Goal: Navigation & Orientation: Find specific page/section

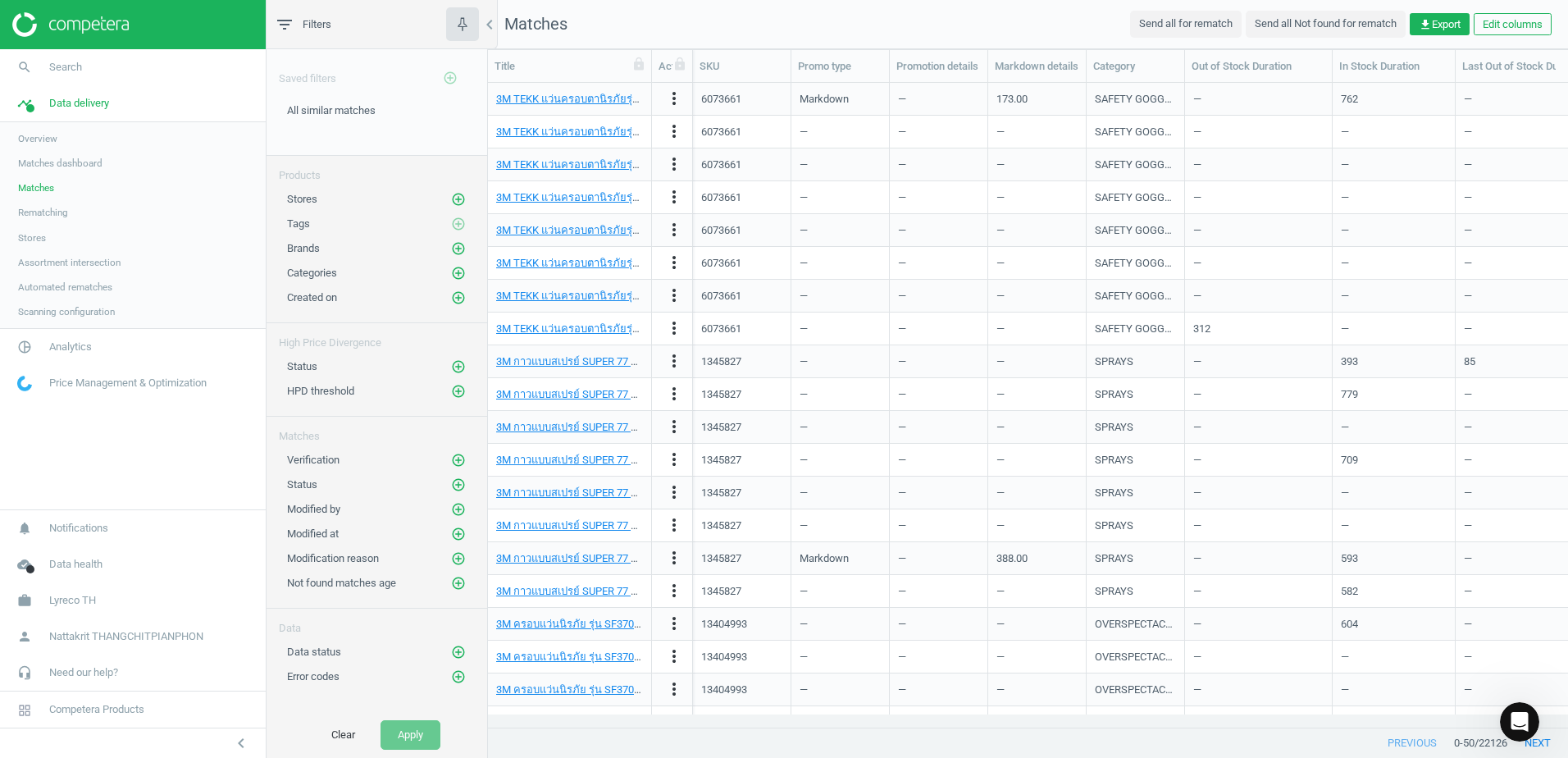
scroll to position [619, 1068]
click at [493, 30] on icon "chevron_left" at bounding box center [489, 24] width 19 height 19
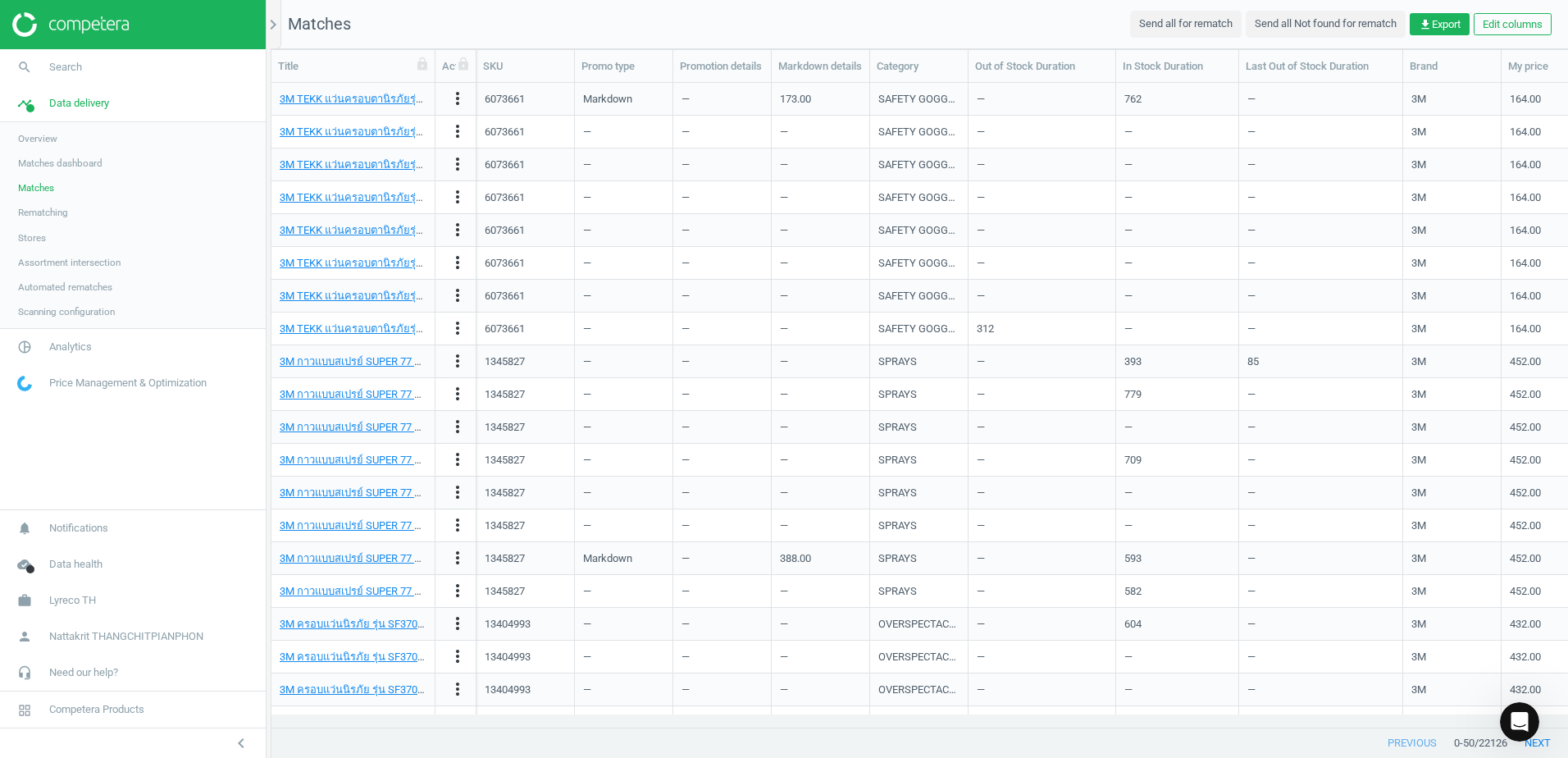
scroll to position [619, 1284]
click at [355, 72] on div "Title" at bounding box center [353, 66] width 150 height 15
click at [169, 191] on link "Matches" at bounding box center [133, 187] width 265 height 24
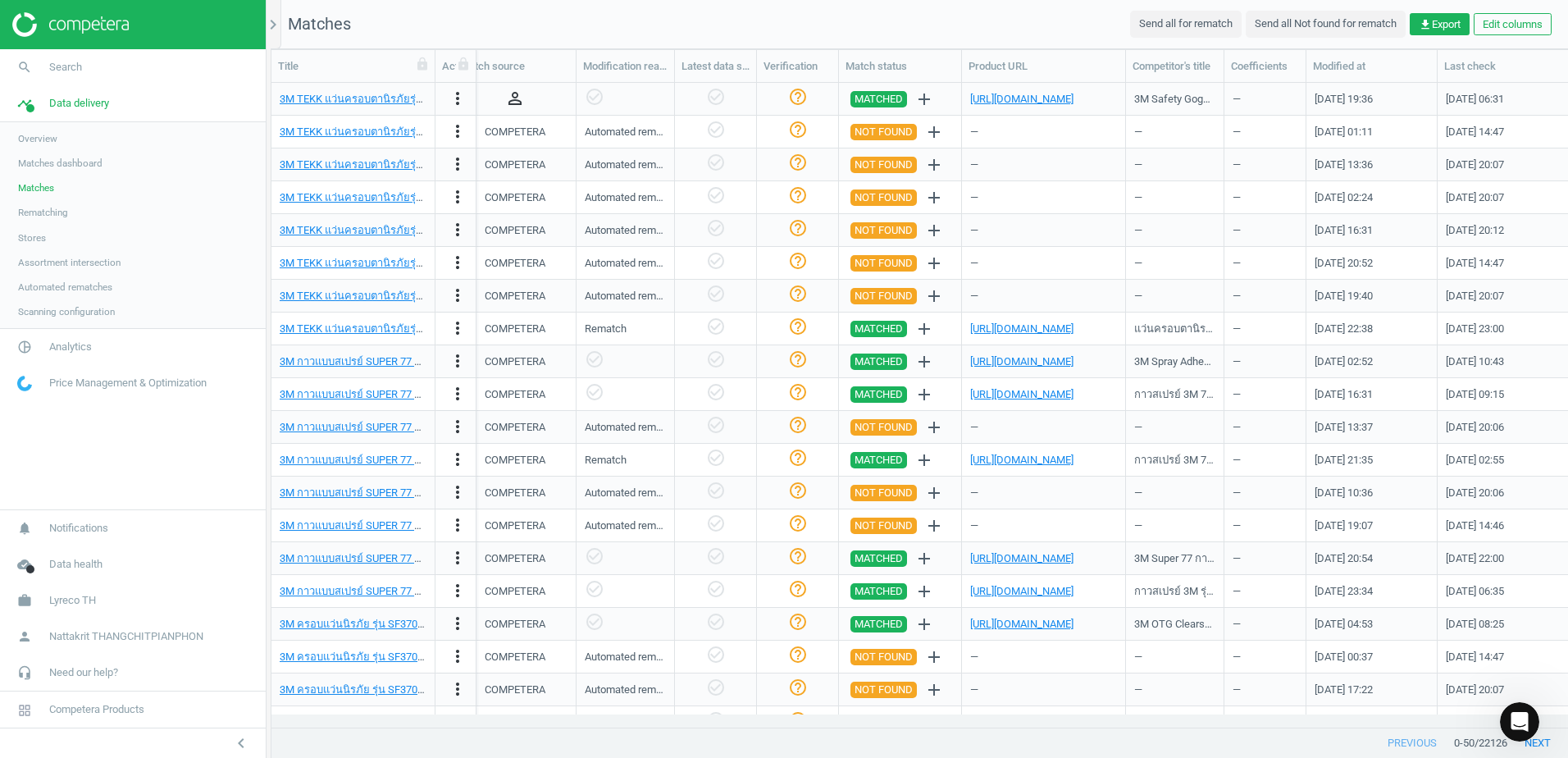
scroll to position [0, 1647]
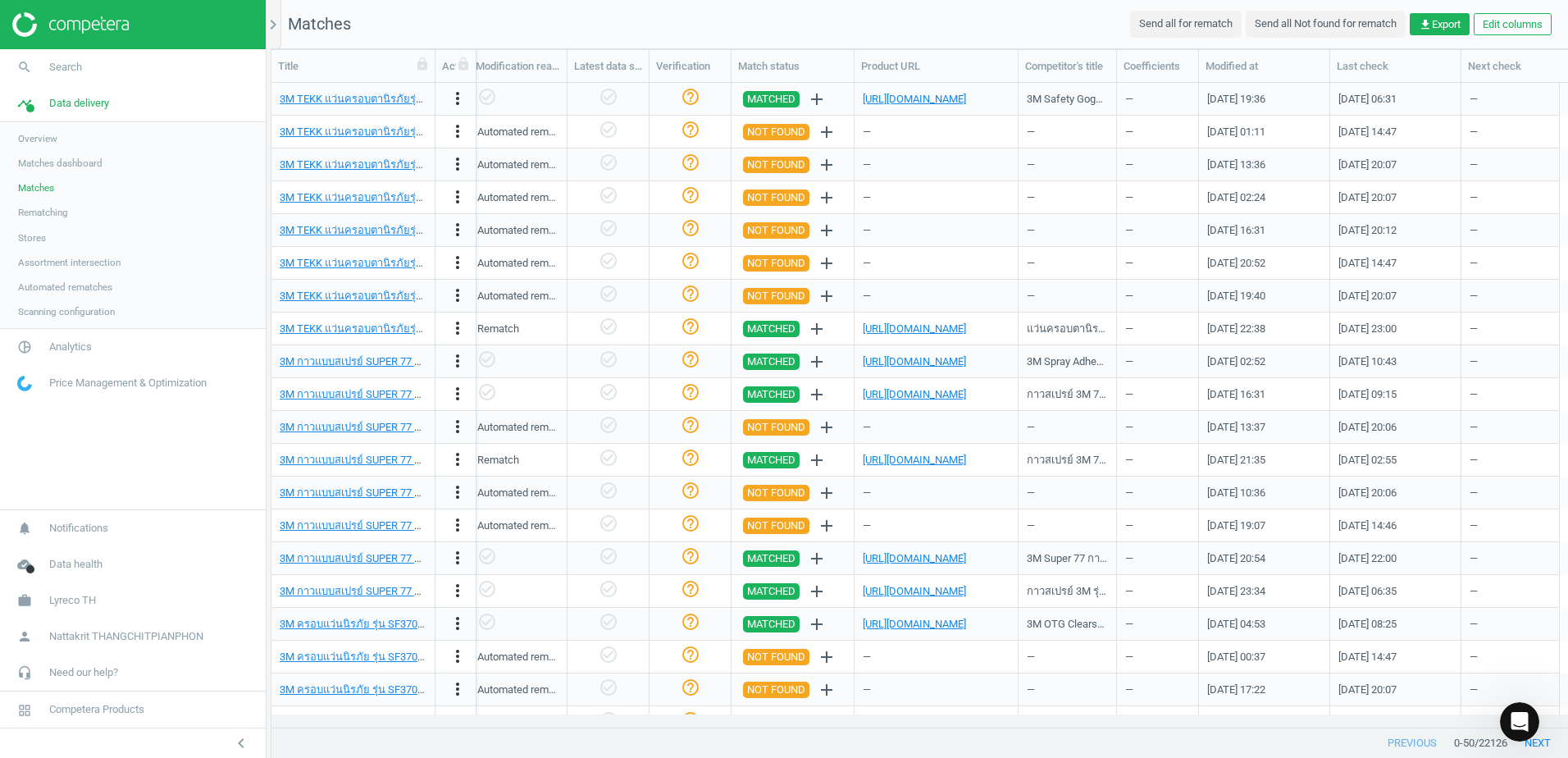
drag, startPoint x: 1406, startPoint y: 431, endPoint x: 1373, endPoint y: 436, distance: 33.4
click at [1373, 436] on div "[DATE] 20:06" at bounding box center [1395, 426] width 114 height 29
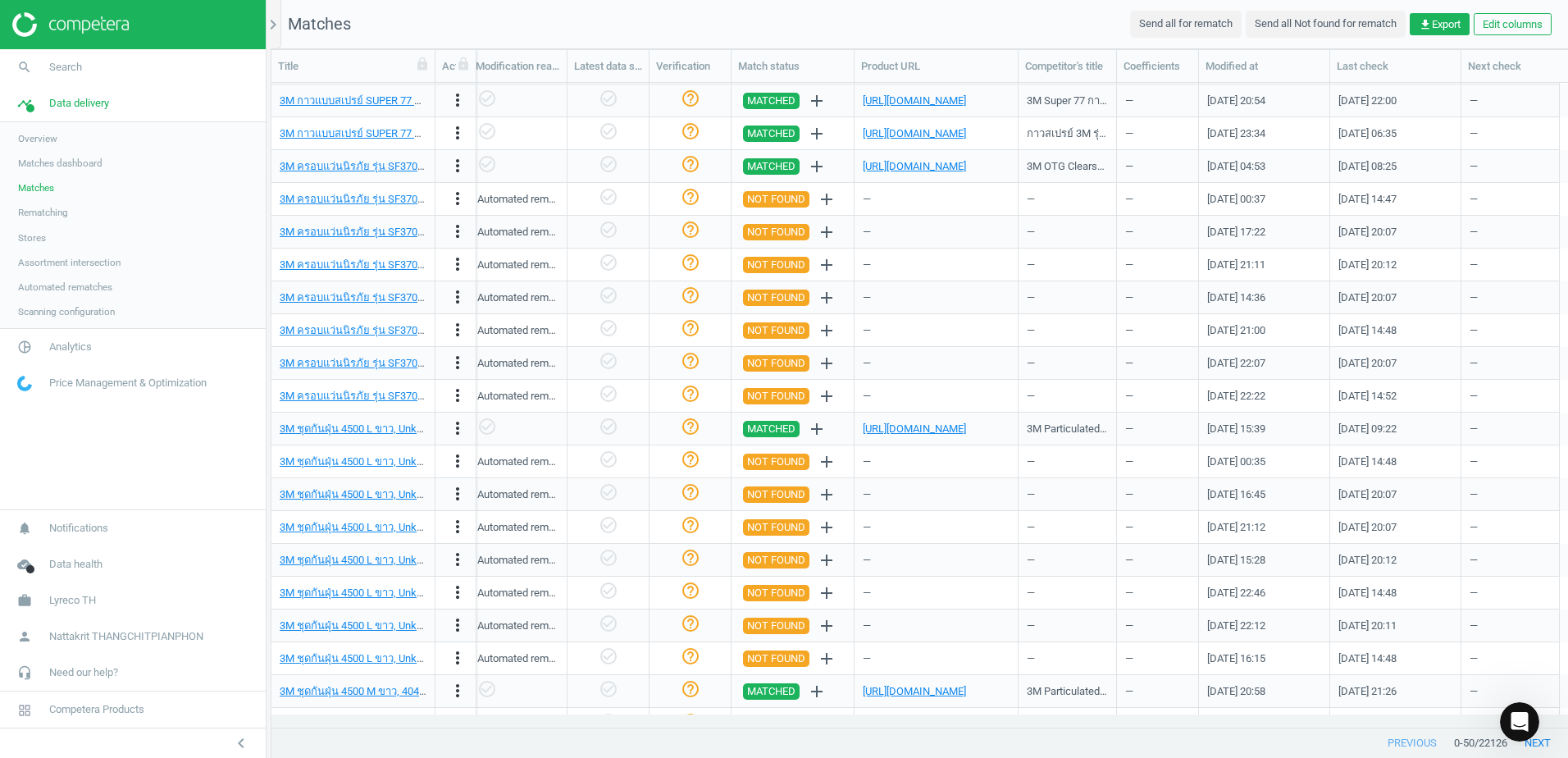
scroll to position [410, 0]
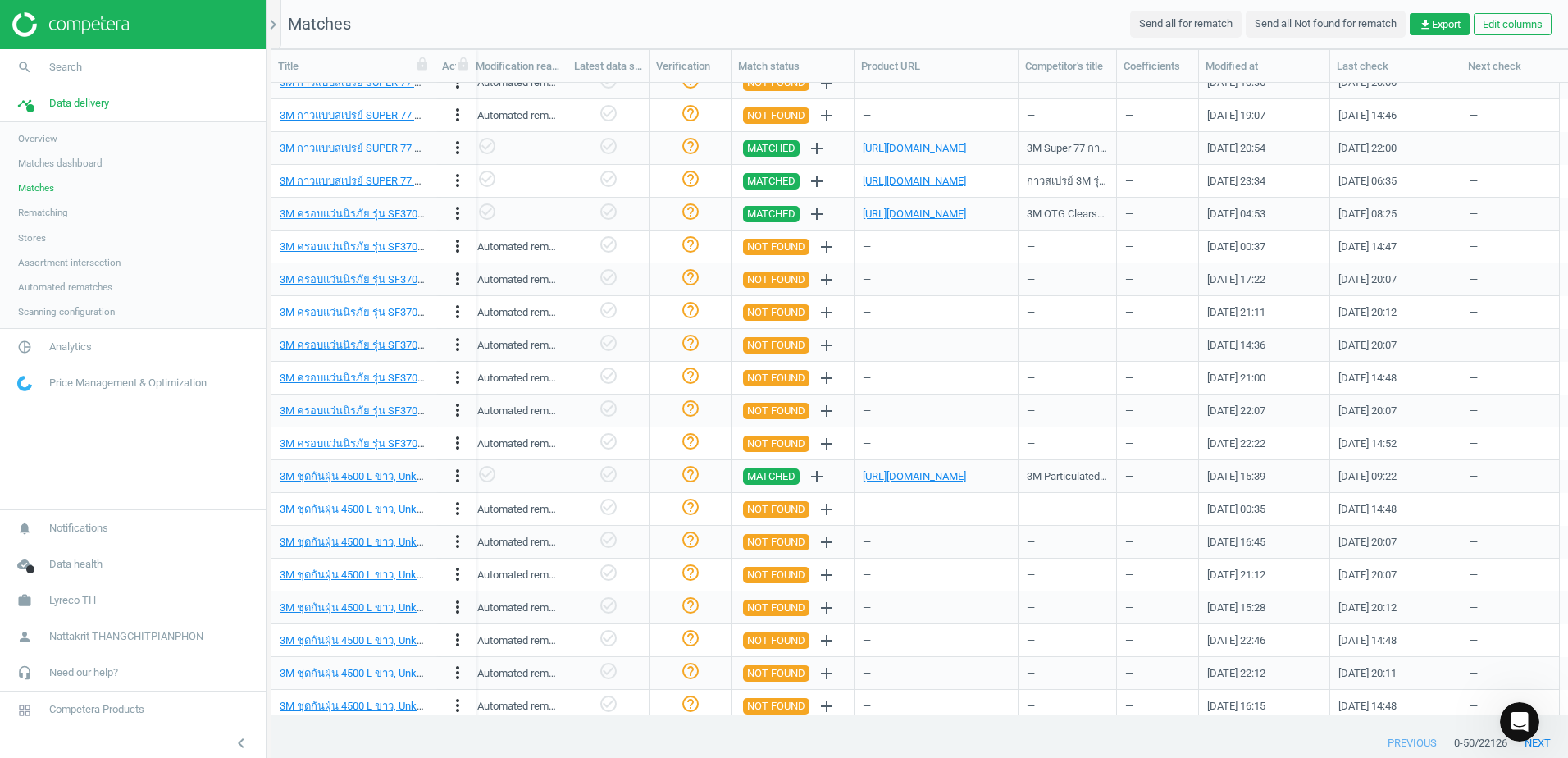
click at [121, 259] on link "Assortment intersection" at bounding box center [133, 262] width 265 height 24
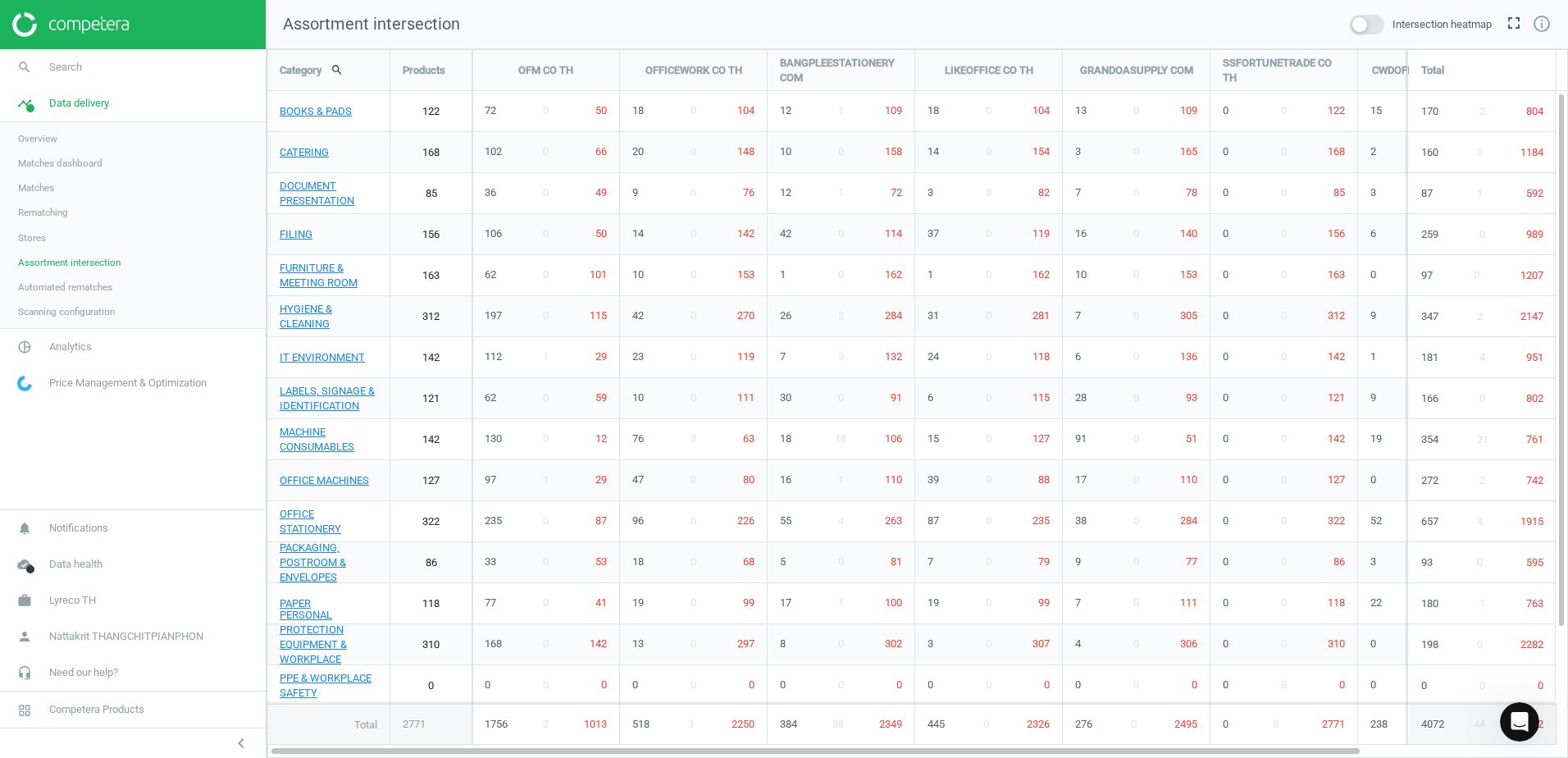
scroll to position [734, 1326]
click at [123, 307] on link "Scanning configuration" at bounding box center [133, 311] width 265 height 24
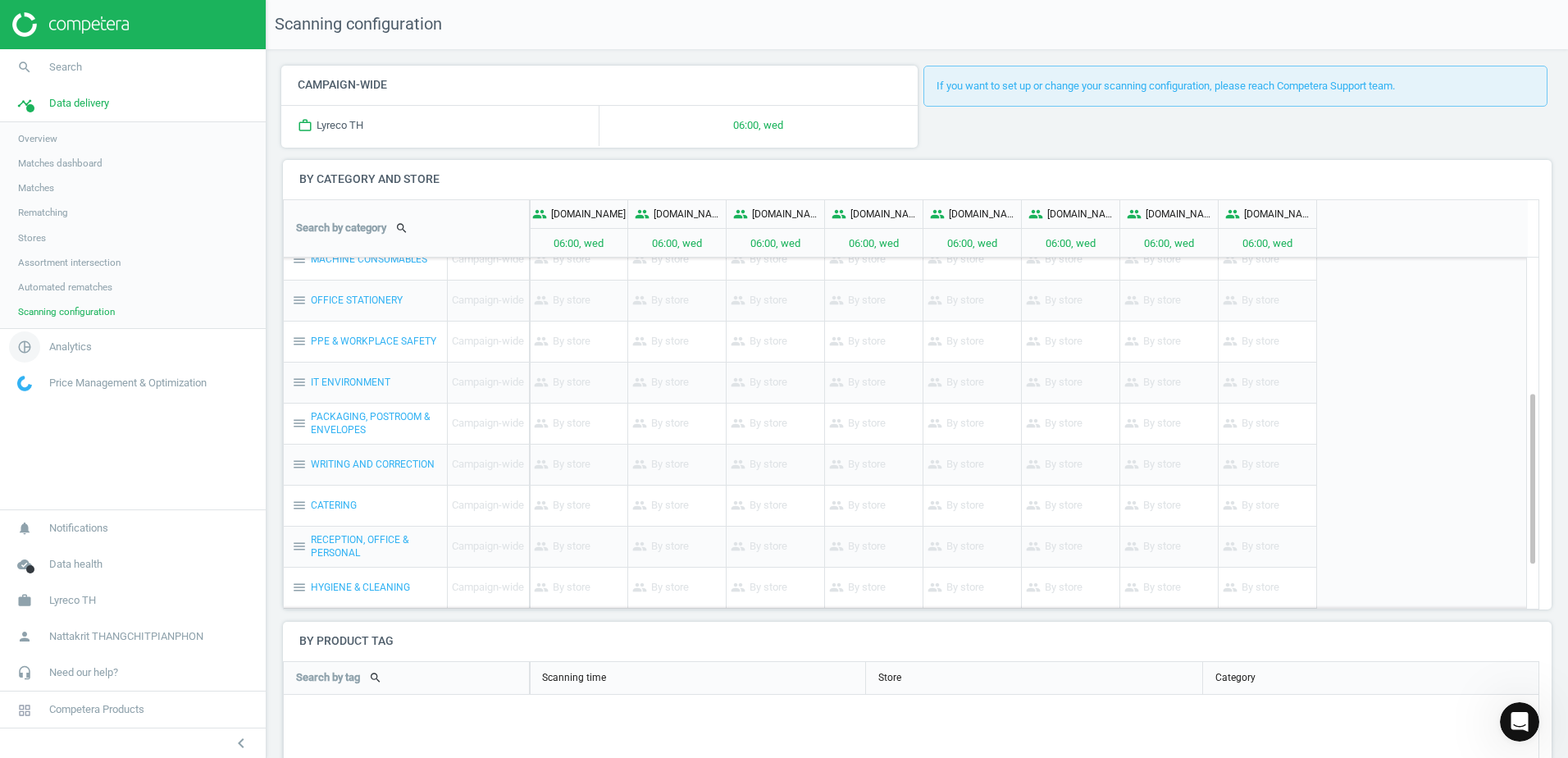
click at [159, 351] on link "pie_chart_outlined Analytics" at bounding box center [133, 347] width 265 height 36
click at [69, 225] on link "Price index" at bounding box center [133, 223] width 265 height 24
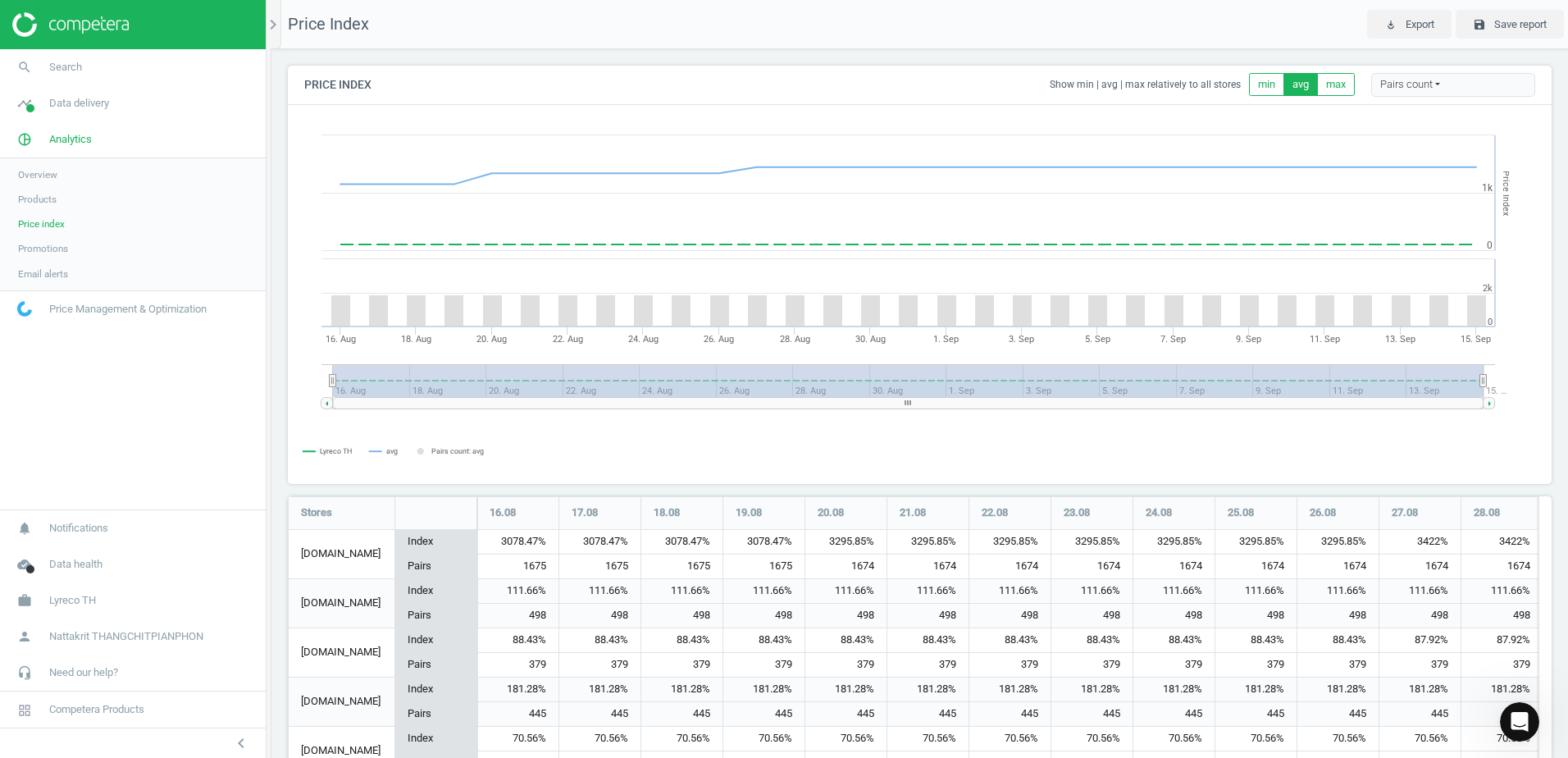
click at [57, 248] on span "Promotions" at bounding box center [43, 248] width 50 height 13
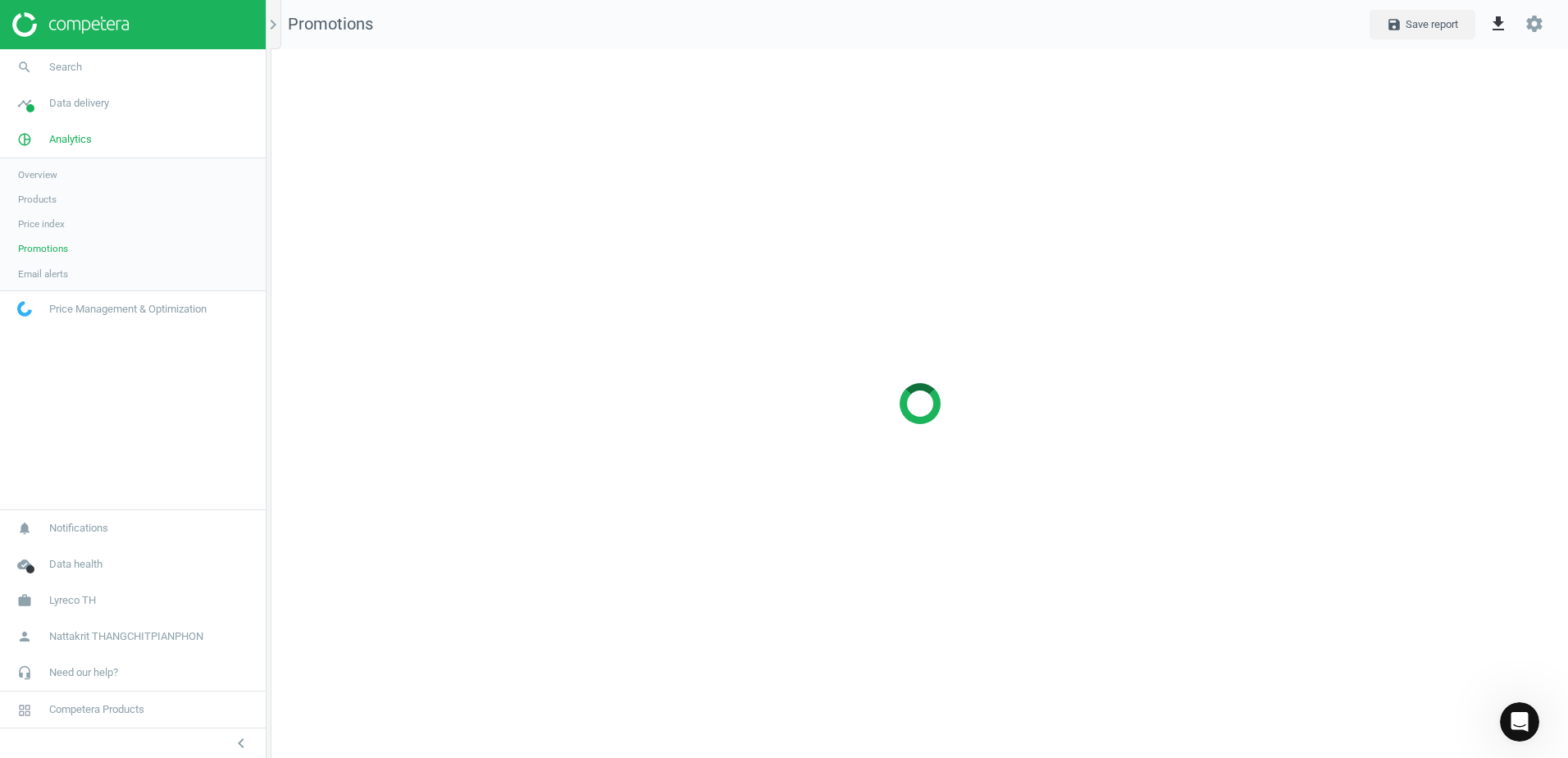
scroll to position [734, 1322]
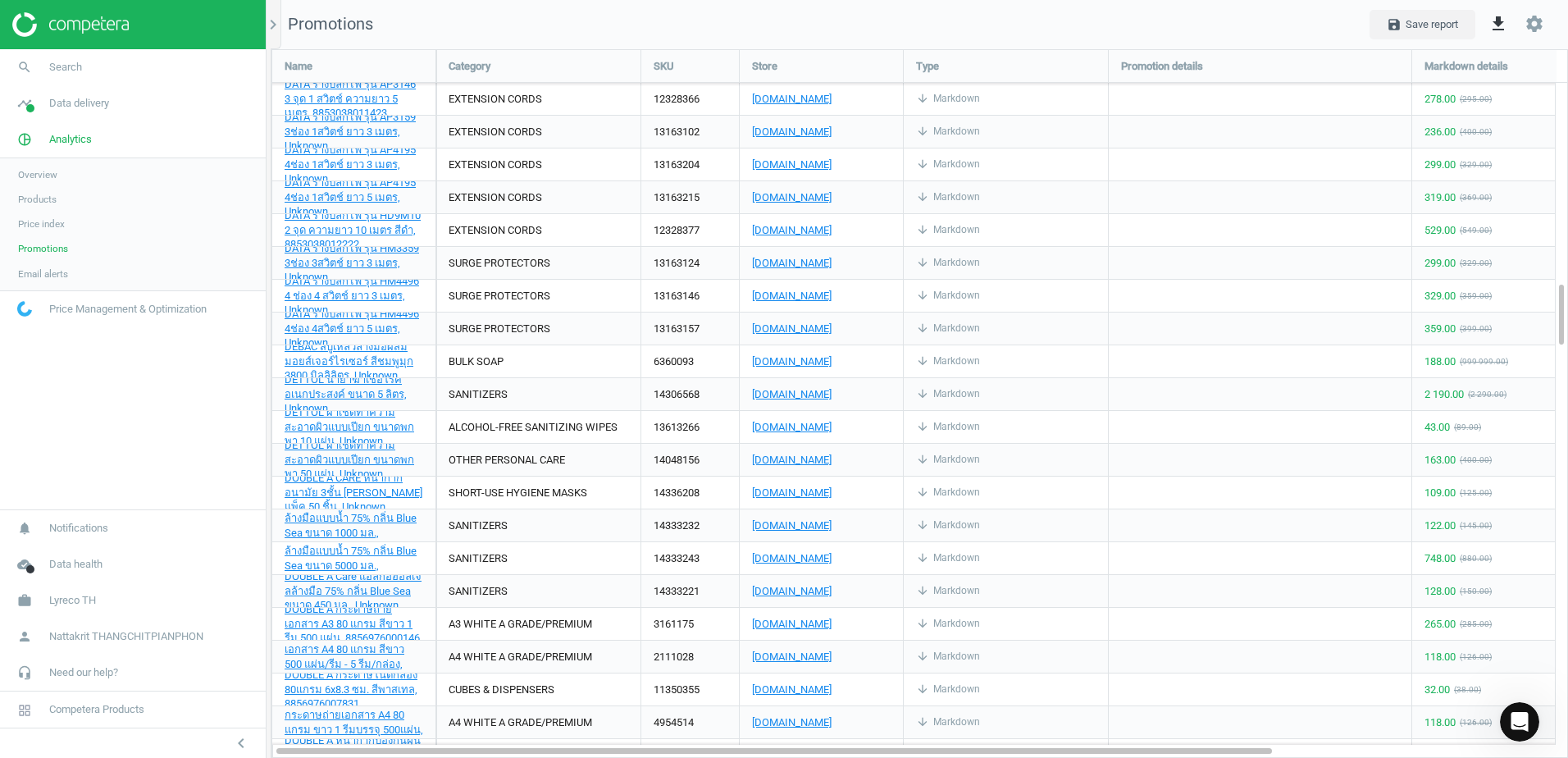
click at [117, 267] on link "Email alerts" at bounding box center [133, 274] width 265 height 24
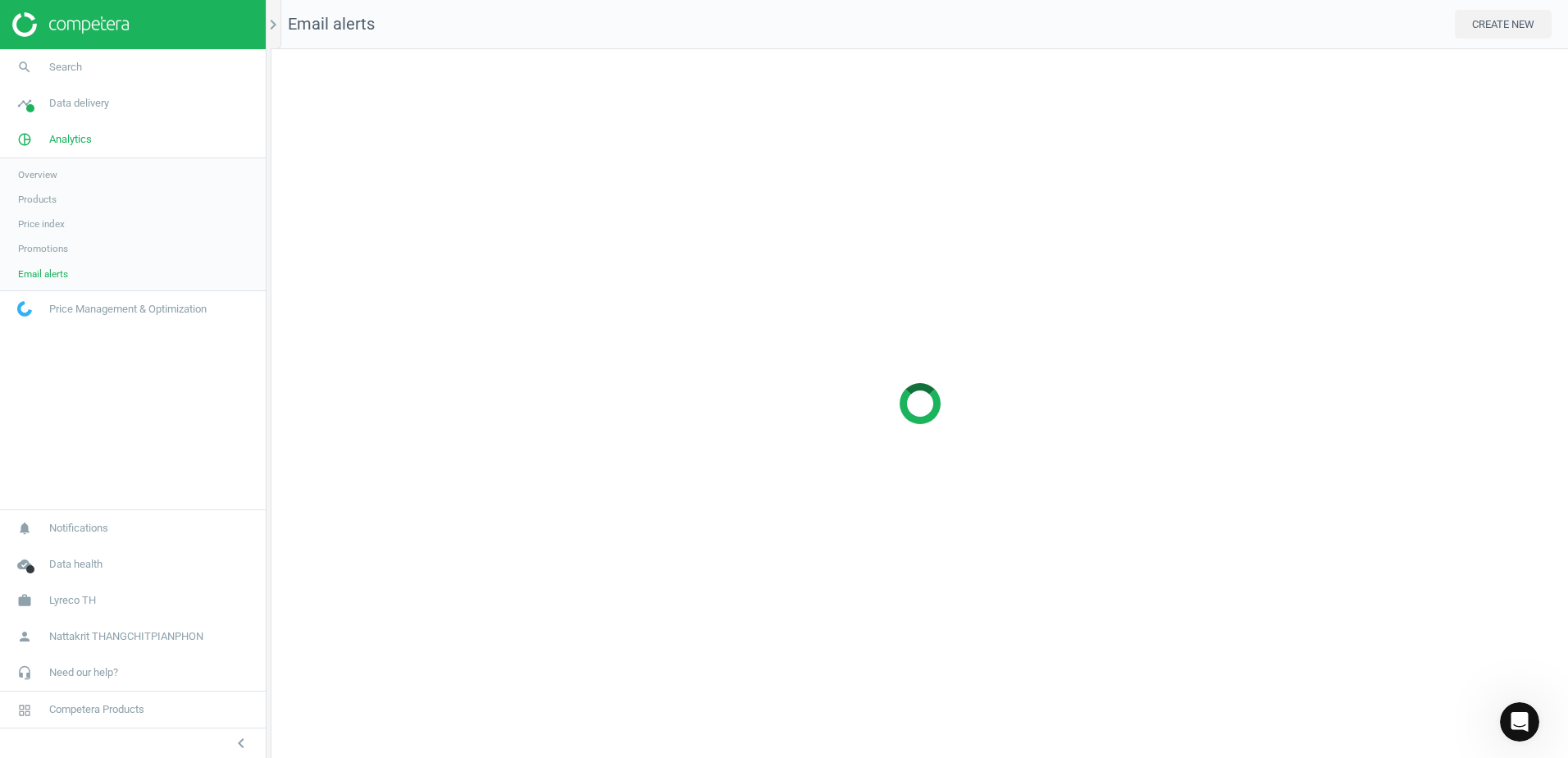
scroll to position [734, 1322]
click at [91, 562] on span "Data health" at bounding box center [76, 564] width 53 height 15
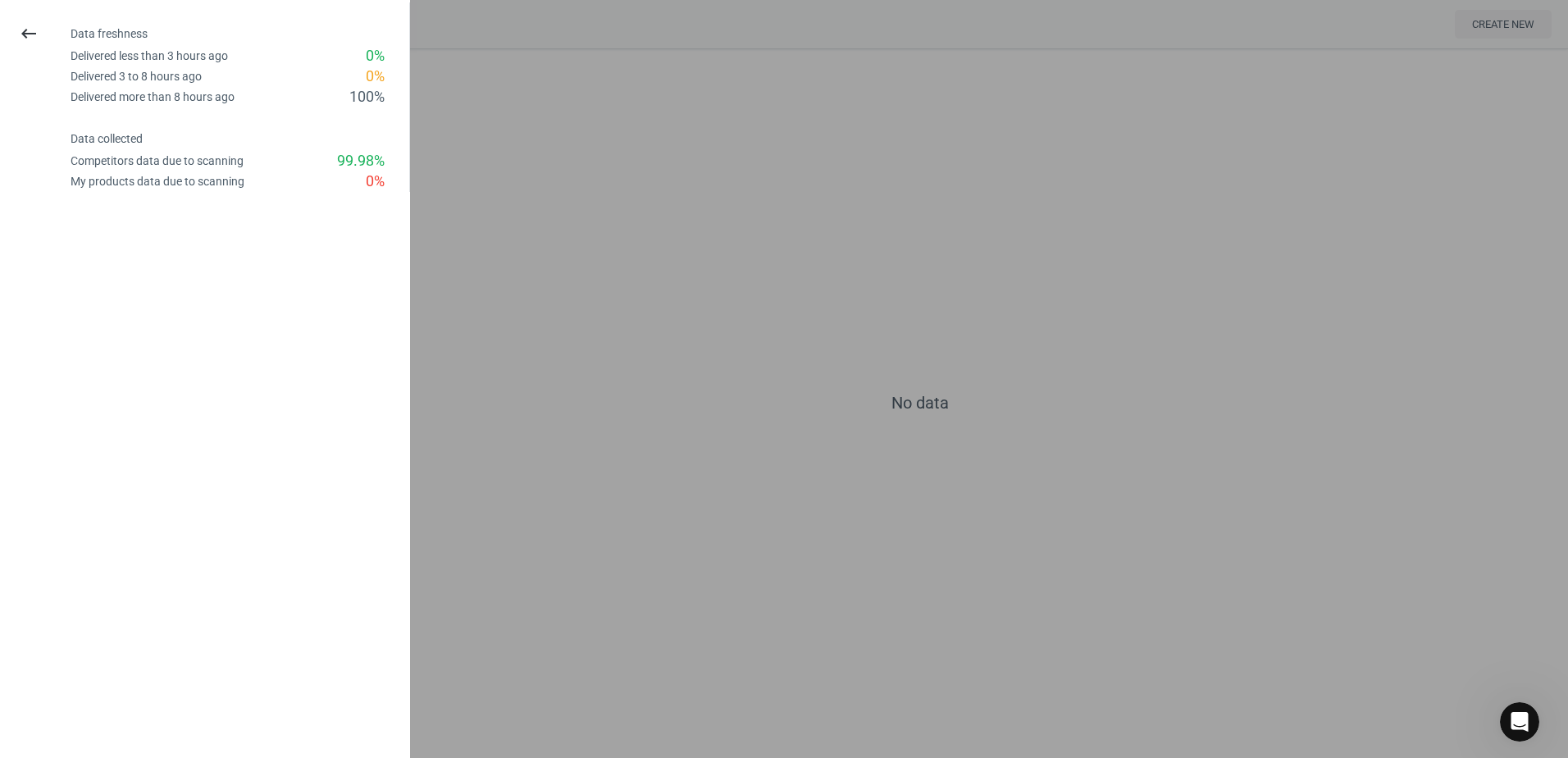
click at [149, 159] on div "Competitors data due to scanning" at bounding box center [157, 161] width 173 height 16
drag, startPoint x: 149, startPoint y: 159, endPoint x: 181, endPoint y: 159, distance: 32.0
click at [181, 159] on div "Competitors data due to scanning" at bounding box center [157, 161] width 173 height 16
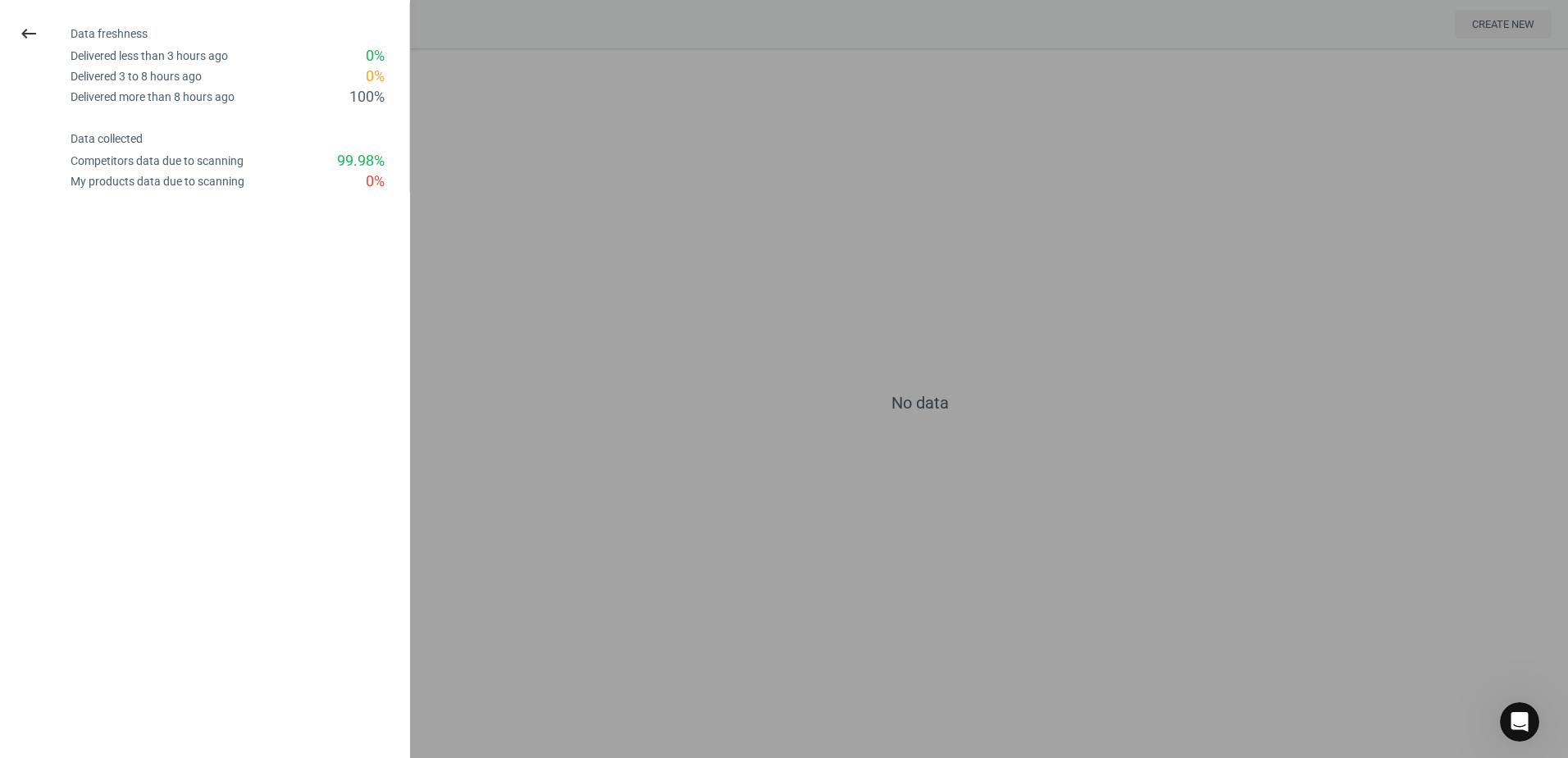
click at [223, 159] on div "Competitors data due to scanning" at bounding box center [157, 161] width 173 height 16
drag, startPoint x: 223, startPoint y: 159, endPoint x: 167, endPoint y: 161, distance: 56.0
click at [167, 161] on div "Competitors data due to scanning" at bounding box center [157, 161] width 173 height 16
click at [583, 216] on div at bounding box center [784, 379] width 1568 height 758
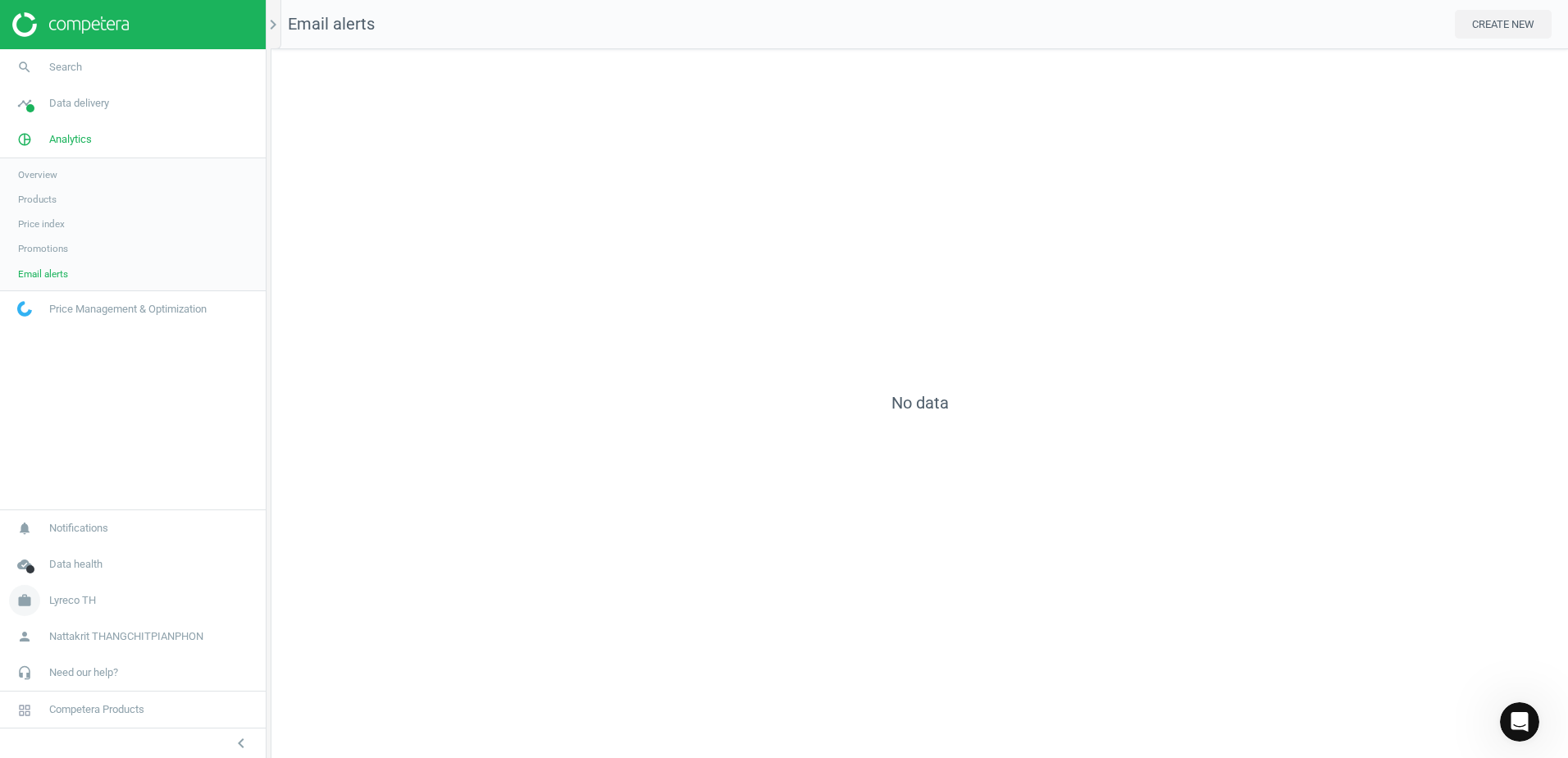
click at [91, 601] on span "Lyreco TH" at bounding box center [73, 600] width 47 height 15
click at [112, 577] on link "Campaign settings" at bounding box center [133, 576] width 265 height 24
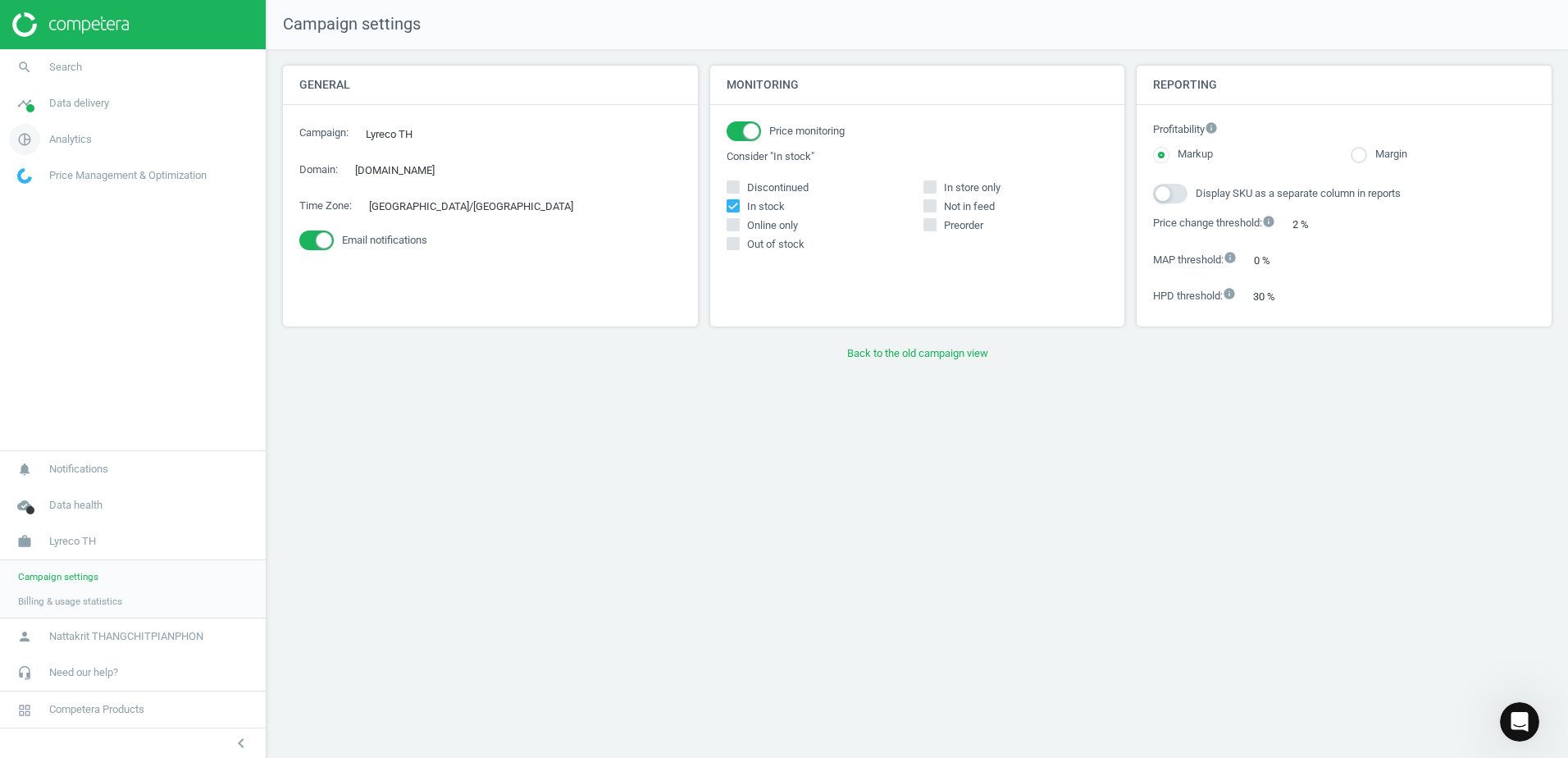
click at [82, 144] on span "Analytics" at bounding box center [71, 139] width 43 height 15
click at [43, 173] on span "Overview" at bounding box center [37, 175] width 39 height 13
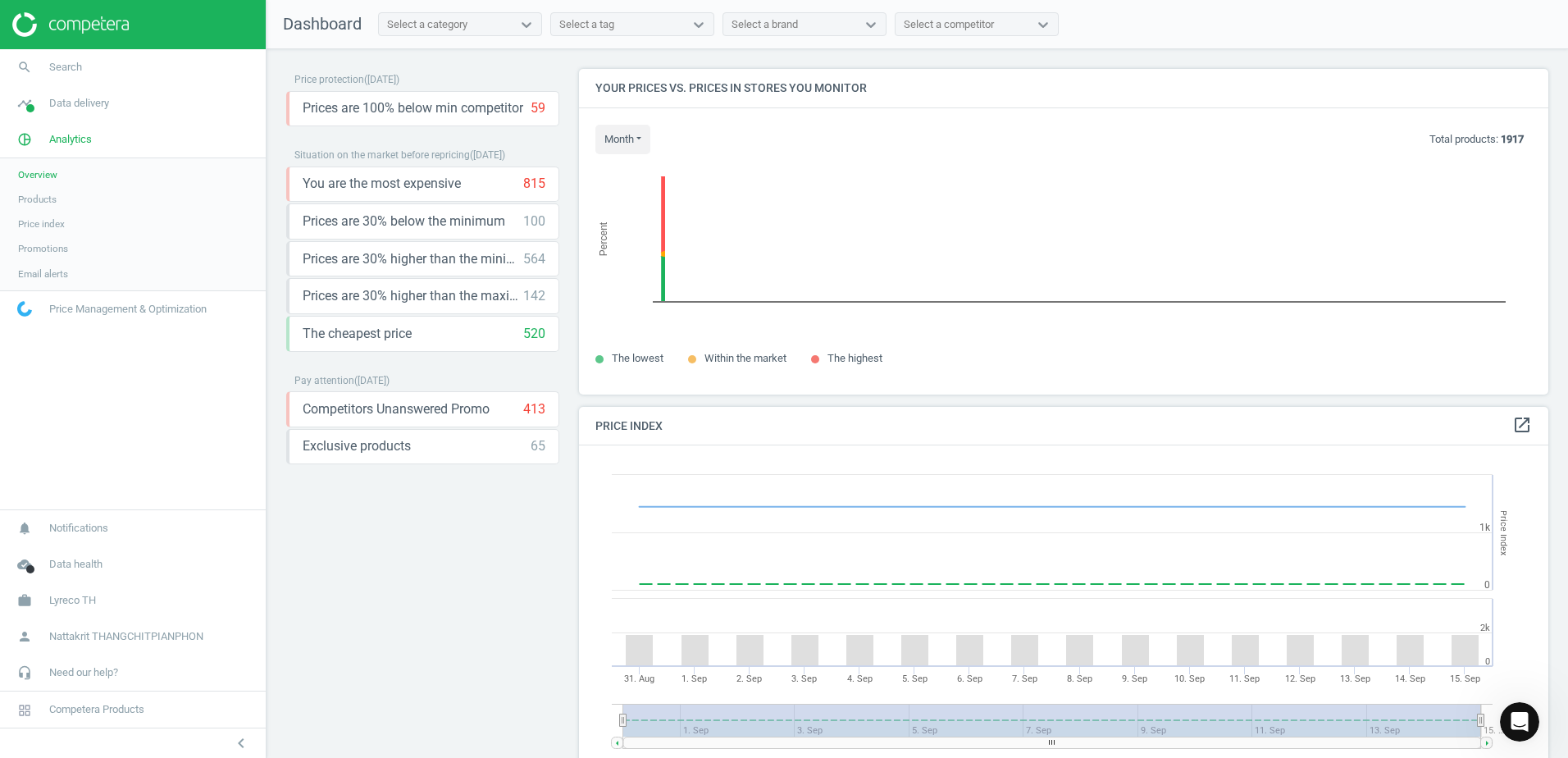
scroll to position [403, 982]
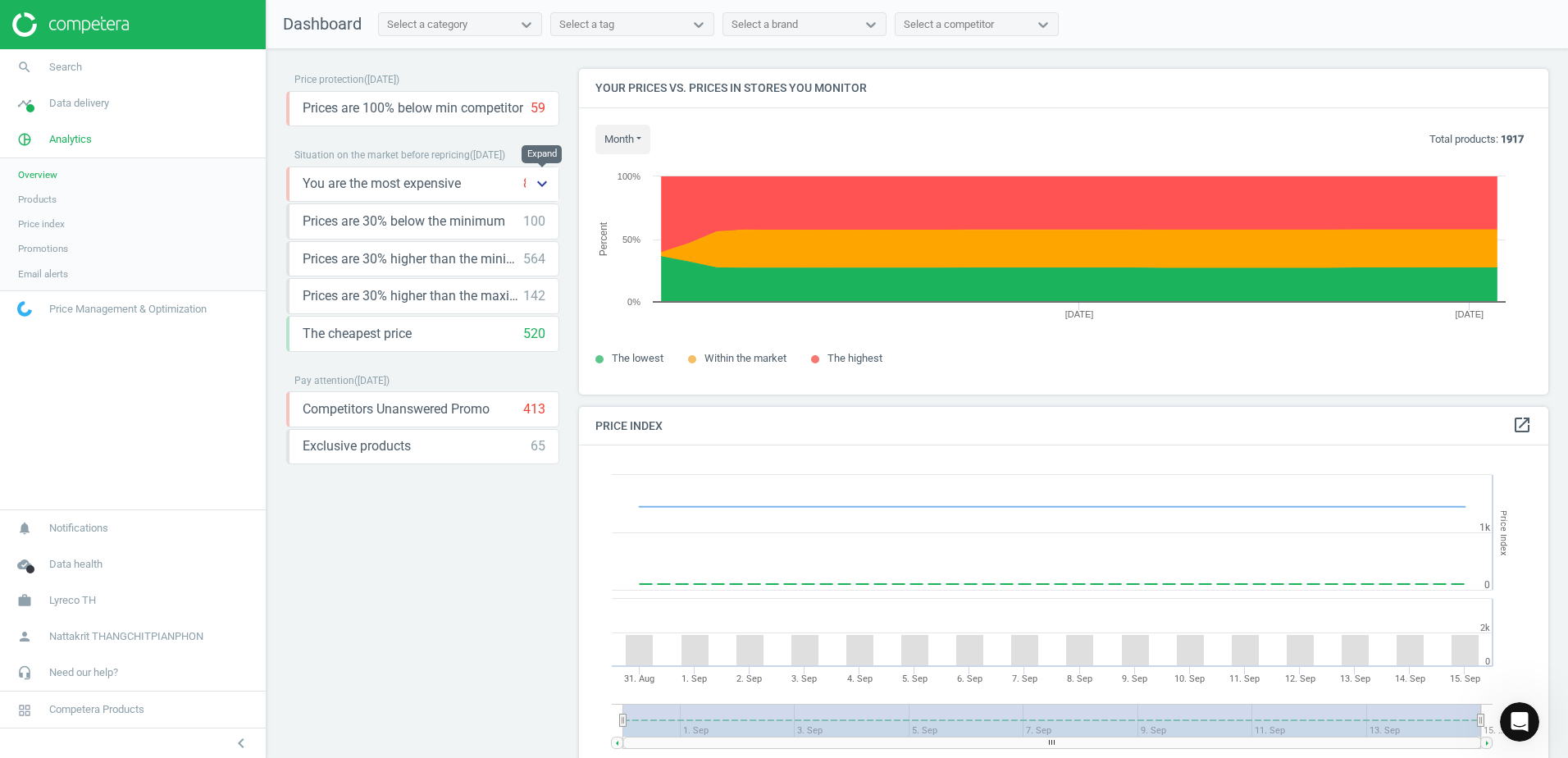
click at [549, 188] on icon "keyboard_arrow_down" at bounding box center [541, 183] width 19 height 19
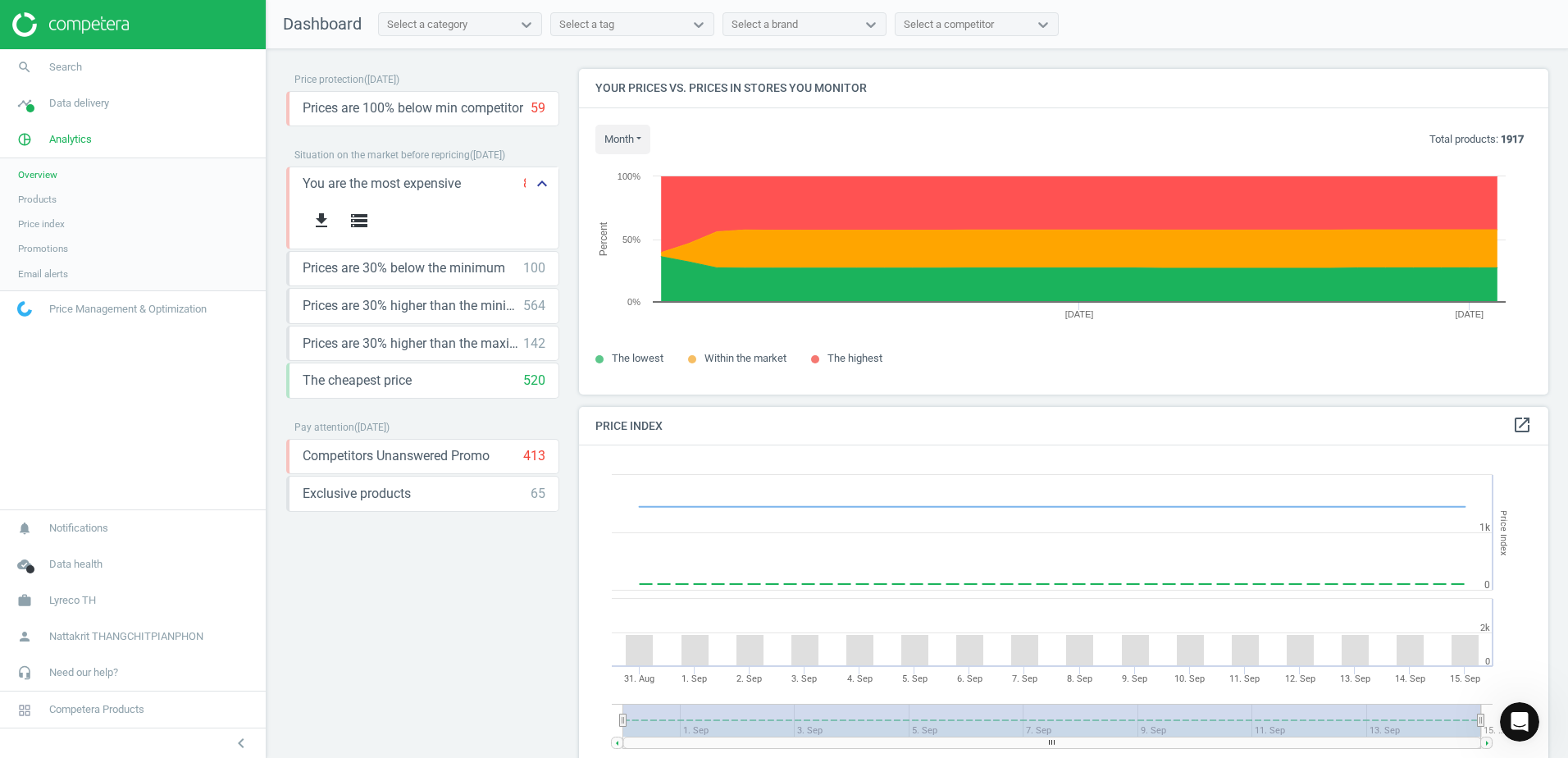
click at [549, 188] on icon "keyboard_arrow_up" at bounding box center [541, 183] width 19 height 19
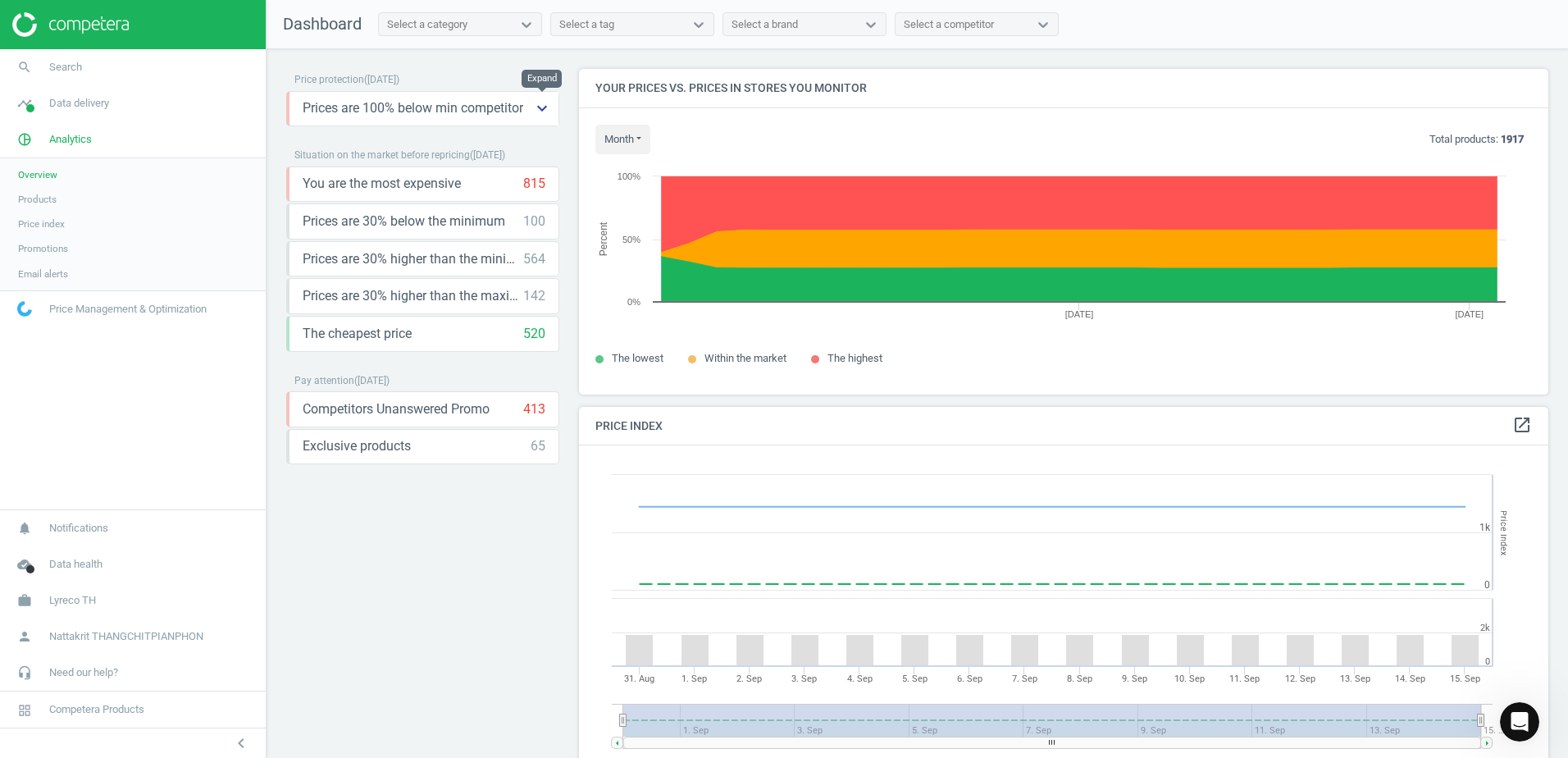
click at [536, 107] on icon "keyboard_arrow_down" at bounding box center [541, 107] width 19 height 19
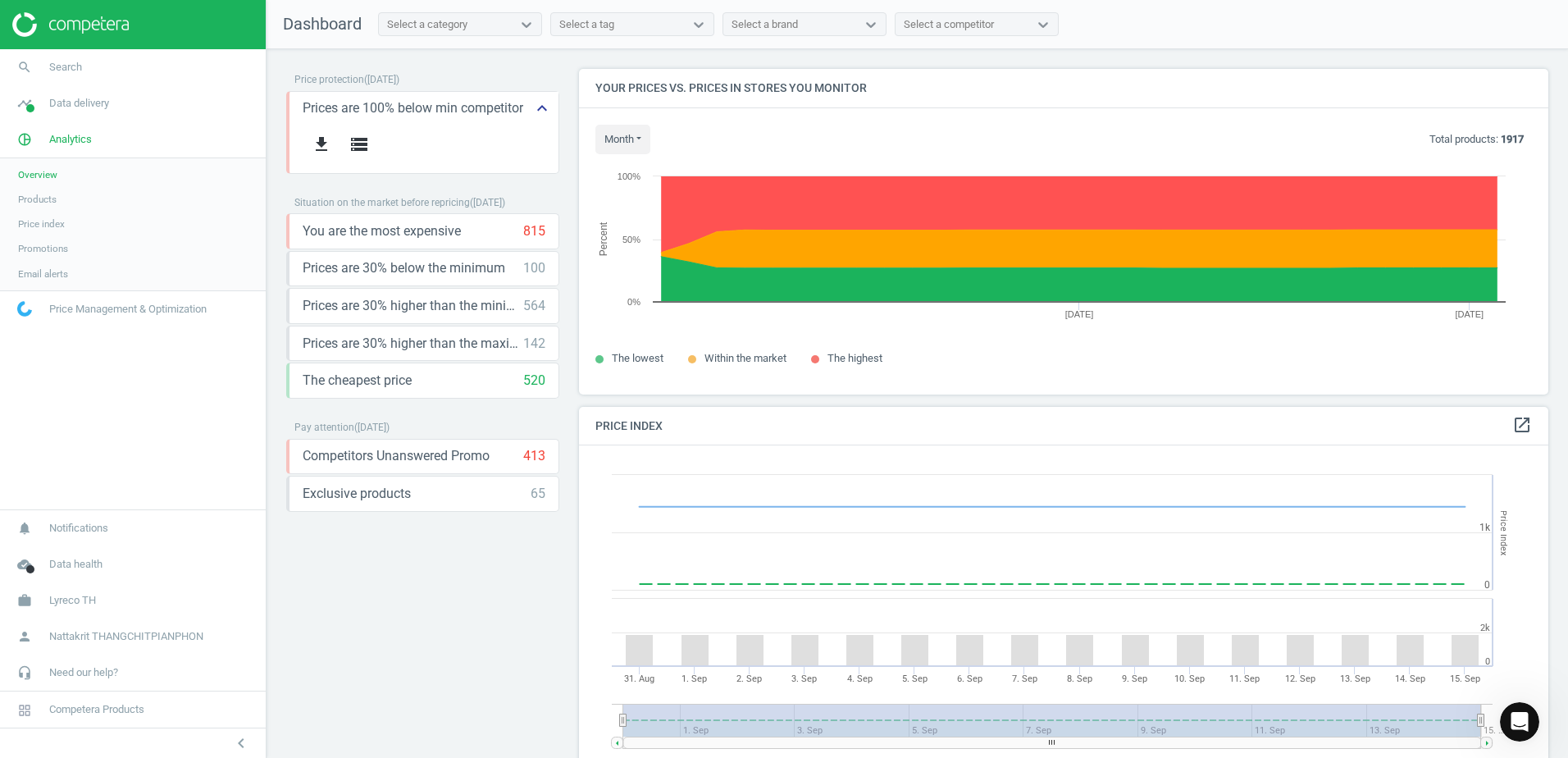
click at [536, 107] on icon "keyboard_arrow_up" at bounding box center [541, 107] width 19 height 19
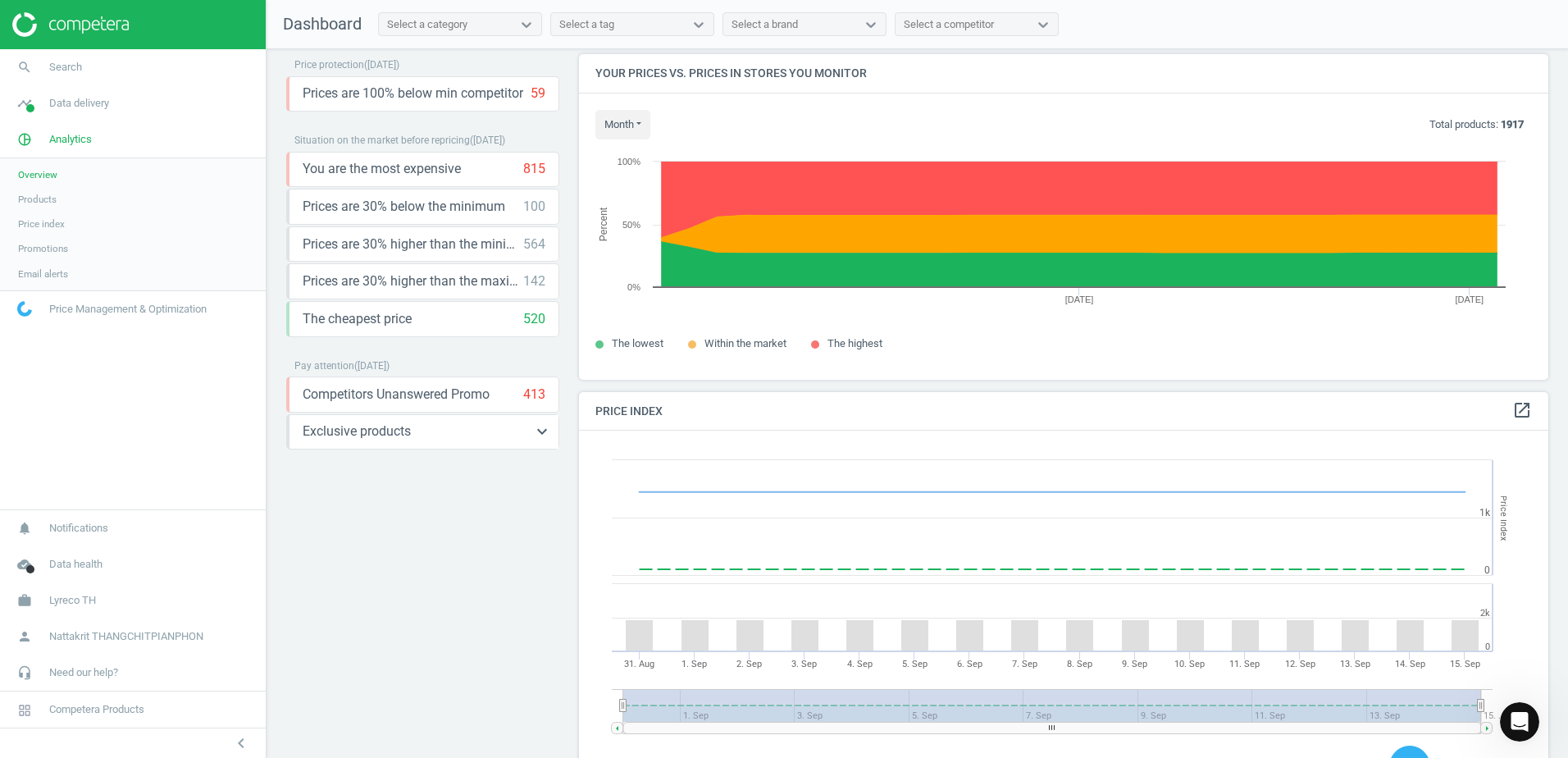
scroll to position [0, 0]
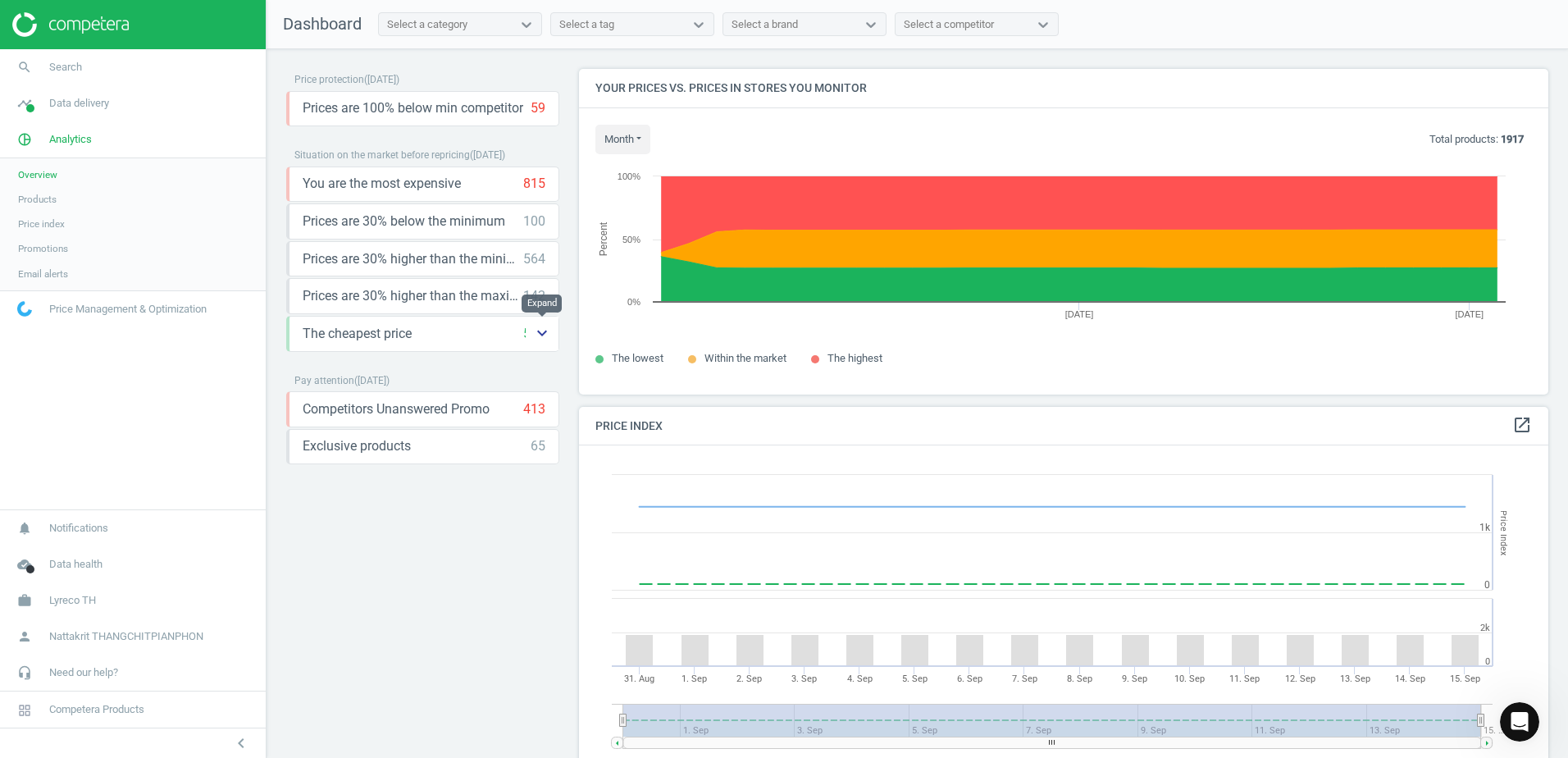
click at [549, 334] on icon "keyboard_arrow_down" at bounding box center [541, 332] width 19 height 19
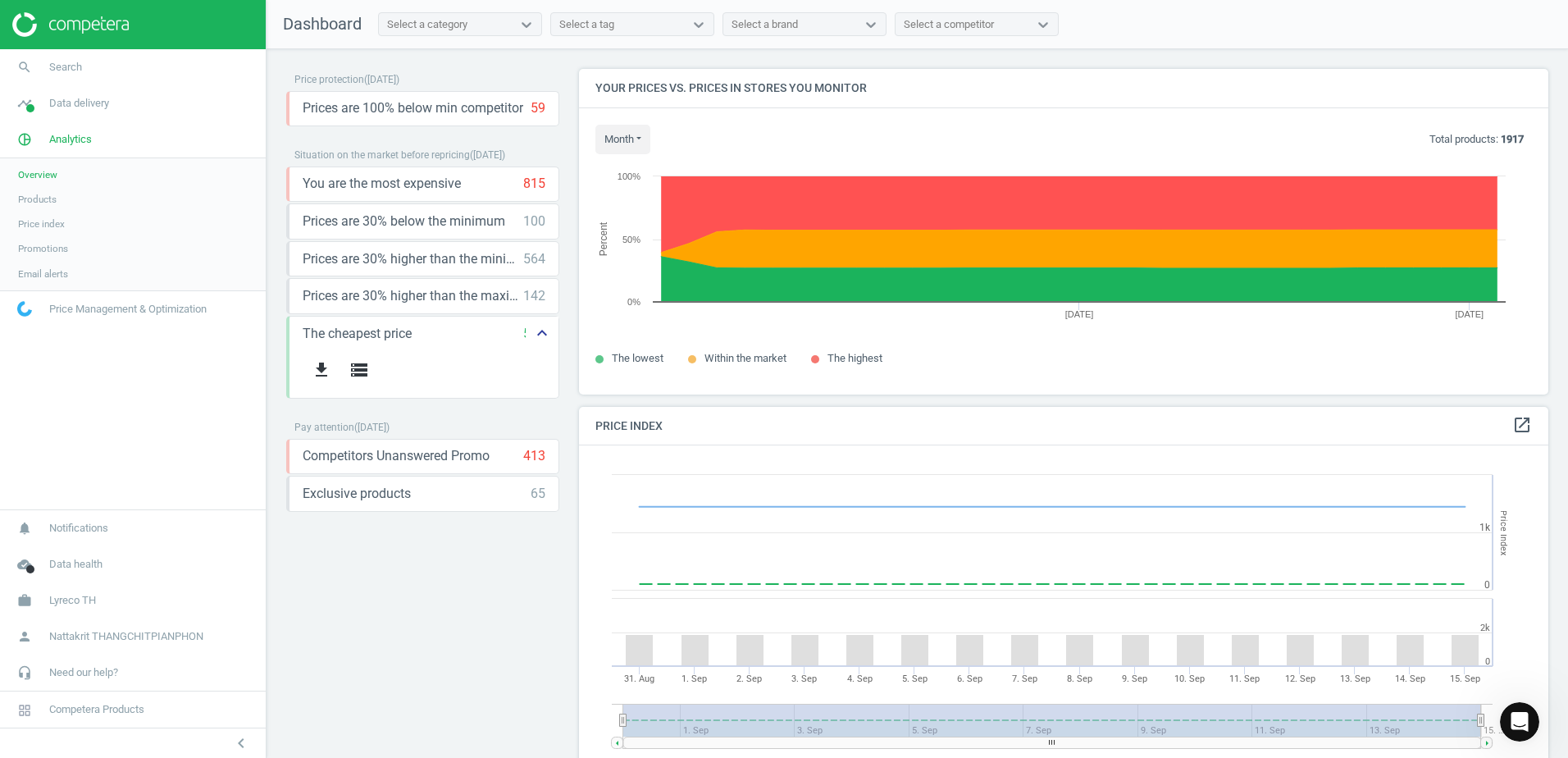
click at [549, 334] on icon "keyboard_arrow_up" at bounding box center [541, 332] width 19 height 19
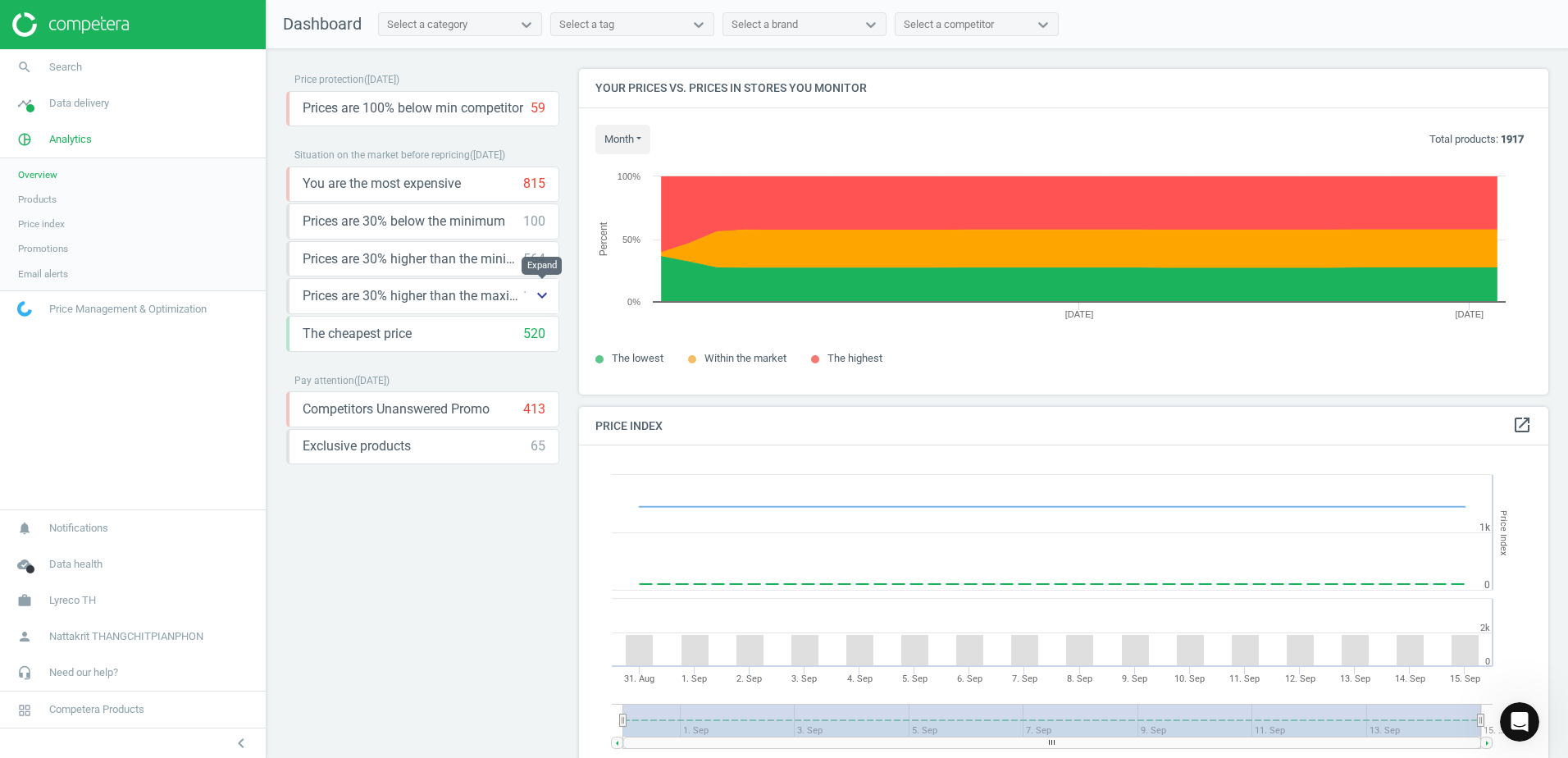
click at [535, 294] on icon "keyboard_arrow_down" at bounding box center [541, 295] width 19 height 19
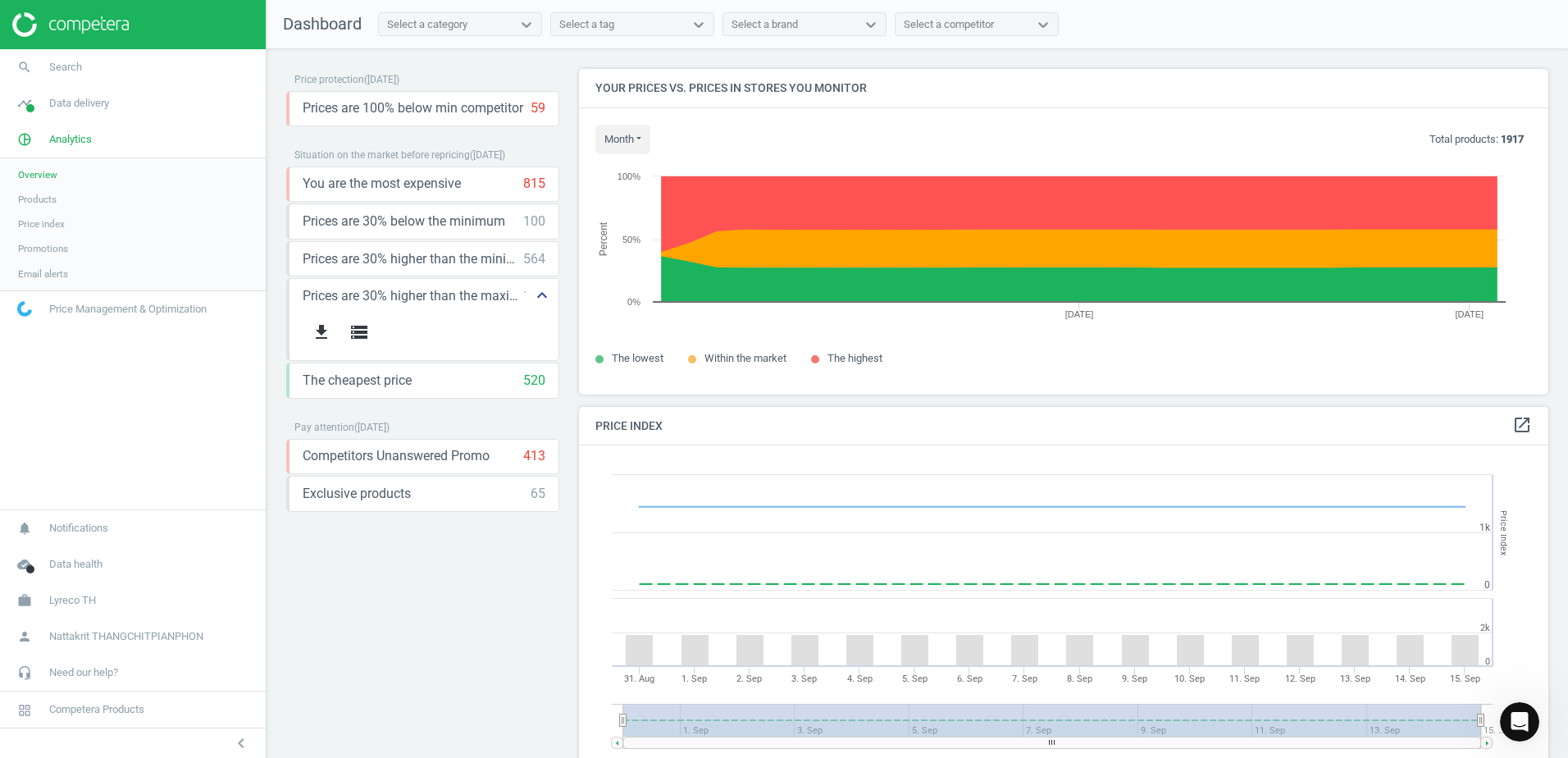
click at [546, 295] on icon "keyboard_arrow_up" at bounding box center [541, 295] width 19 height 19
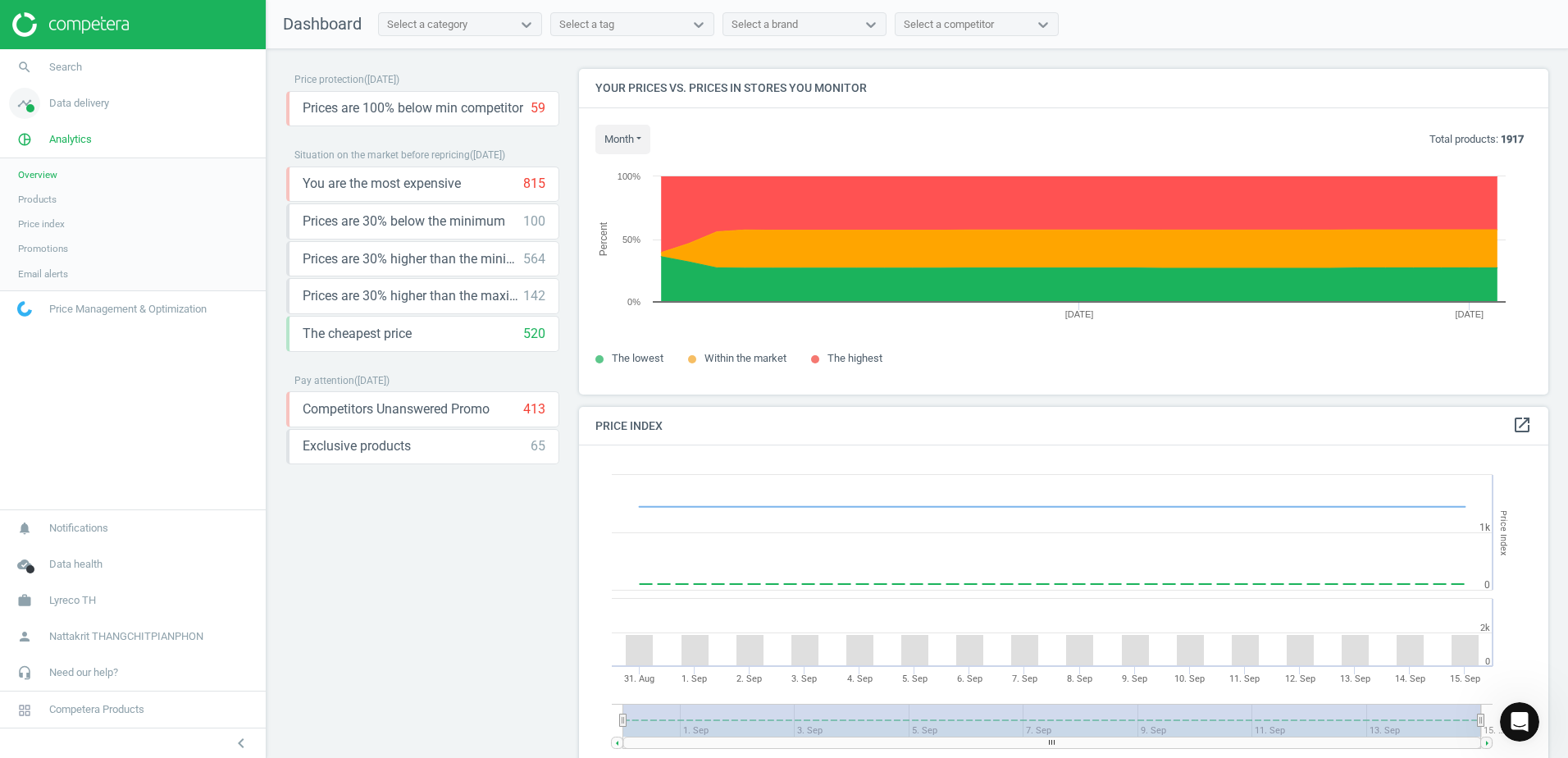
click at [129, 112] on link "timeline Data delivery" at bounding box center [133, 103] width 265 height 36
click at [105, 187] on link "Matches" at bounding box center [133, 187] width 265 height 24
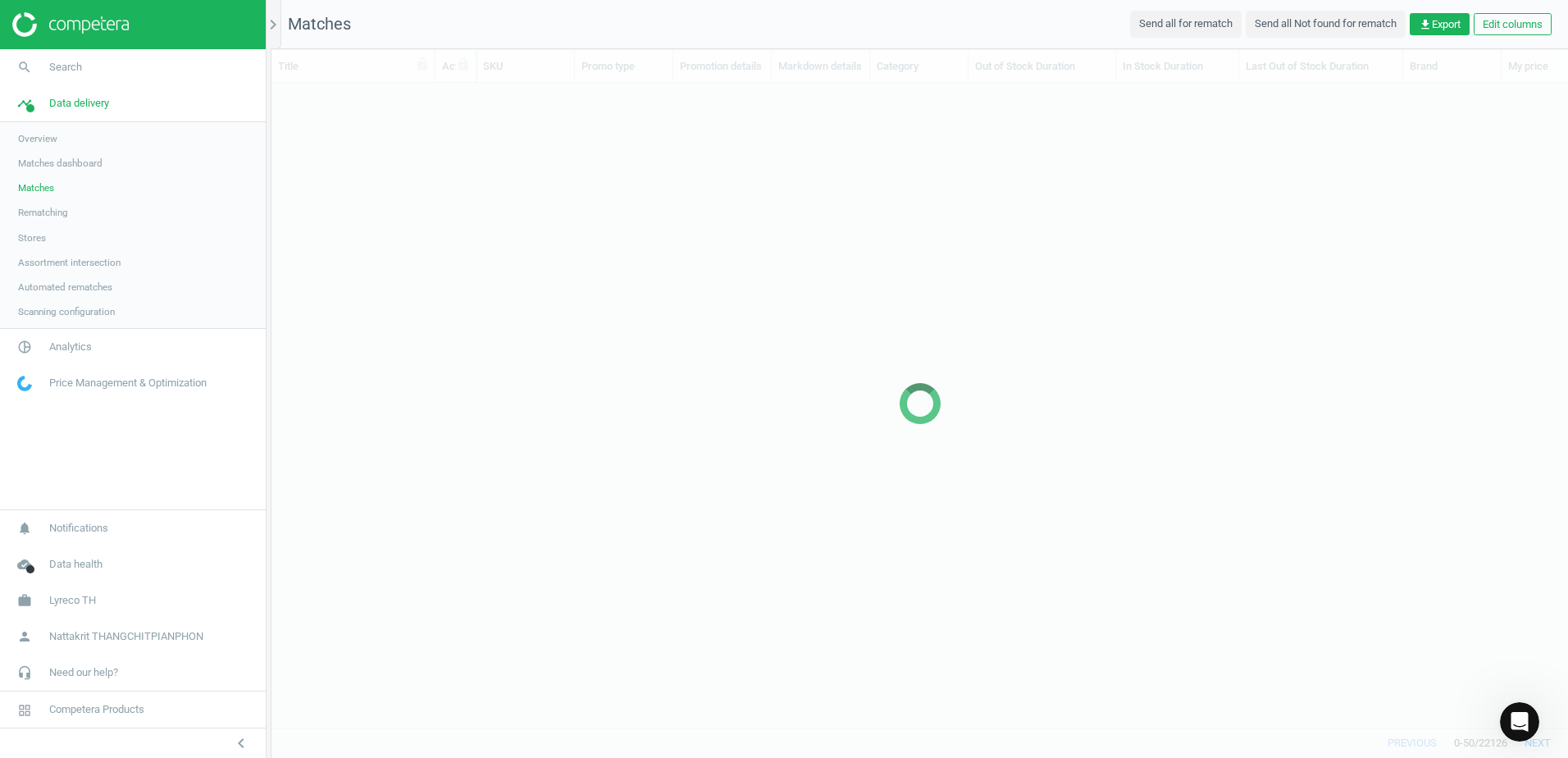
scroll to position [619, 1284]
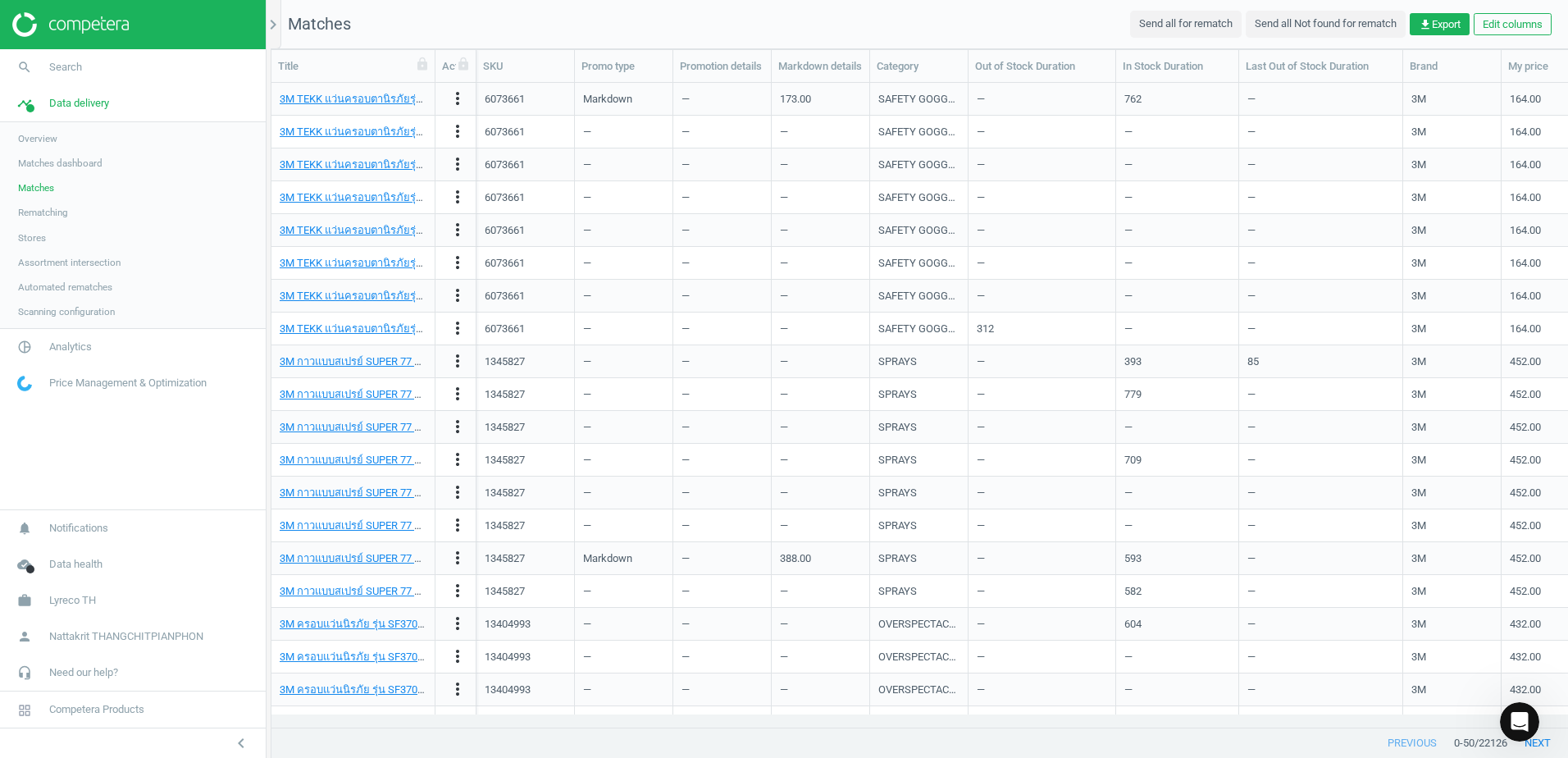
click at [82, 170] on span "Matches dashboard" at bounding box center [60, 164] width 85 height 13
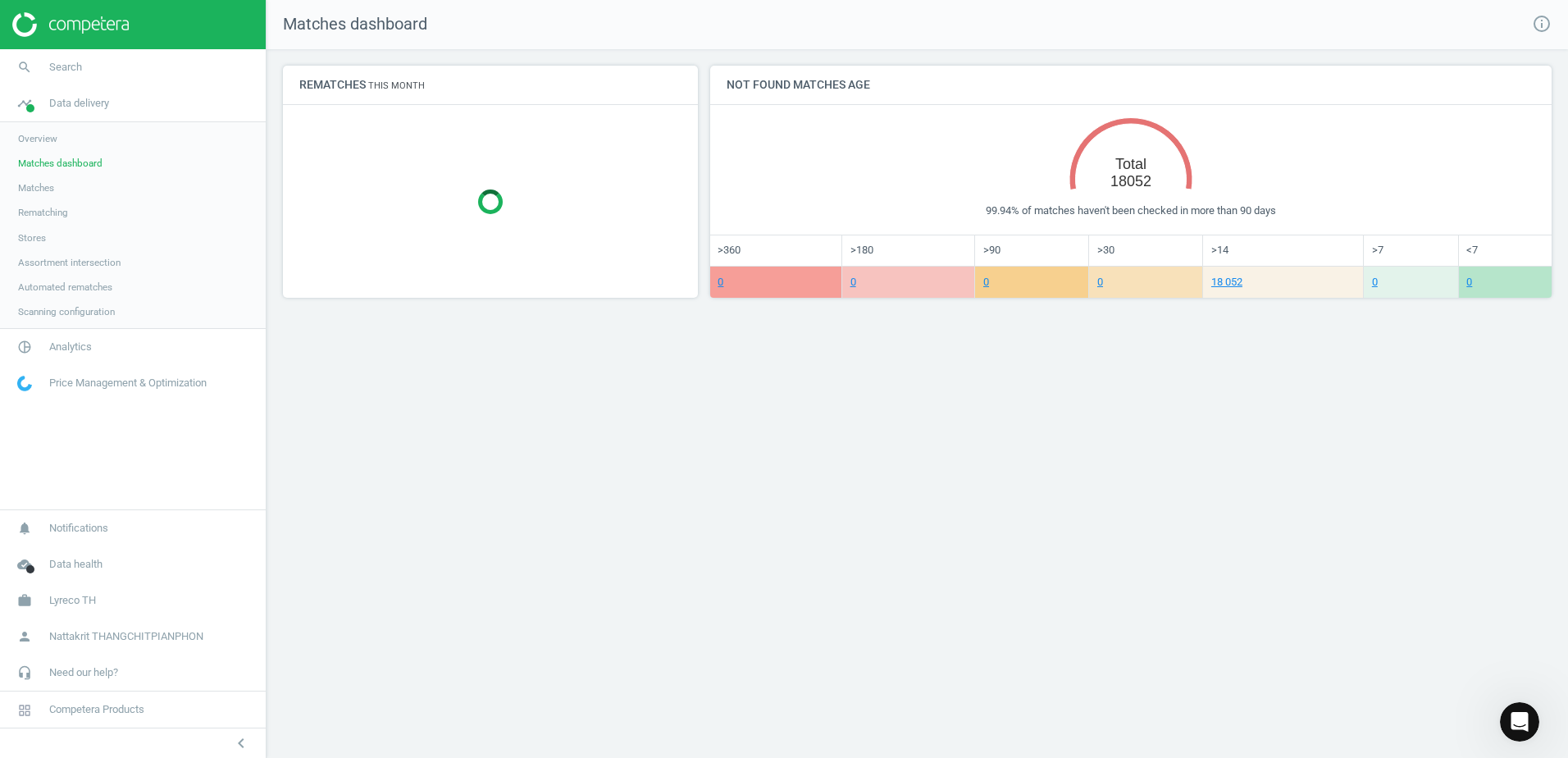
click at [86, 263] on span "Assortment intersection" at bounding box center [69, 263] width 102 height 13
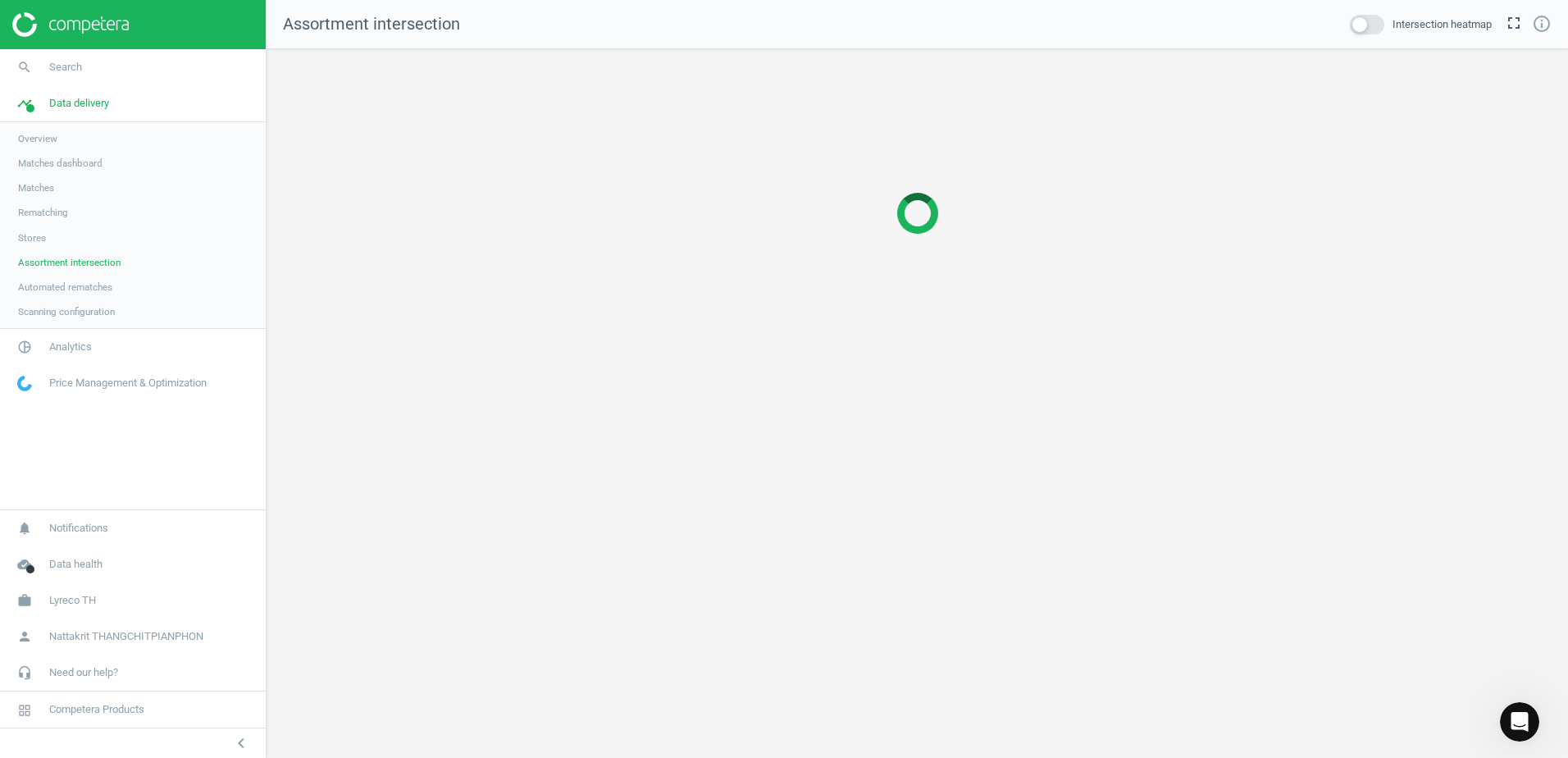
click at [102, 242] on link "Stores" at bounding box center [133, 238] width 265 height 24
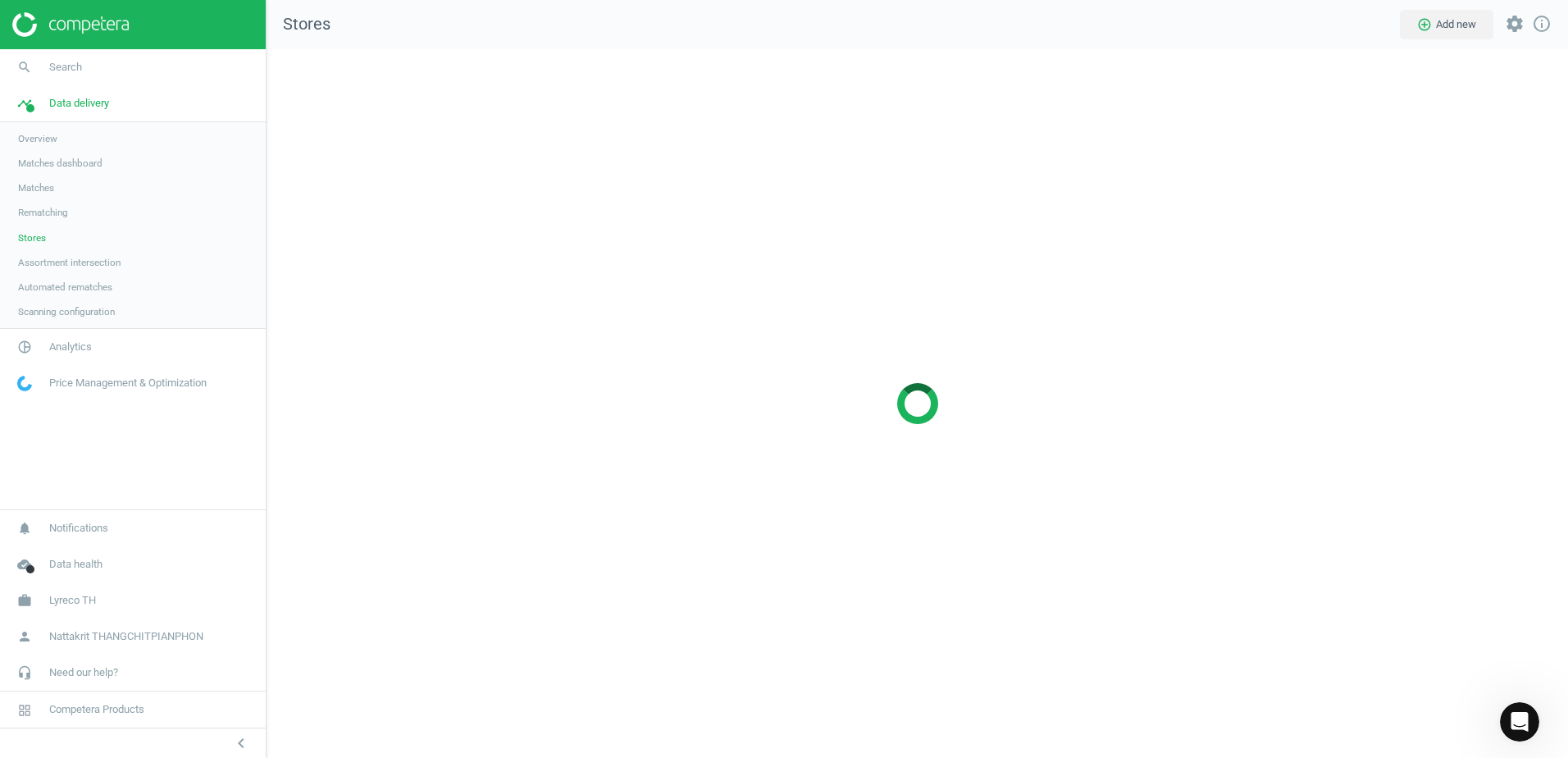
scroll to position [734, 1326]
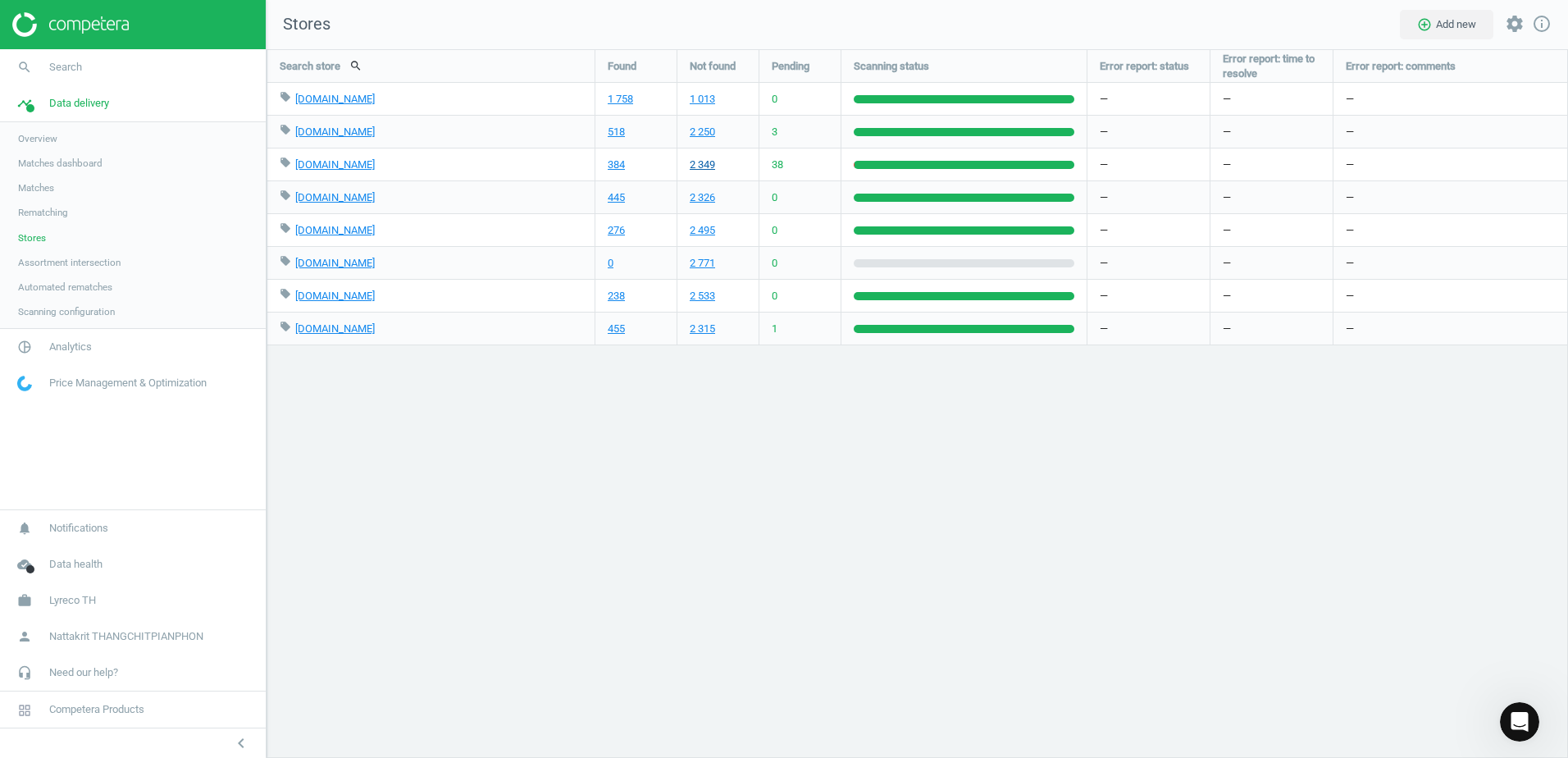
click at [711, 164] on link "2 349" at bounding box center [702, 165] width 25 height 15
click at [707, 102] on link "1 013" at bounding box center [702, 99] width 25 height 15
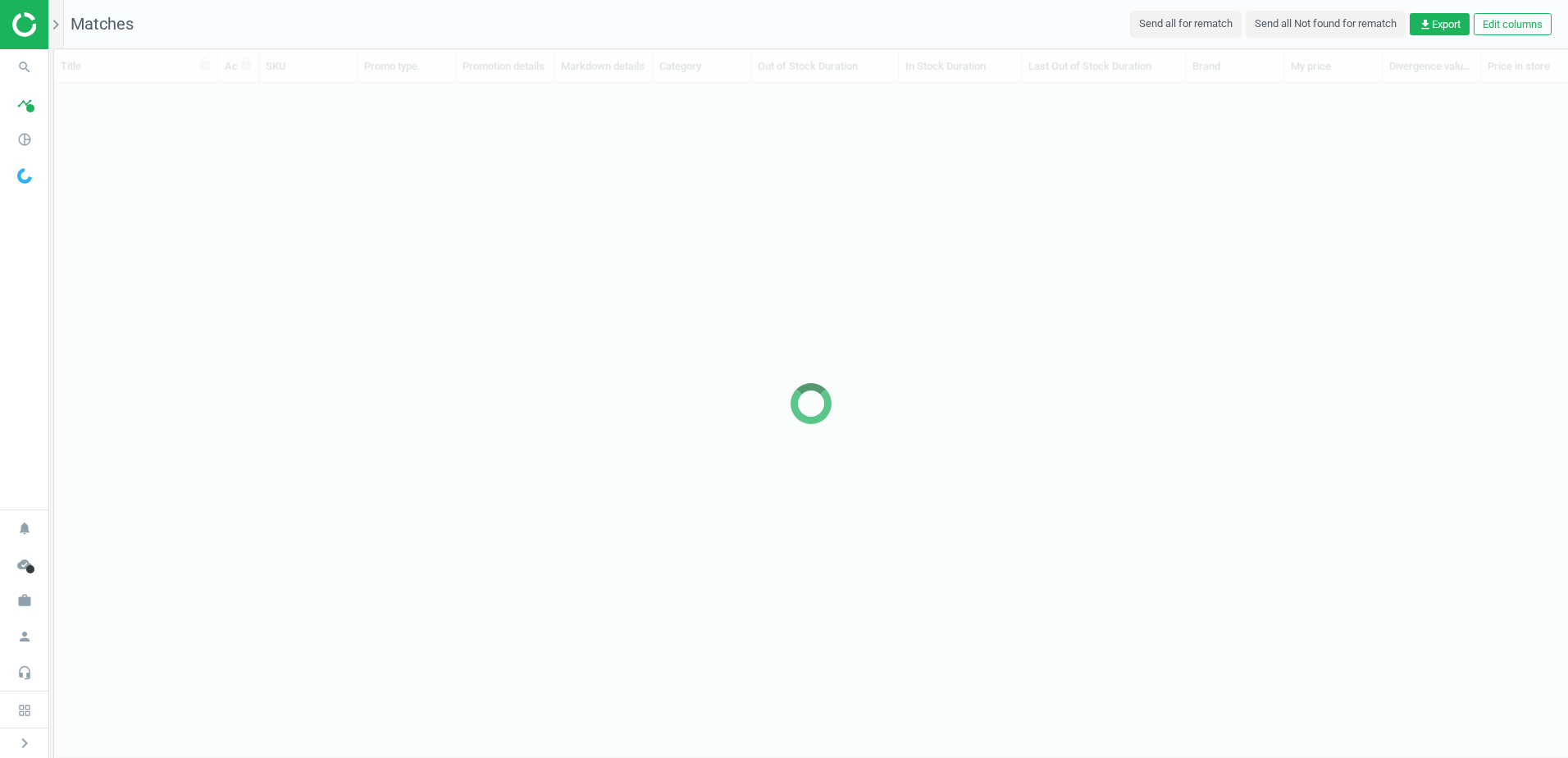
scroll to position [619, 1502]
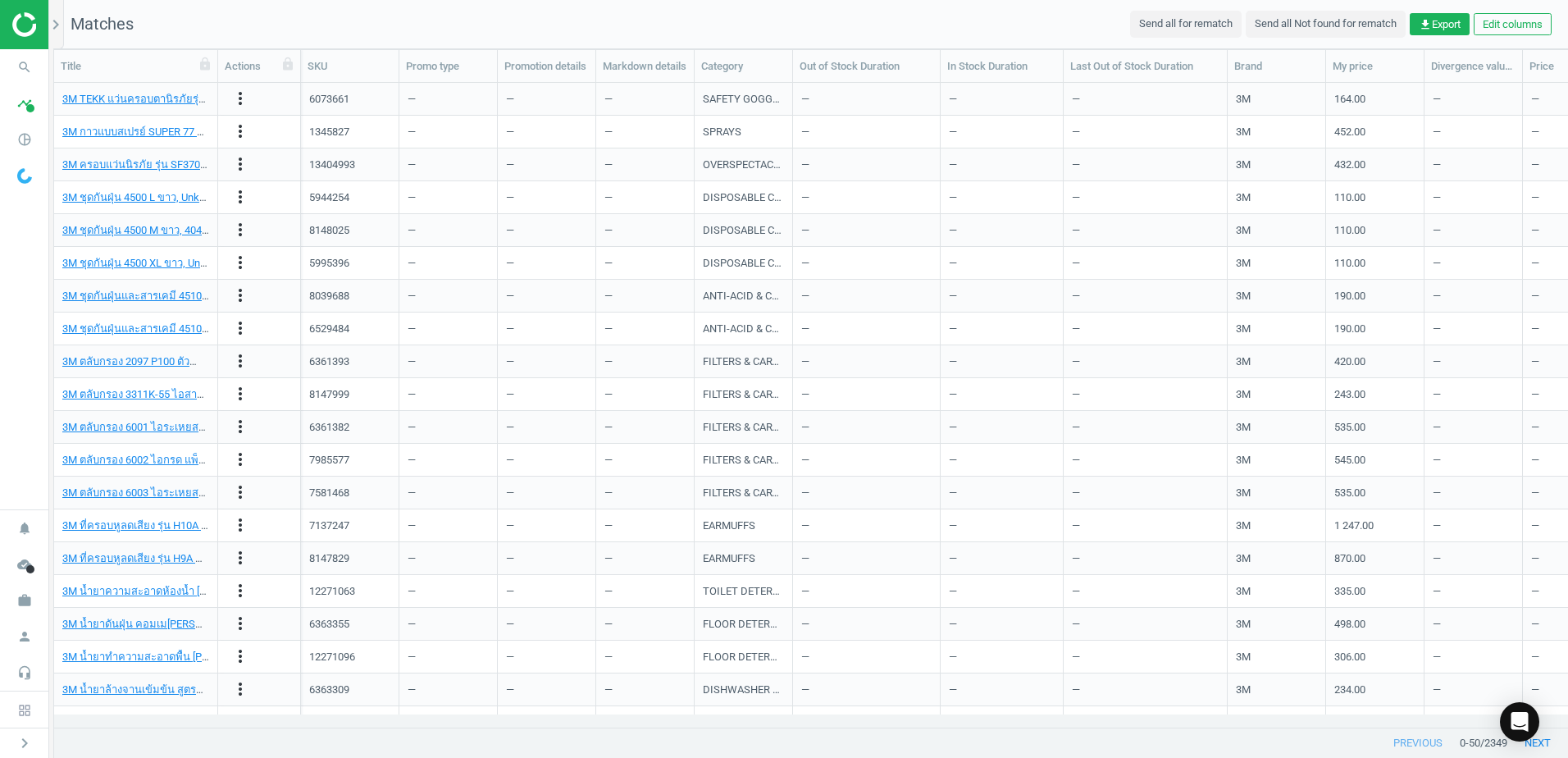
drag, startPoint x: 255, startPoint y: 64, endPoint x: 294, endPoint y: 63, distance: 39.0
click at [296, 64] on div at bounding box center [301, 66] width 17 height 32
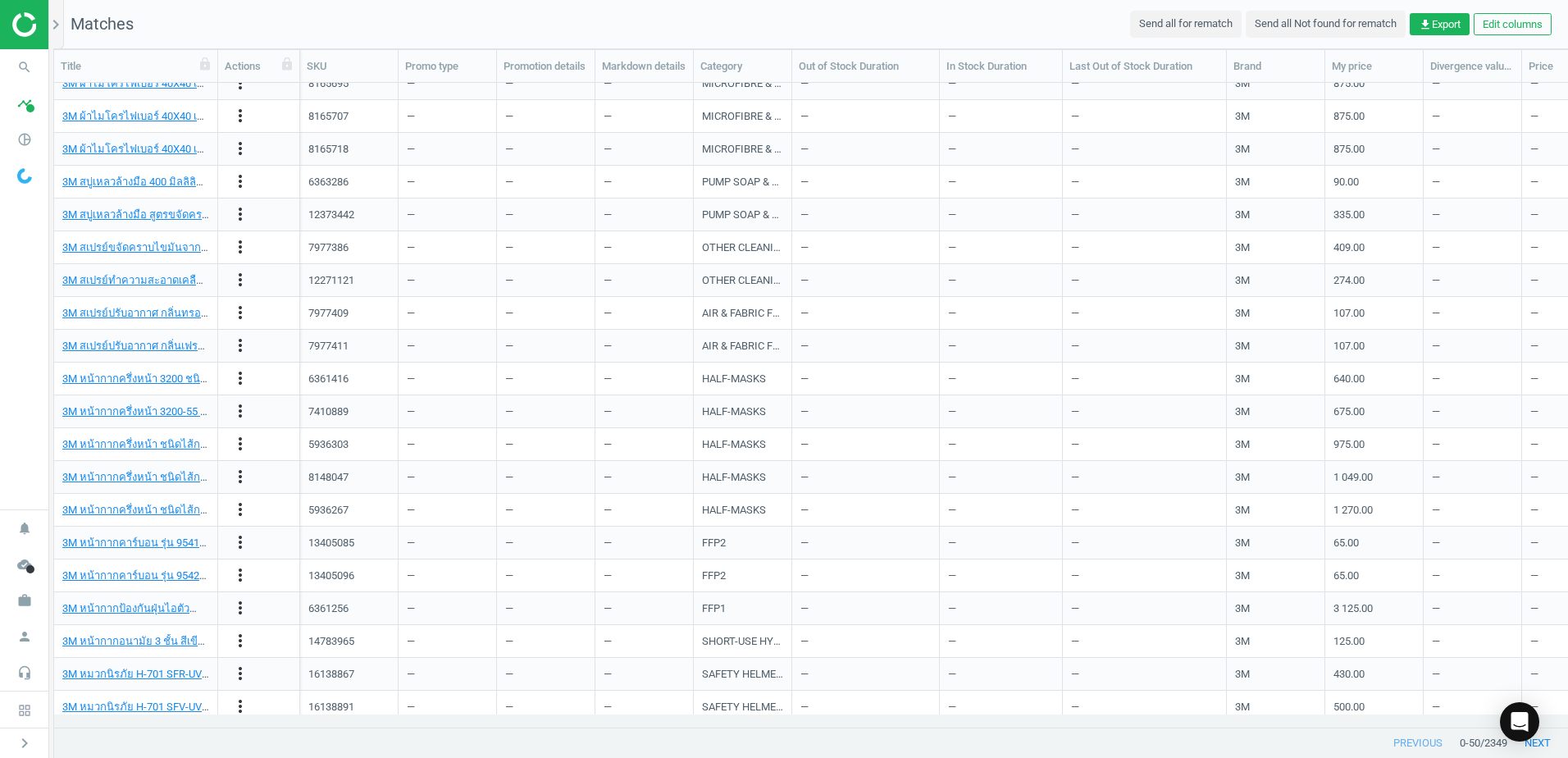
scroll to position [1008, 0]
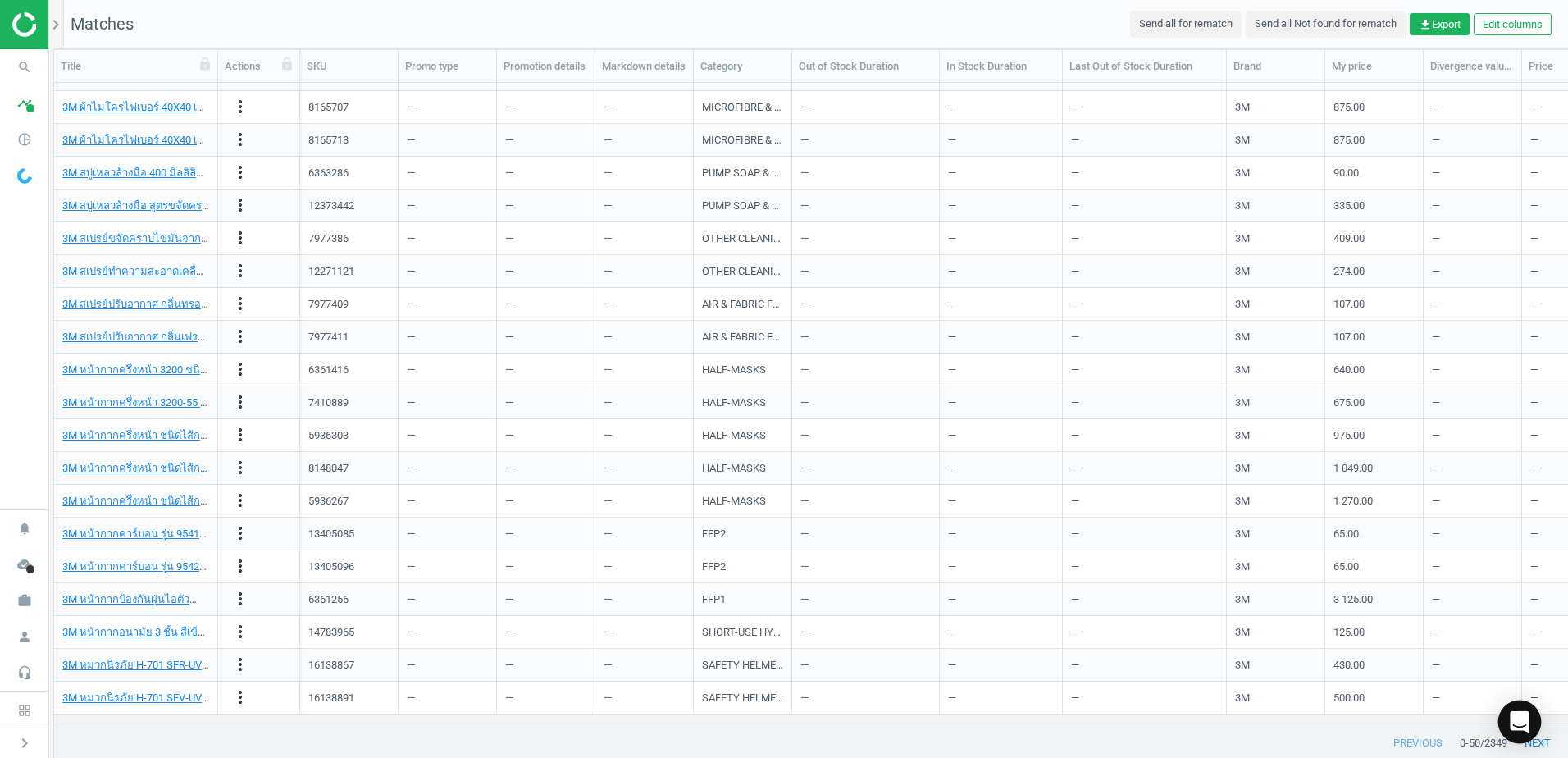
click at [1538, 741] on body "Group 2 Created with Sketch. ic/cloud_download/grey600 Created with Sketch. gra…" at bounding box center [784, 379] width 1568 height 758
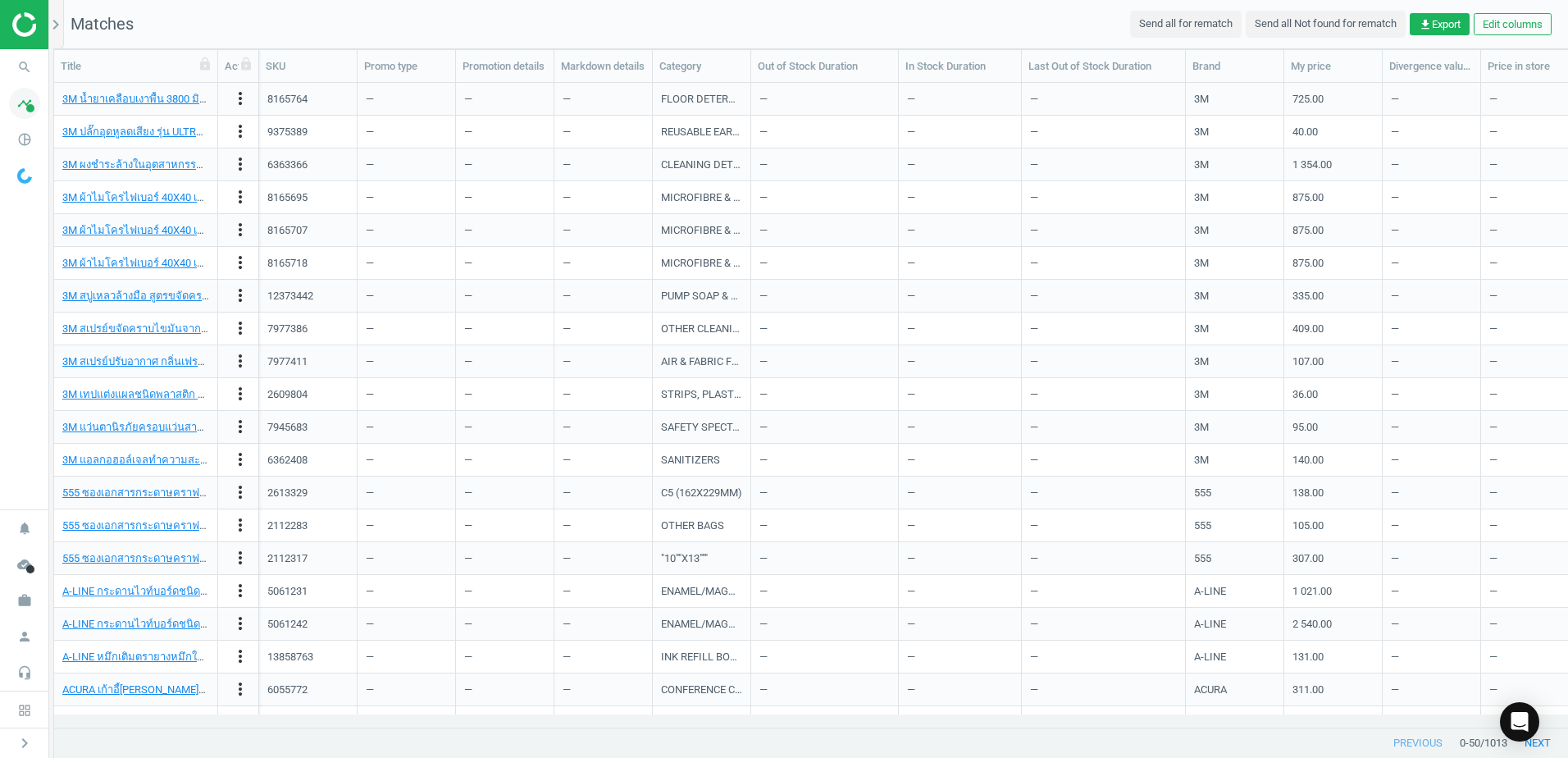
click at [22, 101] on icon "timeline" at bounding box center [24, 103] width 31 height 31
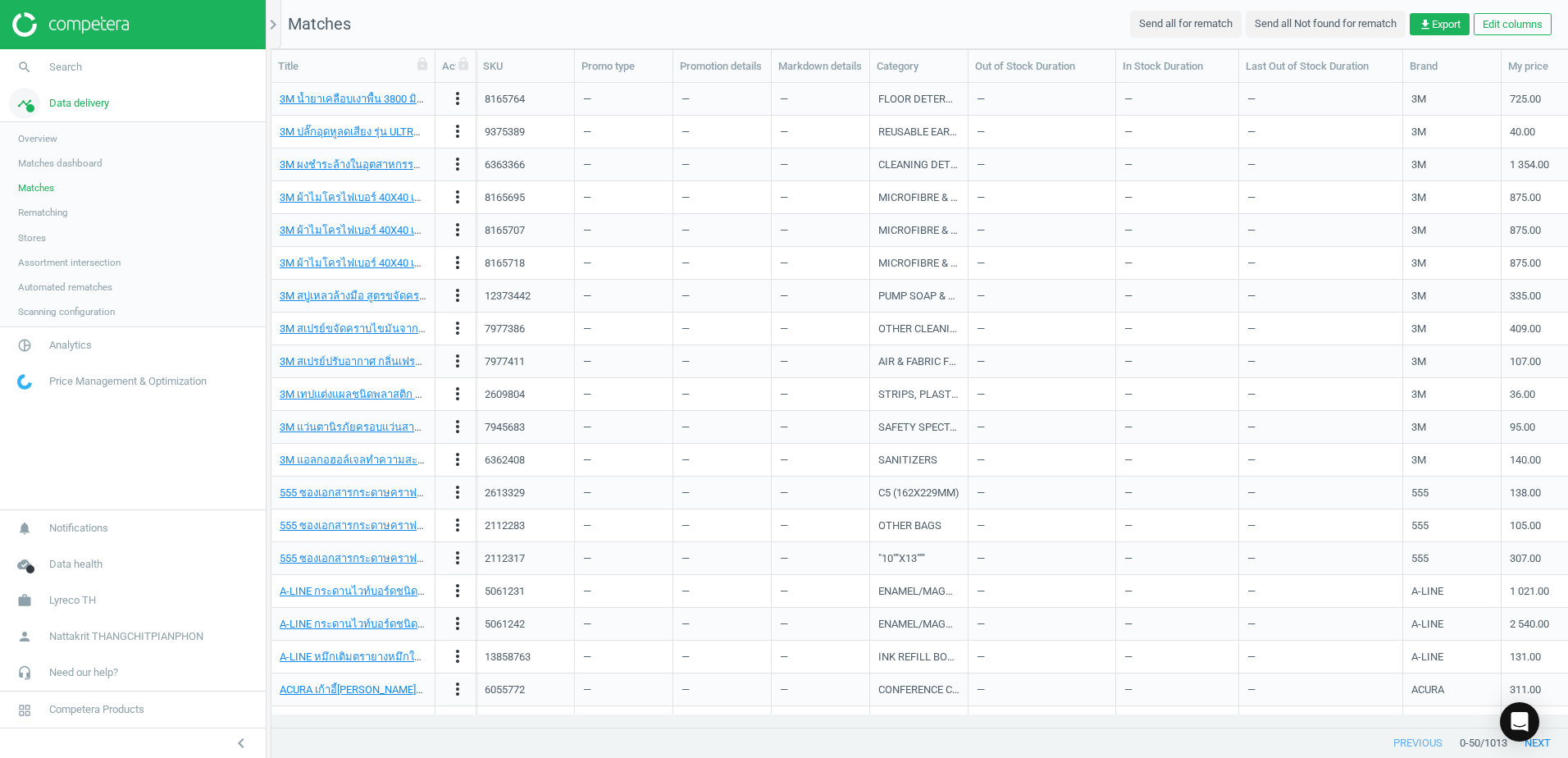
scroll to position [619, 1284]
click at [405, 234] on link "3M ผ้าไมโครไฟเบอร์ 40X40 เซนติเมตร สีเขียว แพ็ค 10 ผืน, Unknown" at bounding box center [436, 230] width 313 height 13
click at [64, 354] on span "Analytics" at bounding box center [71, 347] width 43 height 15
click at [71, 179] on link "Overview" at bounding box center [133, 174] width 265 height 24
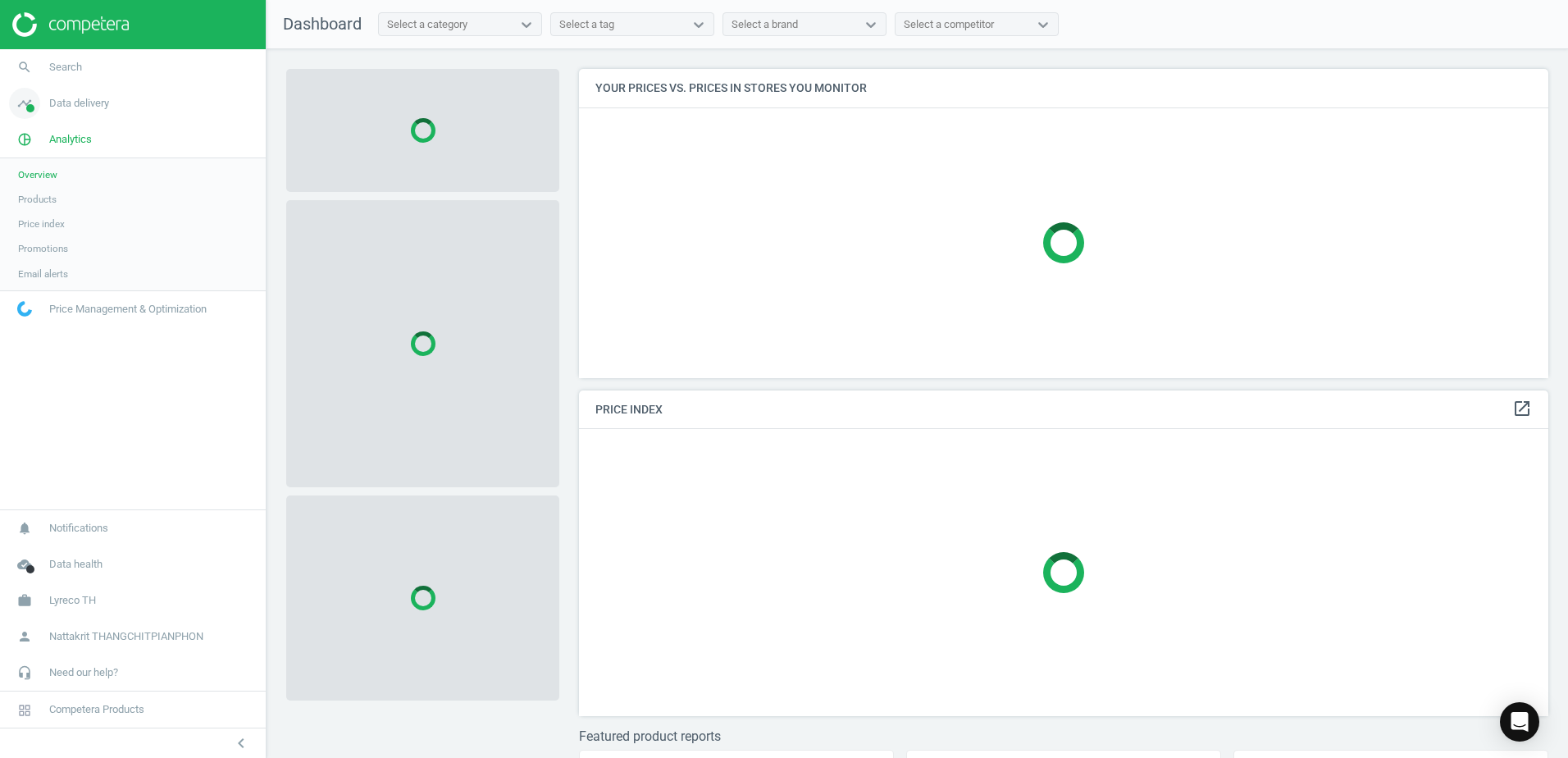
scroll to position [334, 982]
click at [114, 76] on link "search Search" at bounding box center [133, 67] width 265 height 36
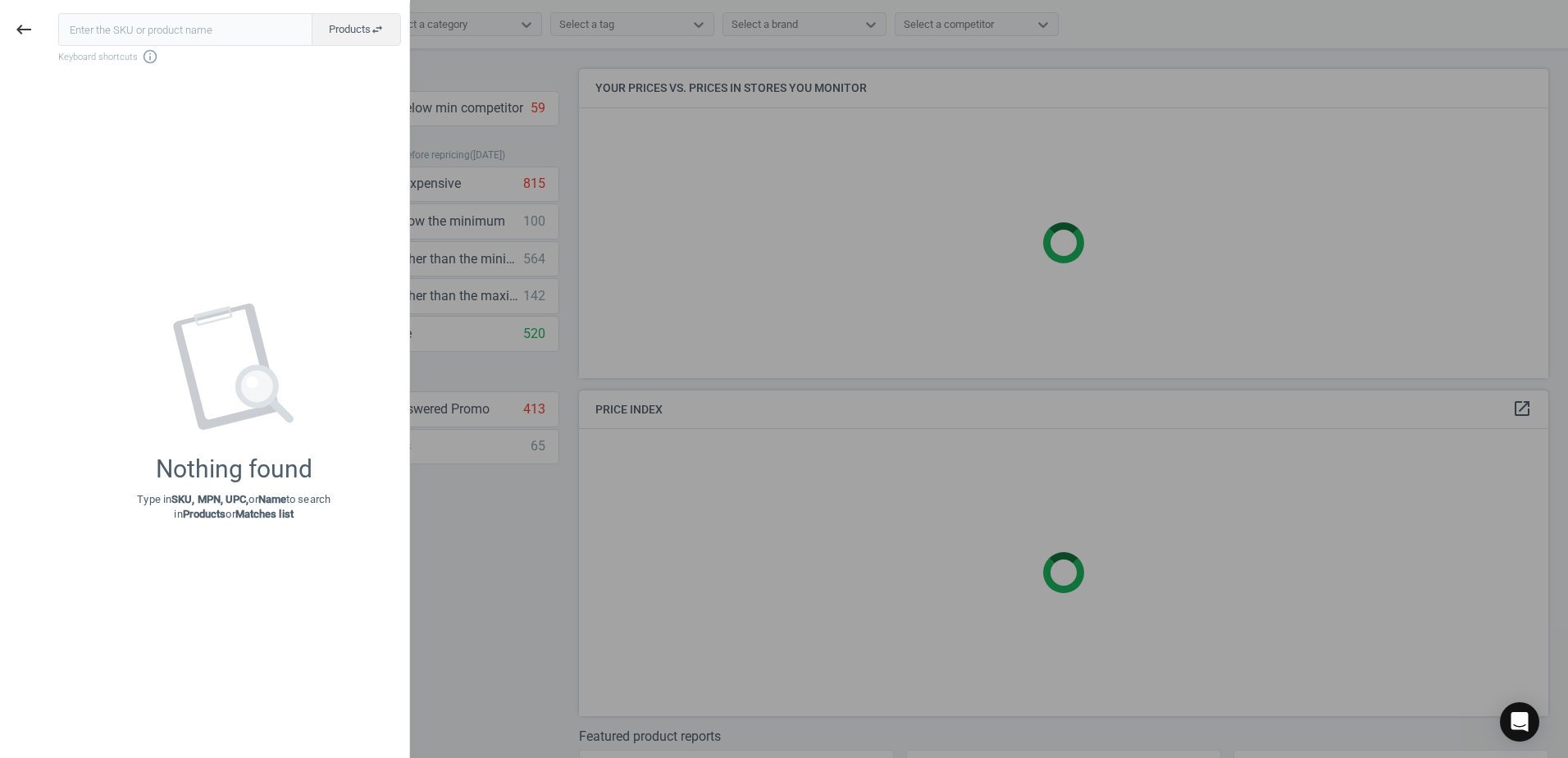
click at [467, 60] on div at bounding box center [784, 379] width 1568 height 758
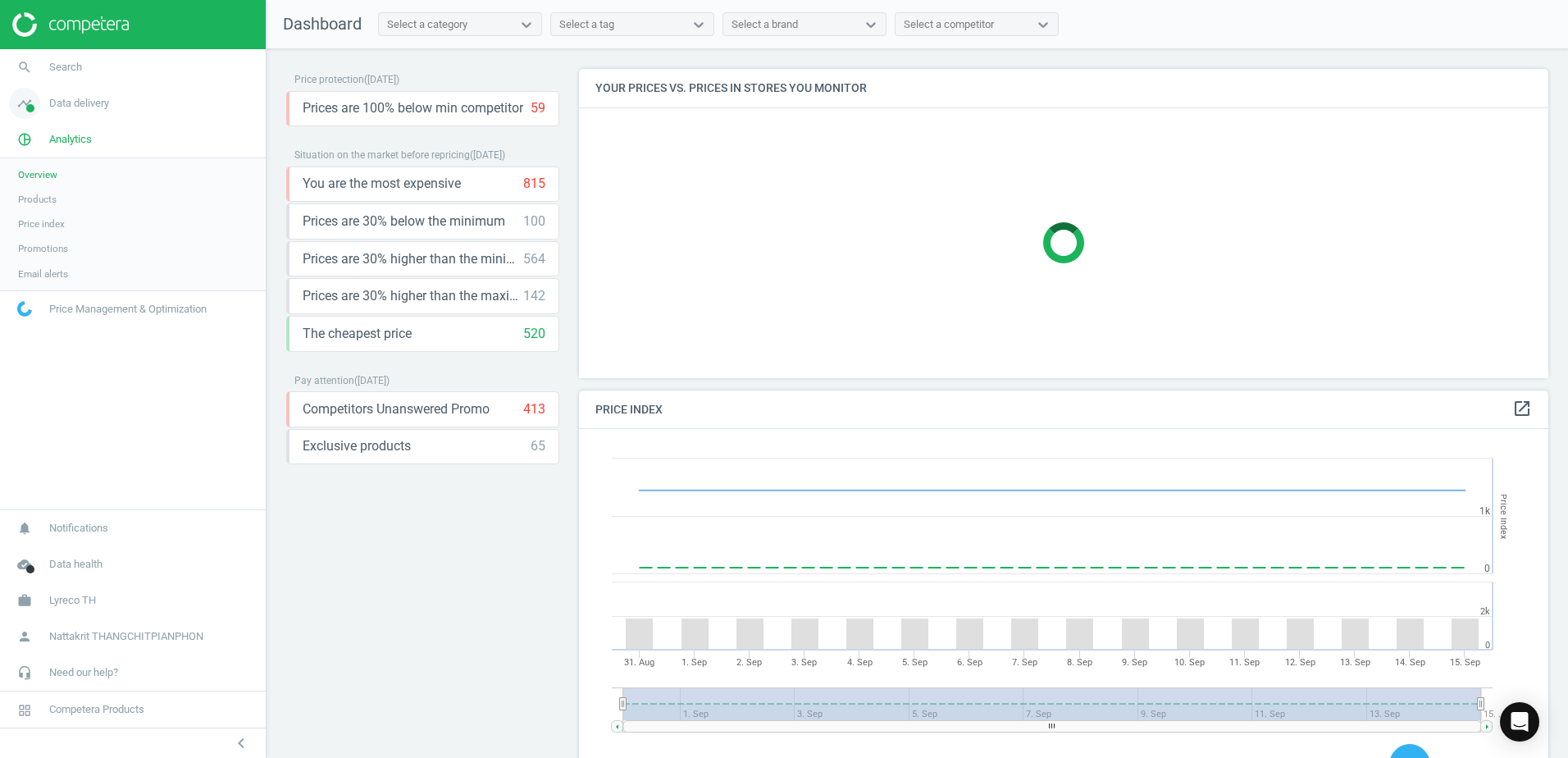
scroll to position [403, 982]
click at [73, 106] on span "Data delivery" at bounding box center [79, 103] width 60 height 15
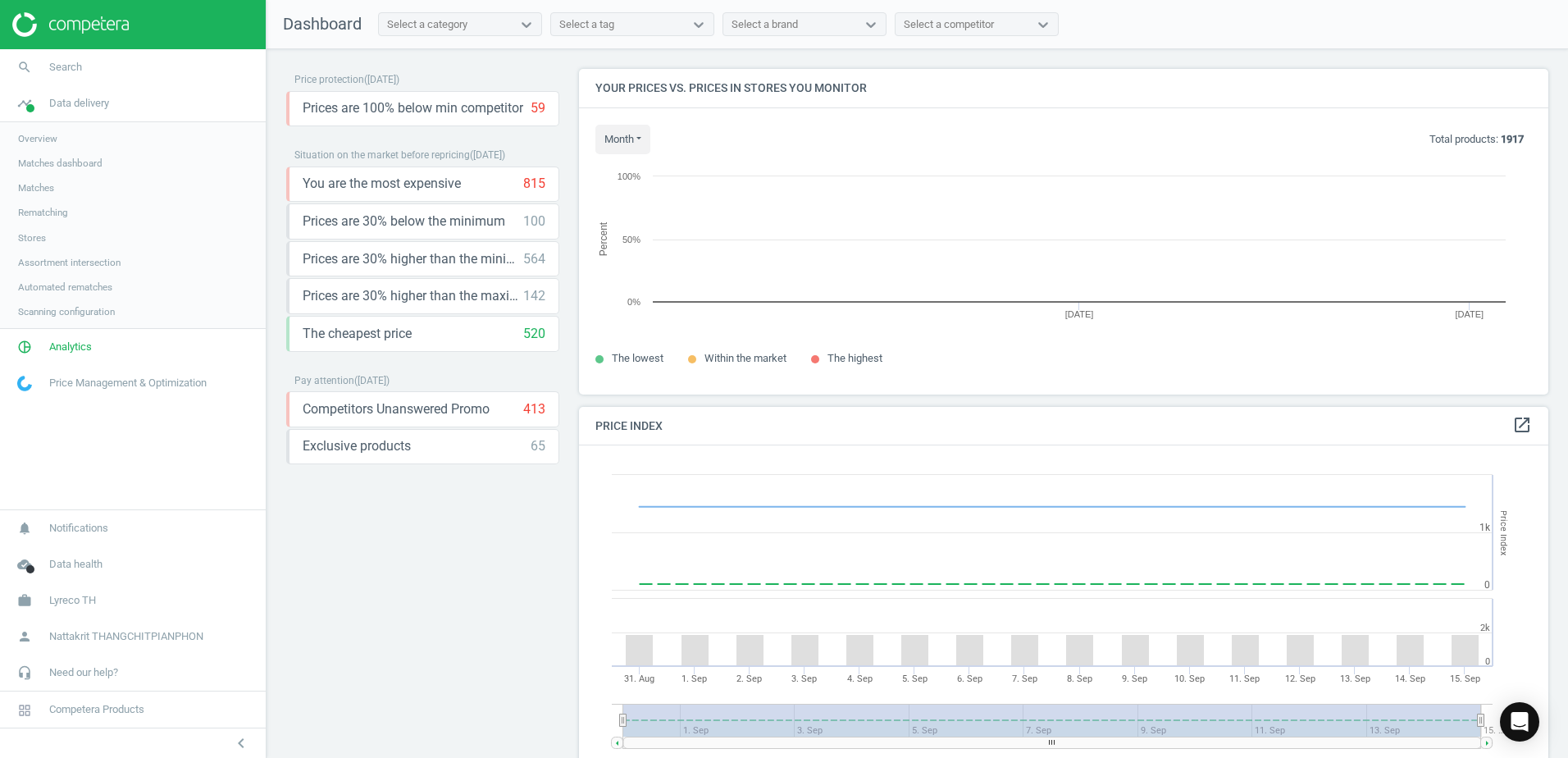
scroll to position [350, 982]
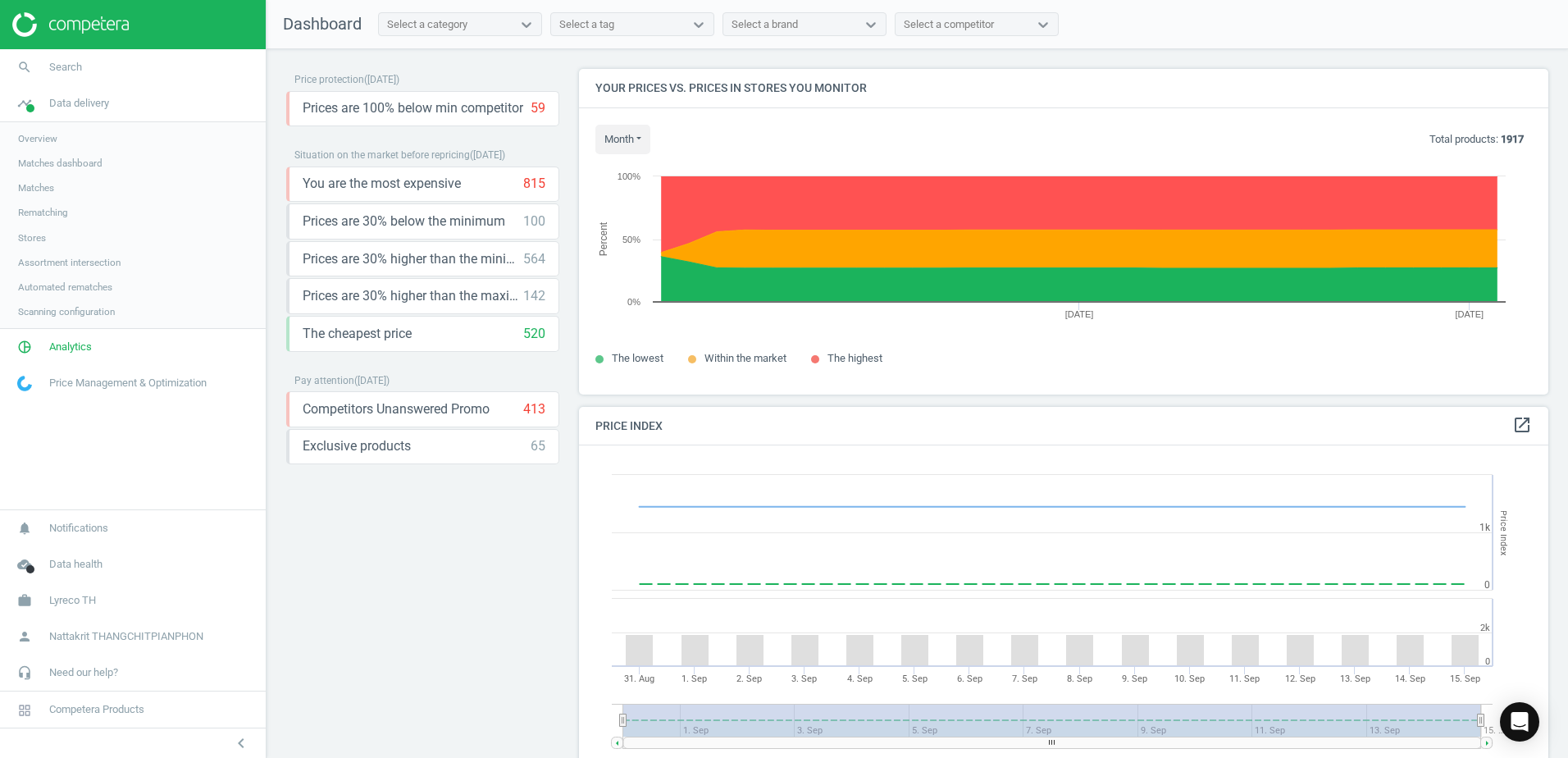
click at [82, 144] on link "Overview" at bounding box center [133, 138] width 265 height 24
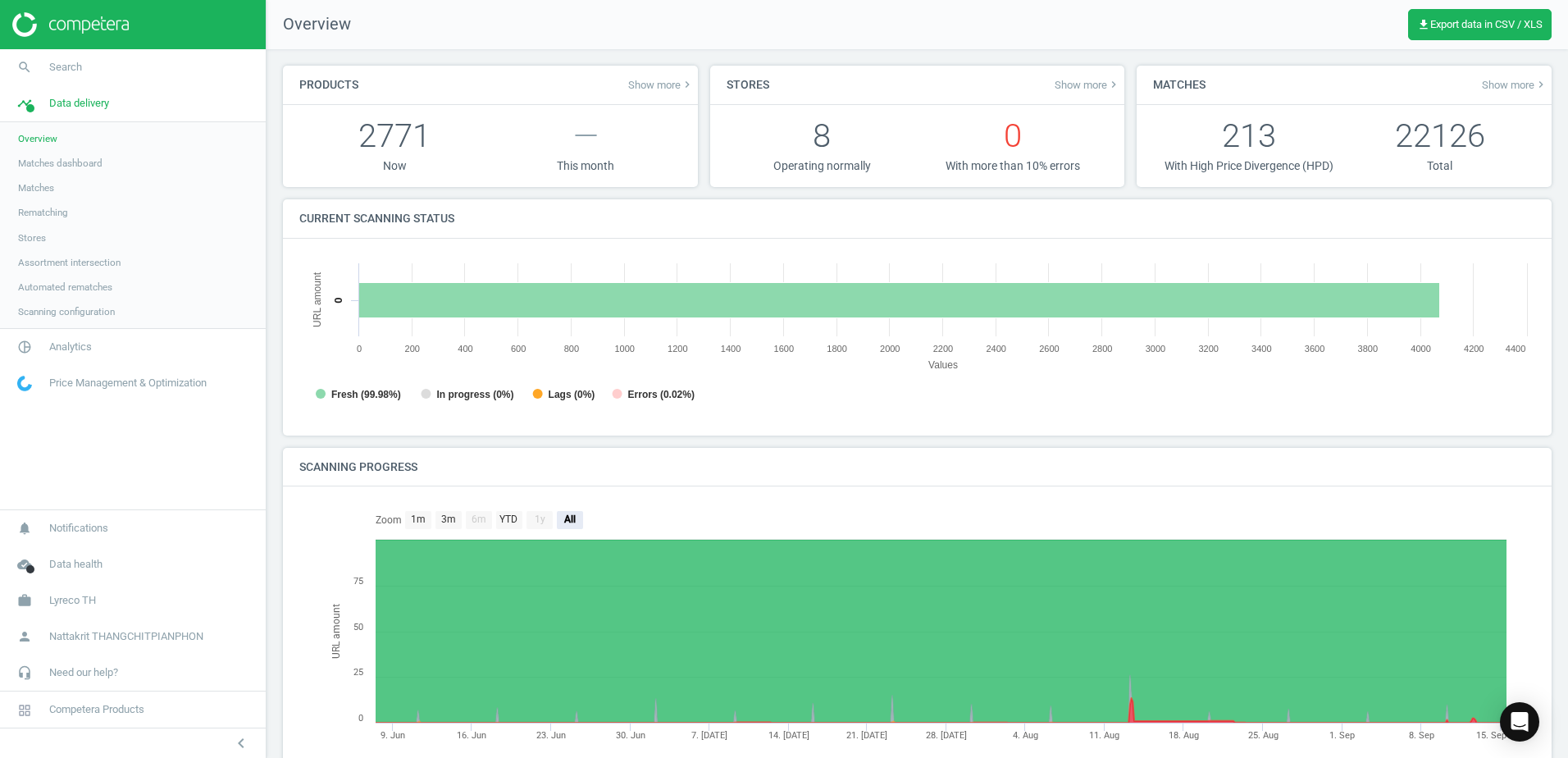
scroll to position [8, 8]
click at [149, 313] on link "Scanning configuration" at bounding box center [133, 311] width 265 height 24
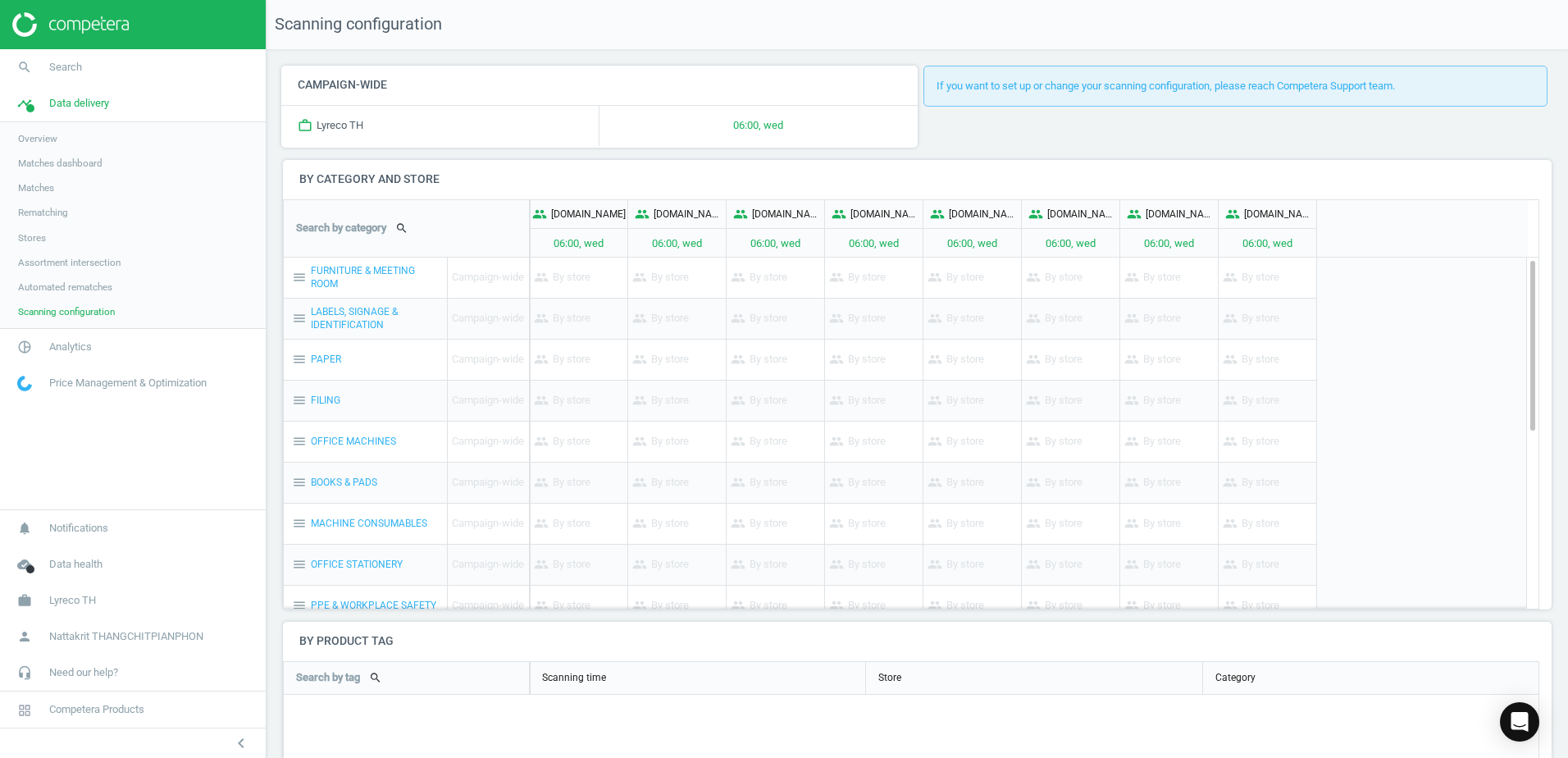
click at [91, 369] on link "Price Management & Optimization" at bounding box center [133, 383] width 265 height 36
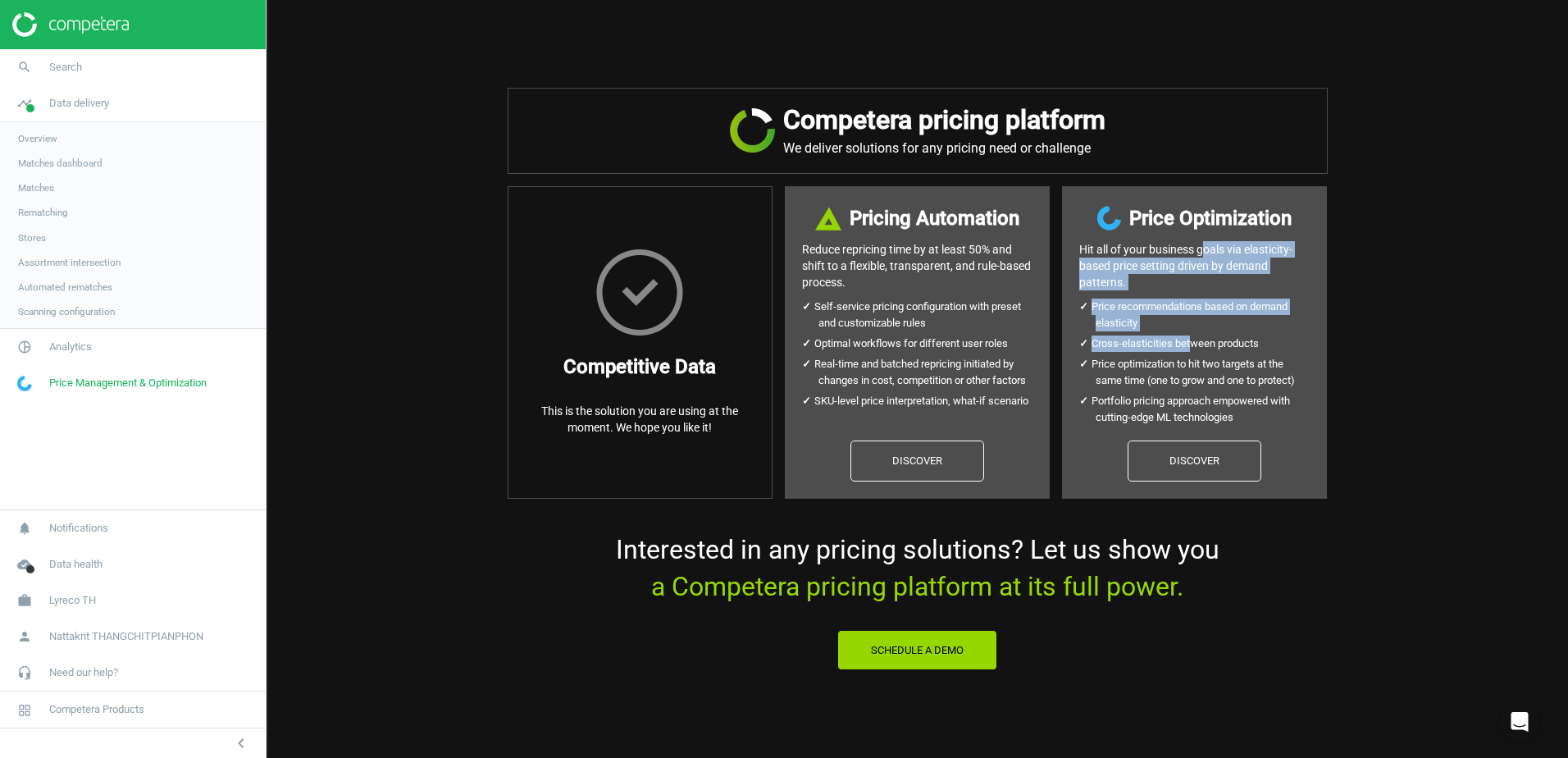
drag, startPoint x: 1191, startPoint y: 303, endPoint x: 1179, endPoint y: 350, distance: 48.5
click at [1179, 350] on div "Price Optimization Hit all of your business goals via elasticity- based price s…" at bounding box center [1194, 342] width 265 height 312
click at [1178, 351] on li "Cross-elasticities between products" at bounding box center [1202, 344] width 214 height 17
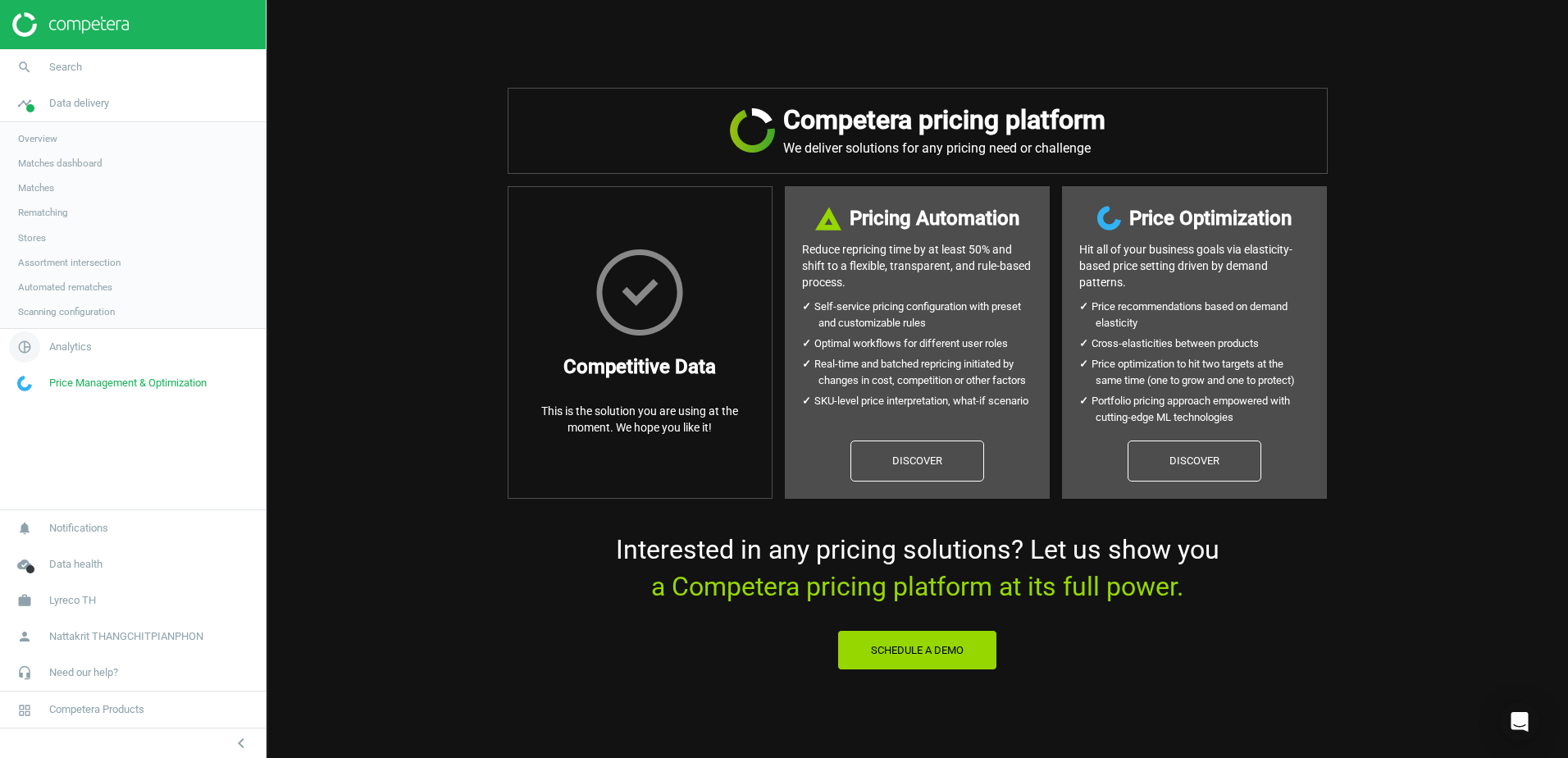
click at [123, 358] on link "pie_chart_outlined Analytics" at bounding box center [133, 347] width 265 height 36
click at [73, 105] on span "Data delivery" at bounding box center [79, 103] width 60 height 15
click at [69, 237] on link "Stores" at bounding box center [133, 238] width 265 height 24
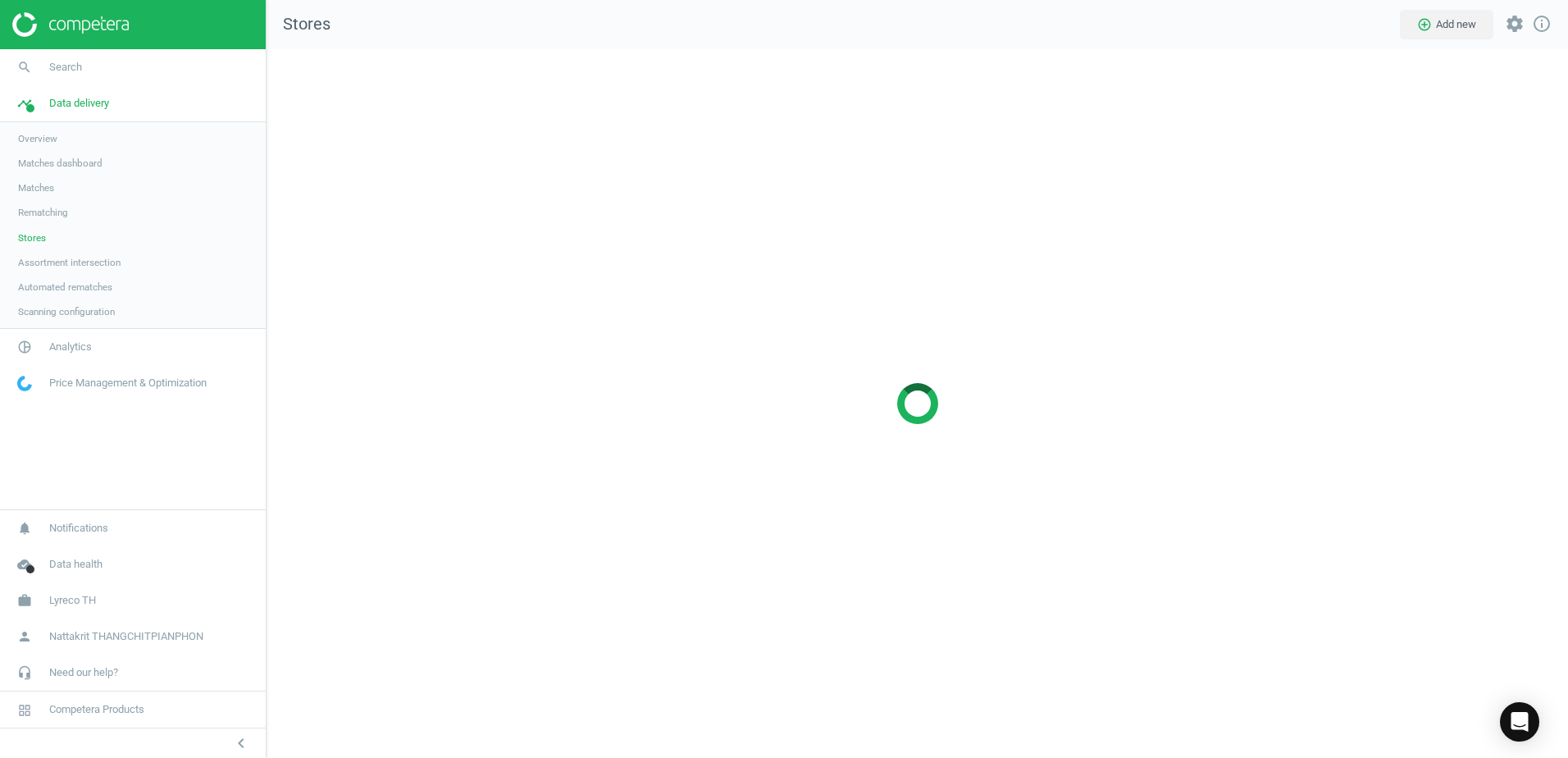
scroll to position [734, 1326]
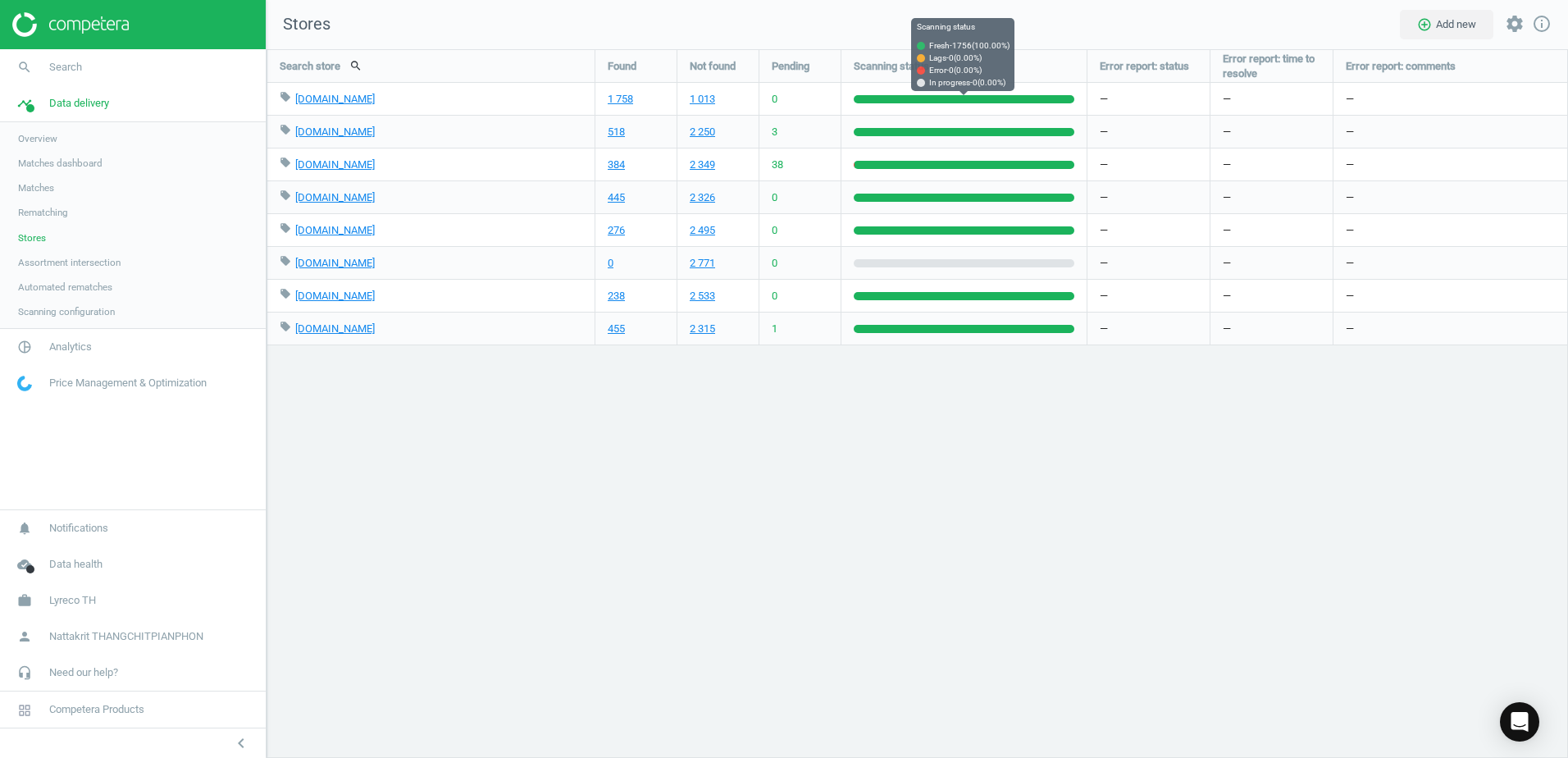
click at [902, 102] on div at bounding box center [964, 99] width 221 height 8
click at [60, 218] on span "Rematching" at bounding box center [43, 212] width 50 height 13
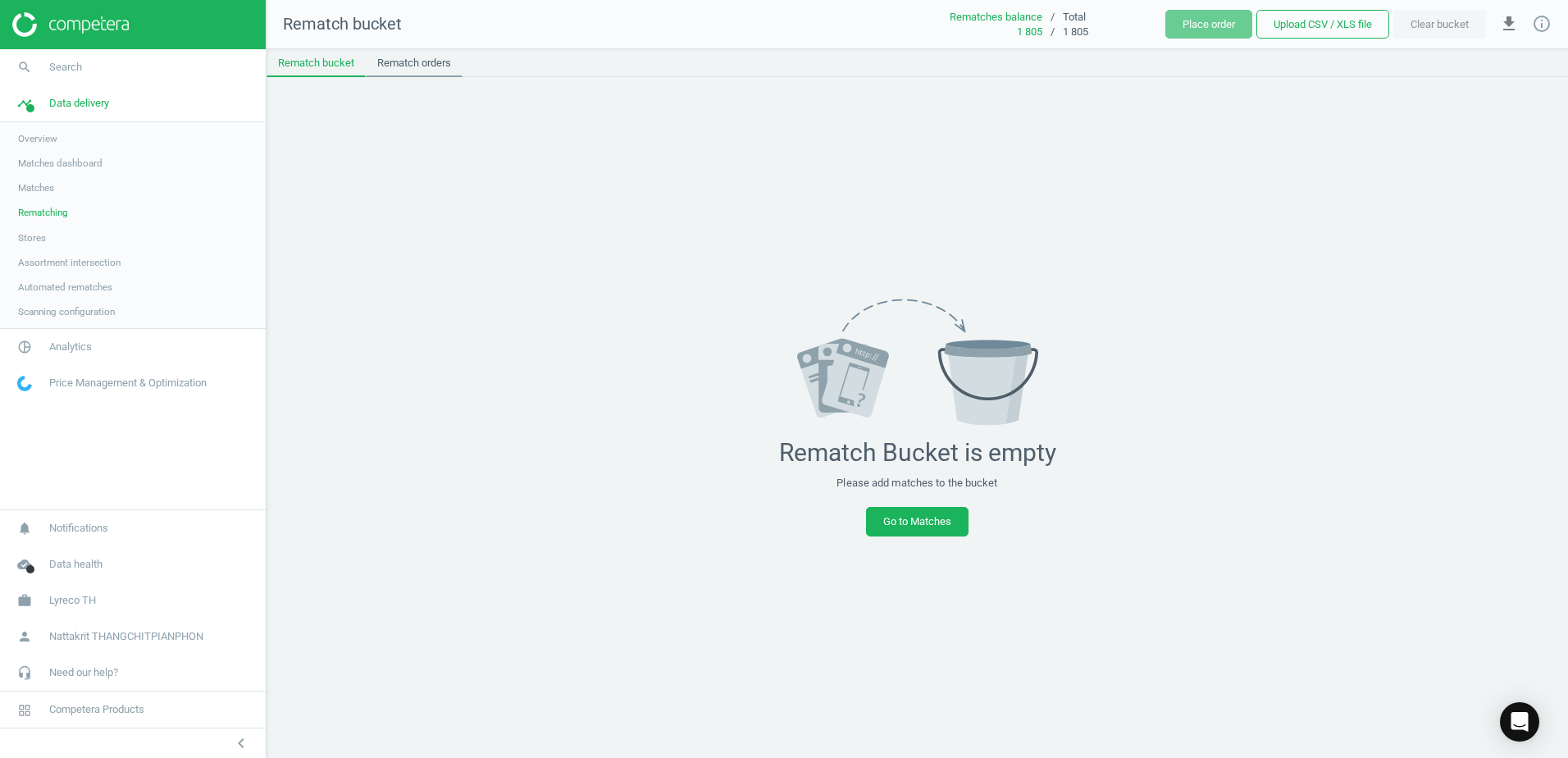
click at [405, 65] on link "Rematch orders" at bounding box center [414, 63] width 97 height 28
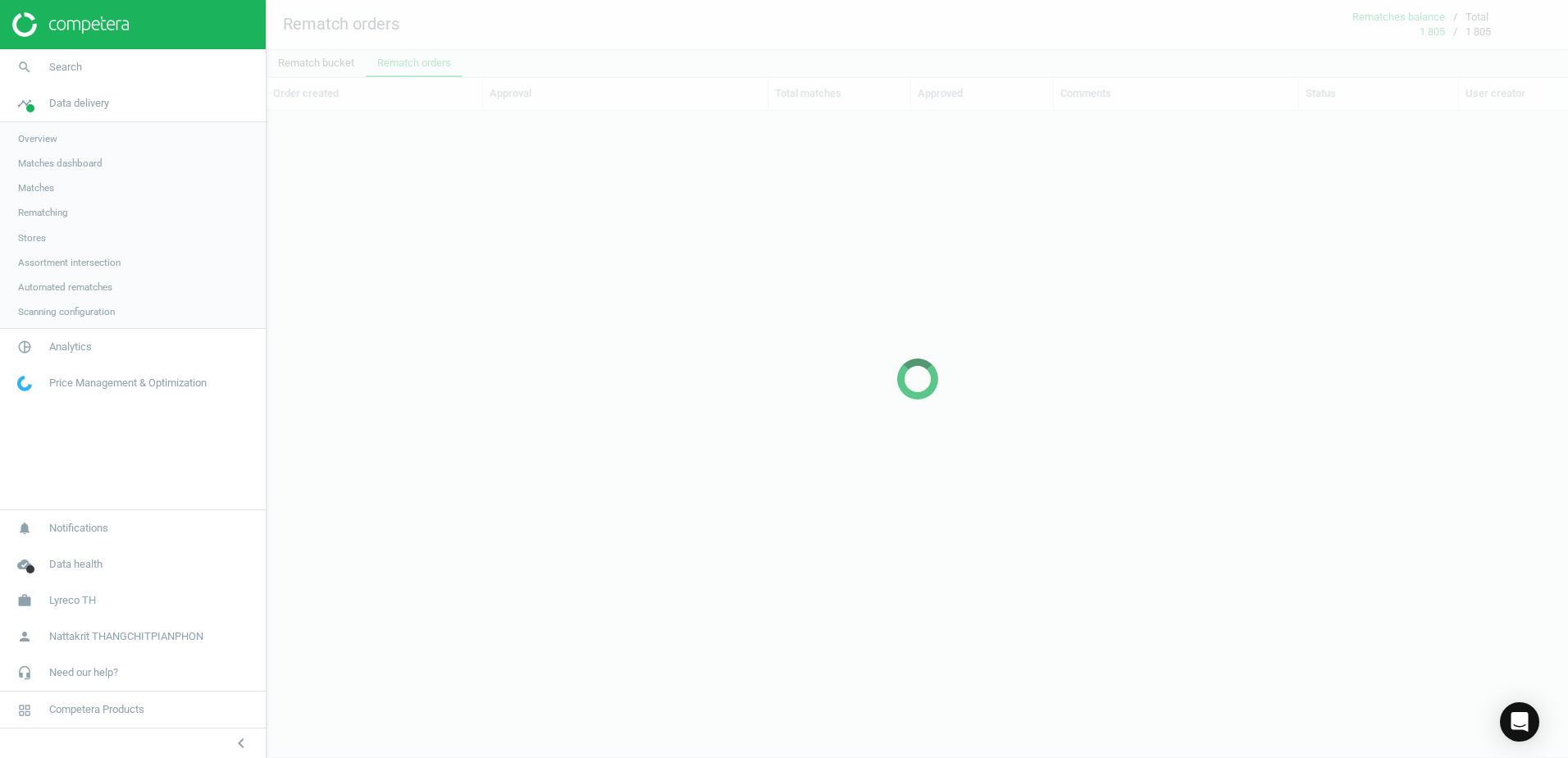
scroll to position [620, 1289]
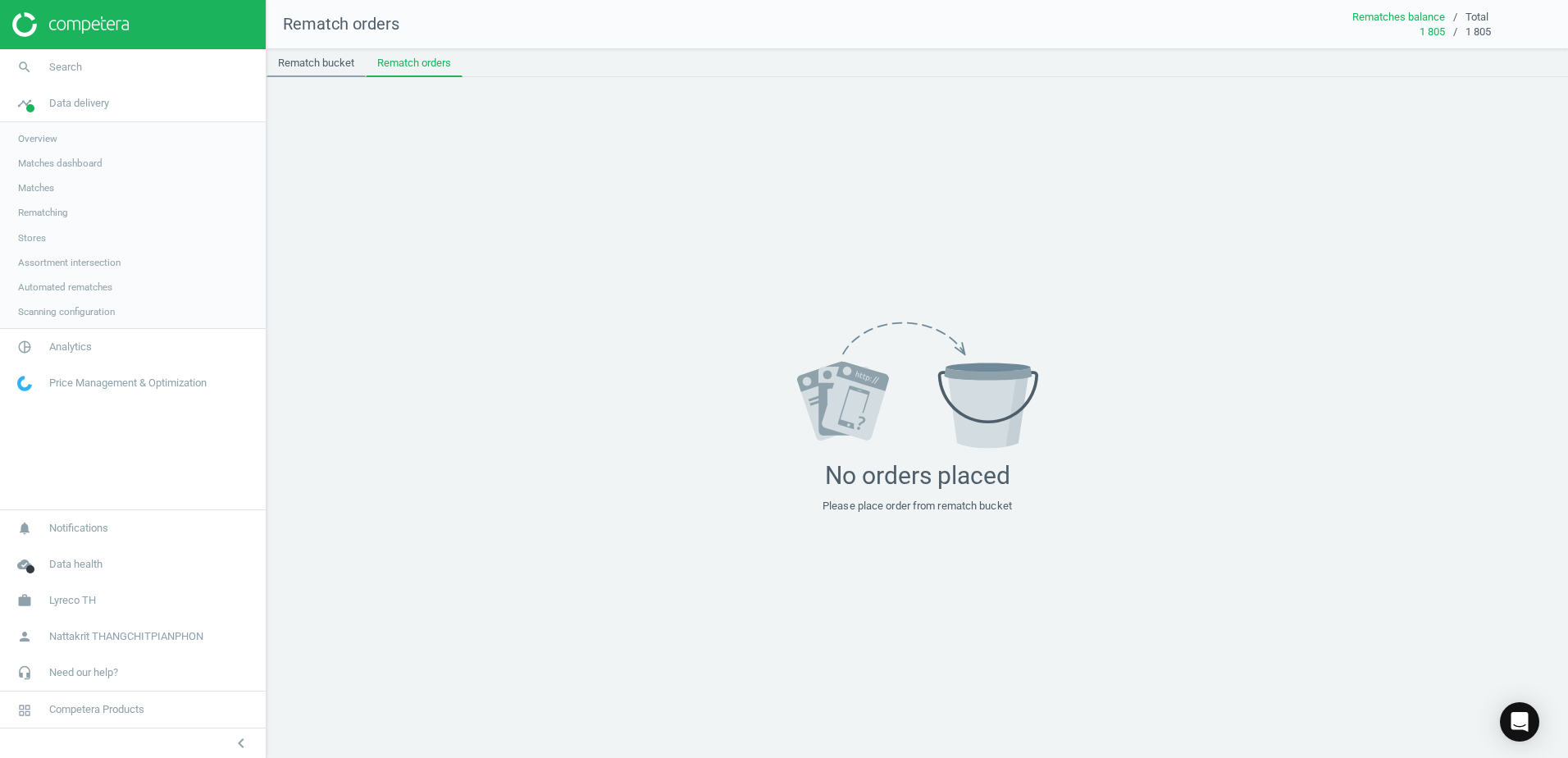
click at [339, 72] on link "Rematch bucket" at bounding box center [316, 63] width 99 height 28
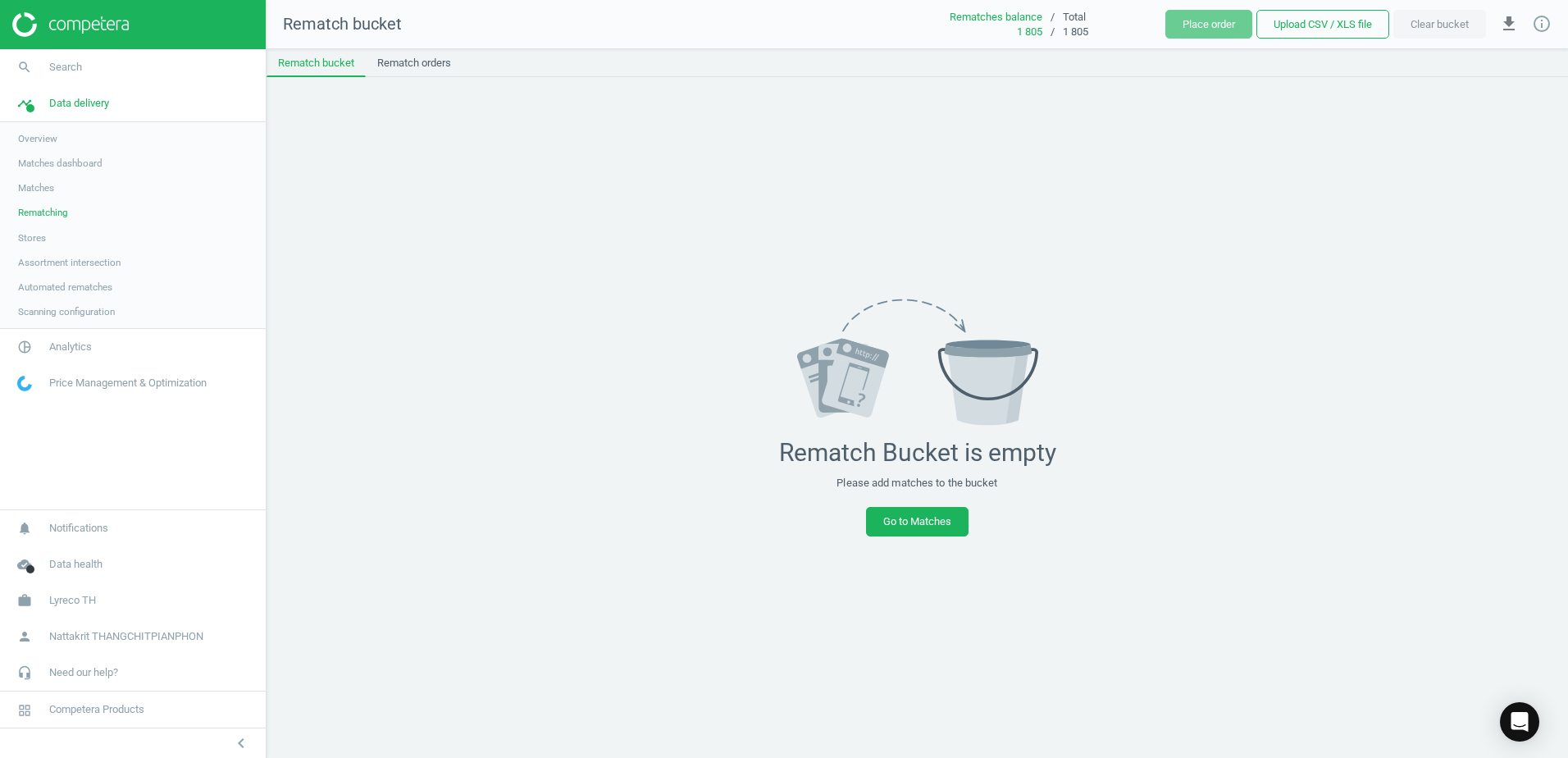
click at [39, 185] on span "Matches" at bounding box center [35, 188] width 36 height 13
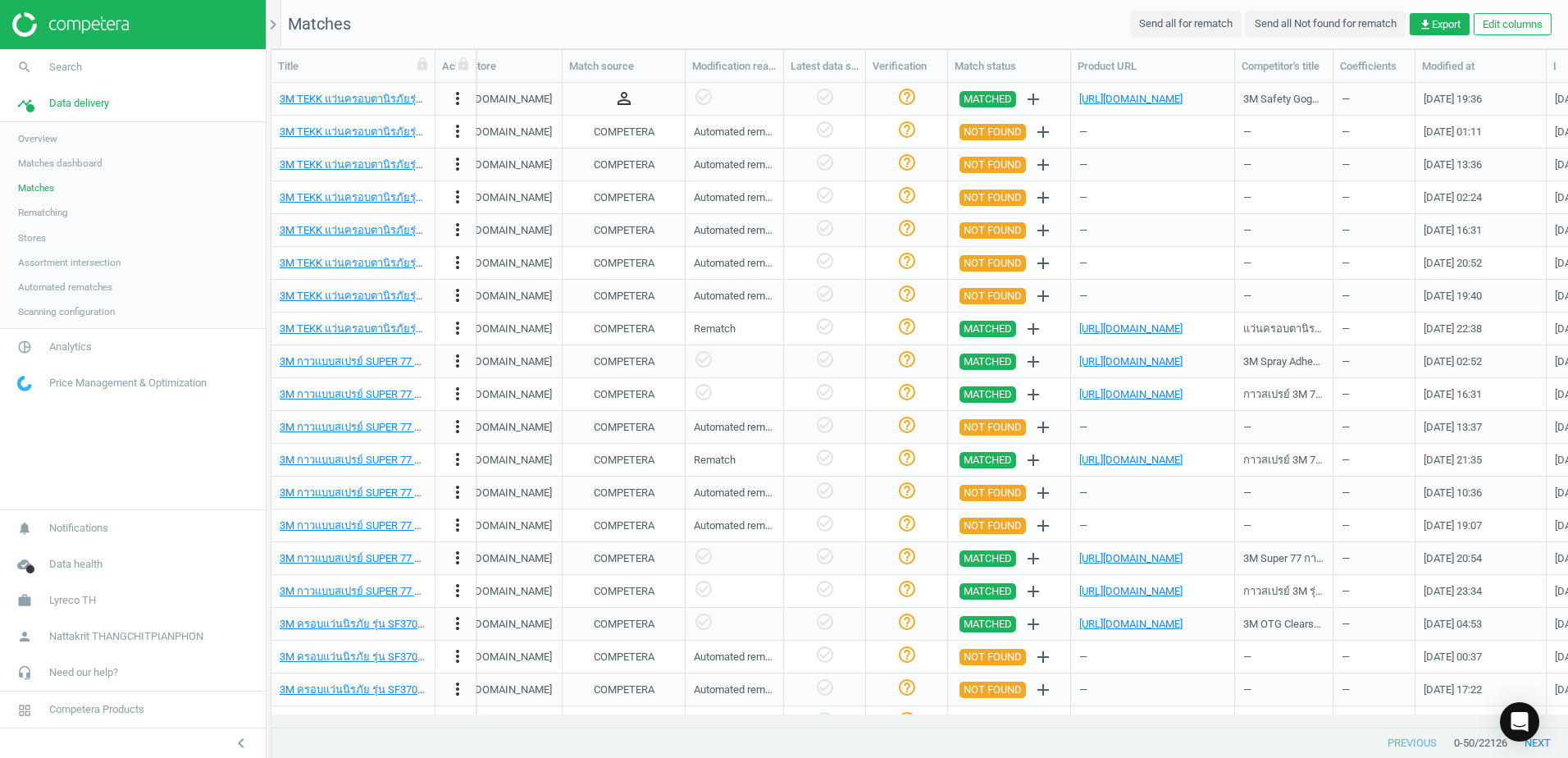
scroll to position [0, 1431]
click at [1085, 135] on div "—" at bounding box center [1152, 132] width 147 height 29
drag, startPoint x: 1085, startPoint y: 135, endPoint x: 1131, endPoint y: 132, distance: 46.1
click at [1124, 132] on div "—" at bounding box center [1152, 132] width 147 height 29
click at [1131, 132] on div "—" at bounding box center [1152, 132] width 147 height 29
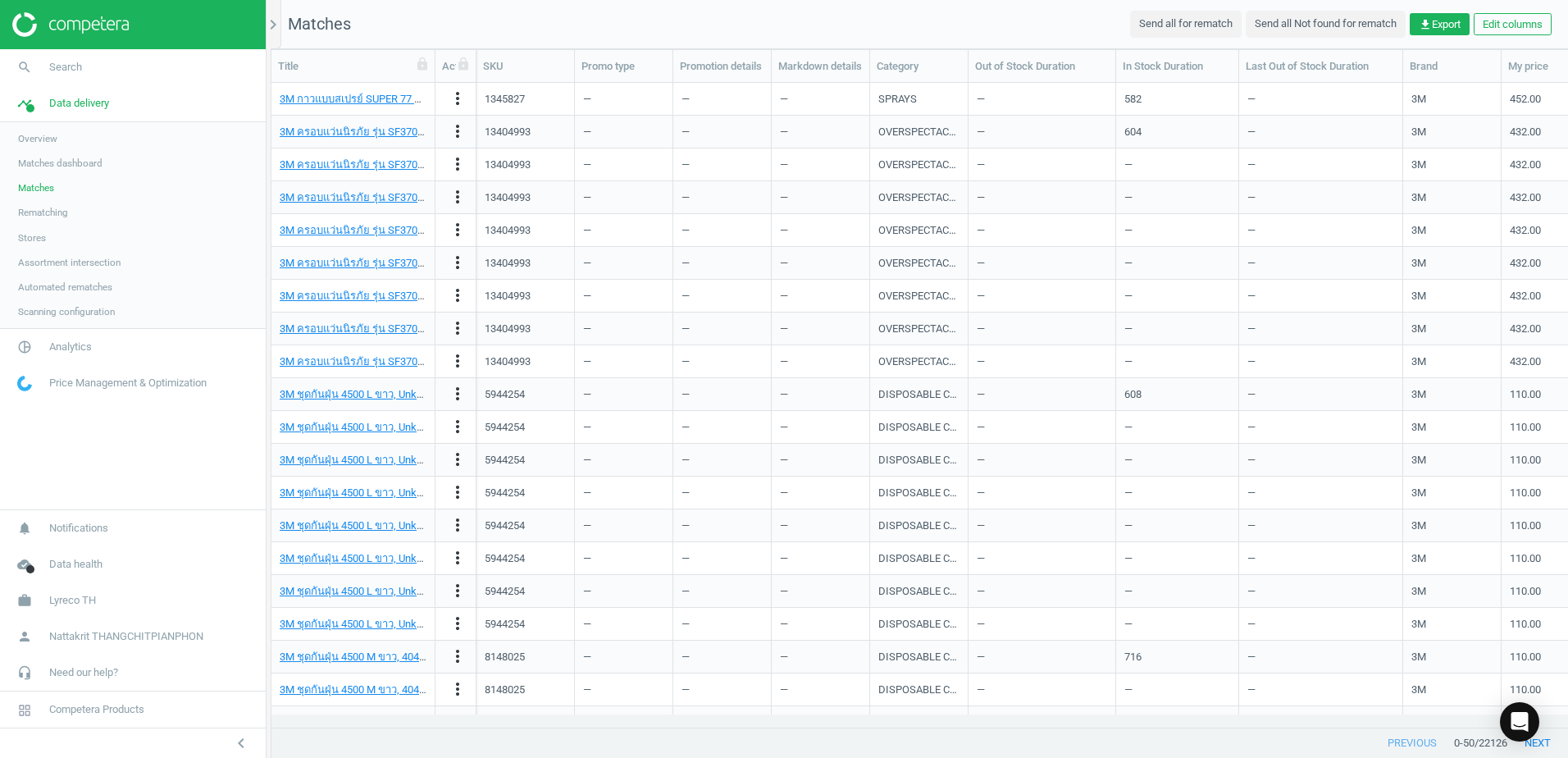
scroll to position [0, 0]
drag, startPoint x: 628, startPoint y: 727, endPoint x: 1359, endPoint y: 737, distance: 731.1
click at [1359, 737] on div "Title Actions SKU Promo type Promotion details Markdown details Category Out of…" at bounding box center [919, 404] width 1296 height 708
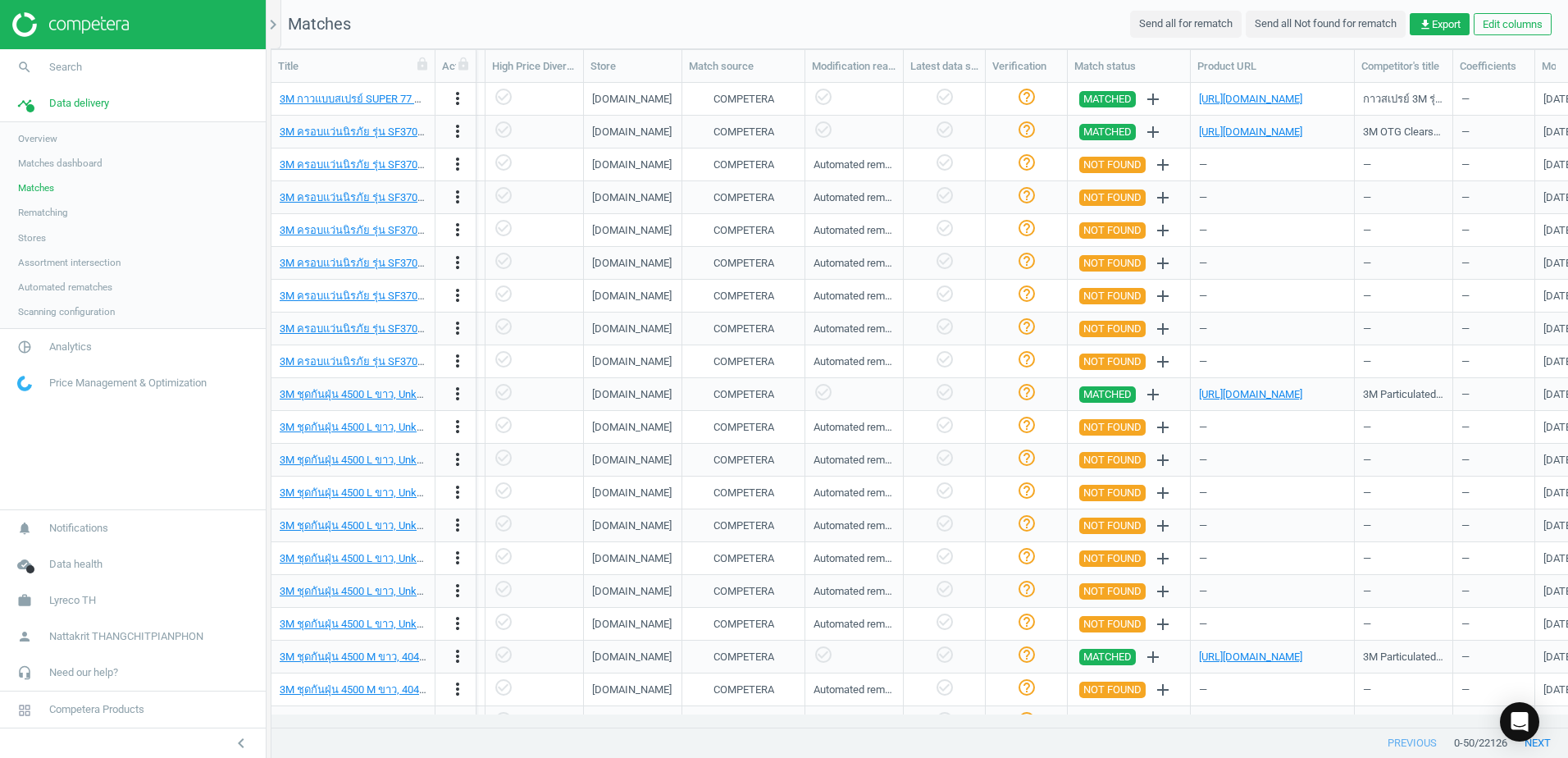
scroll to position [0, 1489]
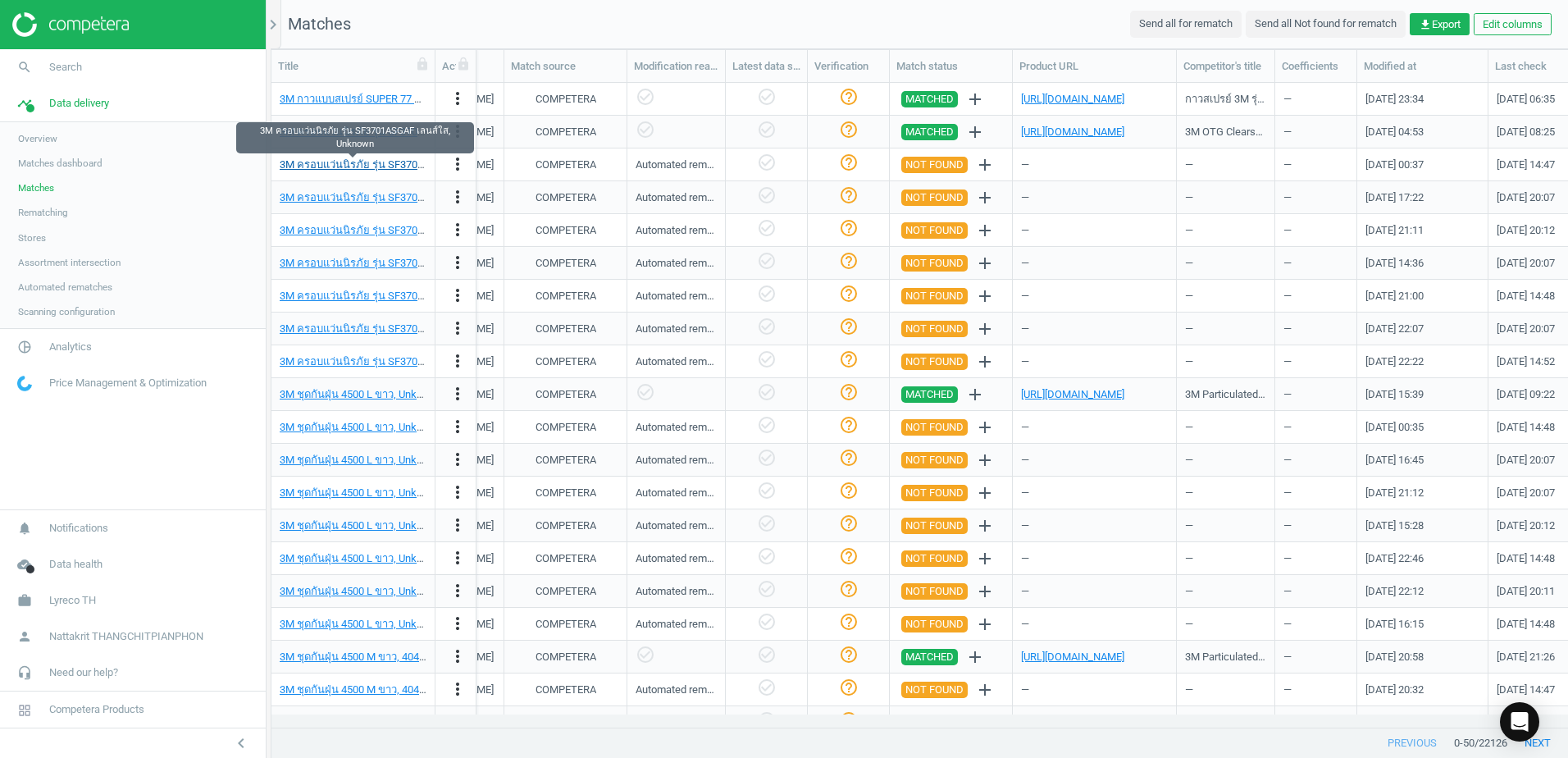
click at [337, 163] on link "3M ครอบแว่นนิรภัย รุ่น SF3701ASGAF เลนส์ใส, Unknown" at bounding box center [410, 165] width 263 height 13
click at [699, 165] on div "Automated rematch" at bounding box center [676, 165] width 81 height 15
